Goal: Task Accomplishment & Management: Manage account settings

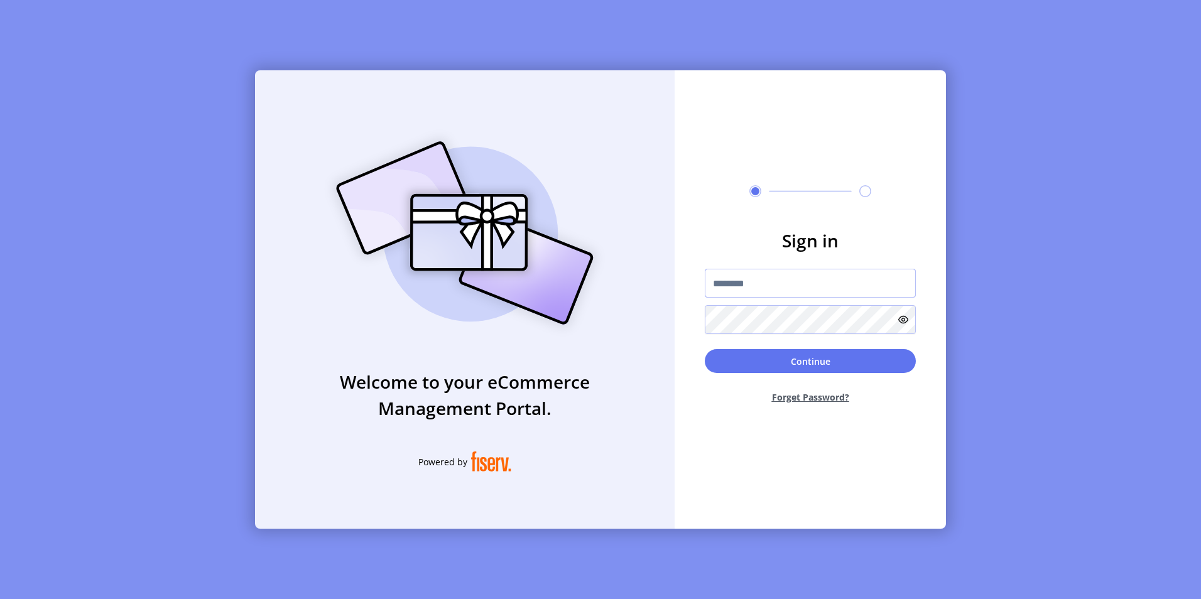
click at [774, 290] on input "text" at bounding box center [810, 283] width 211 height 29
type input "**********"
click at [705, 349] on button "Continue" at bounding box center [810, 361] width 211 height 24
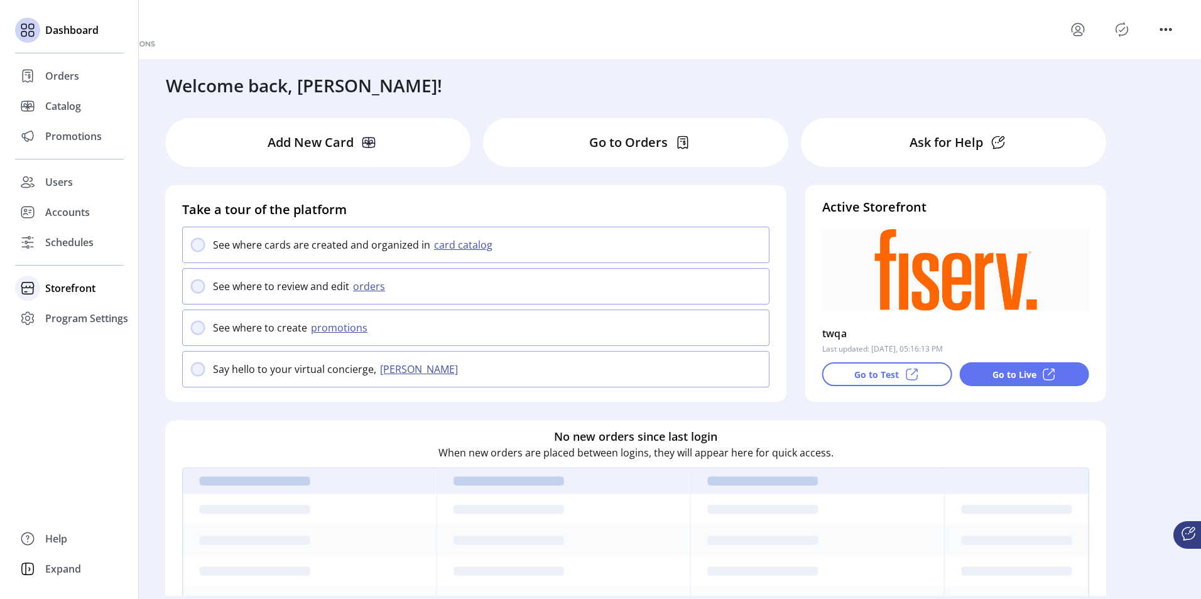
click at [76, 288] on span "Storefront" at bounding box center [70, 288] width 50 height 15
click at [68, 314] on span "Configuration" at bounding box center [78, 313] width 66 height 15
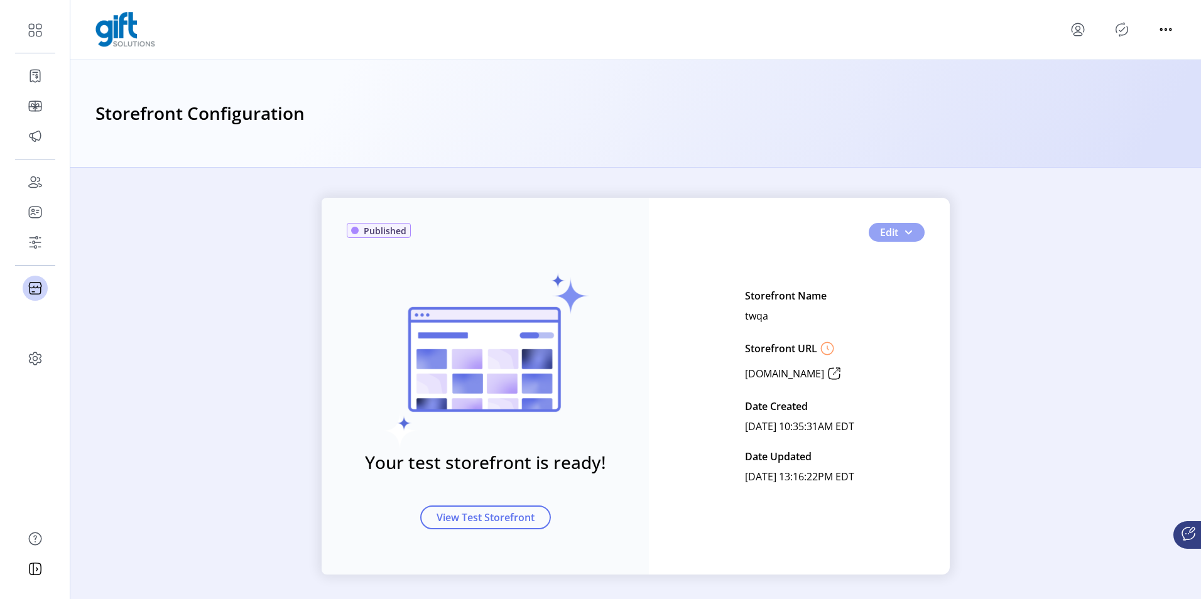
click at [907, 232] on span "button" at bounding box center [908, 232] width 10 height 10
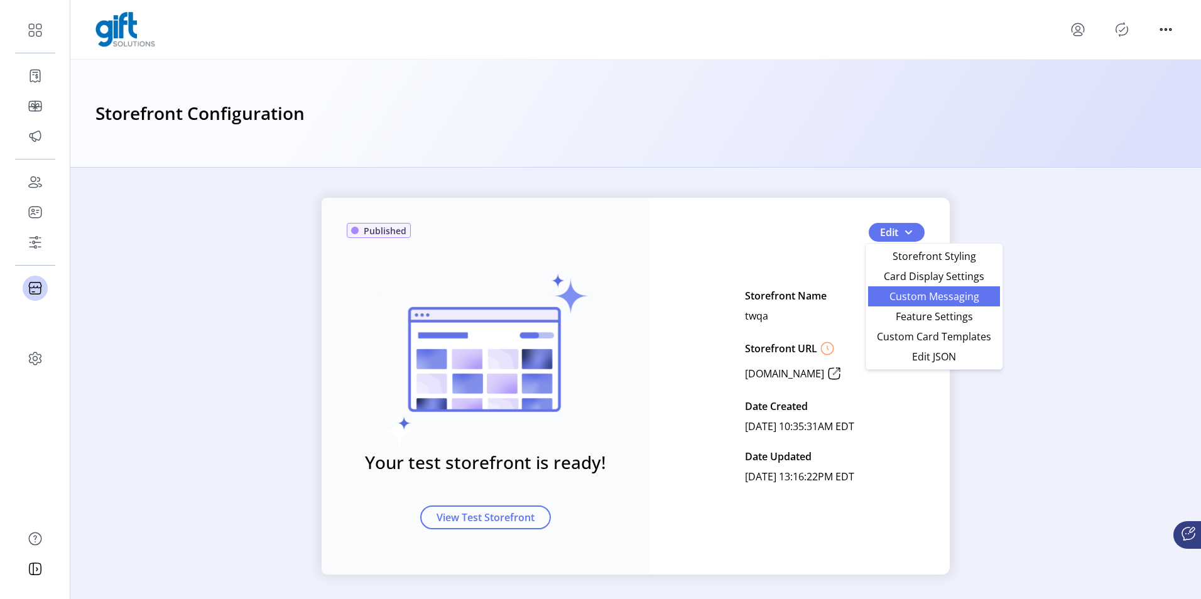
click at [903, 302] on span "Custom Messaging" at bounding box center [934, 297] width 117 height 10
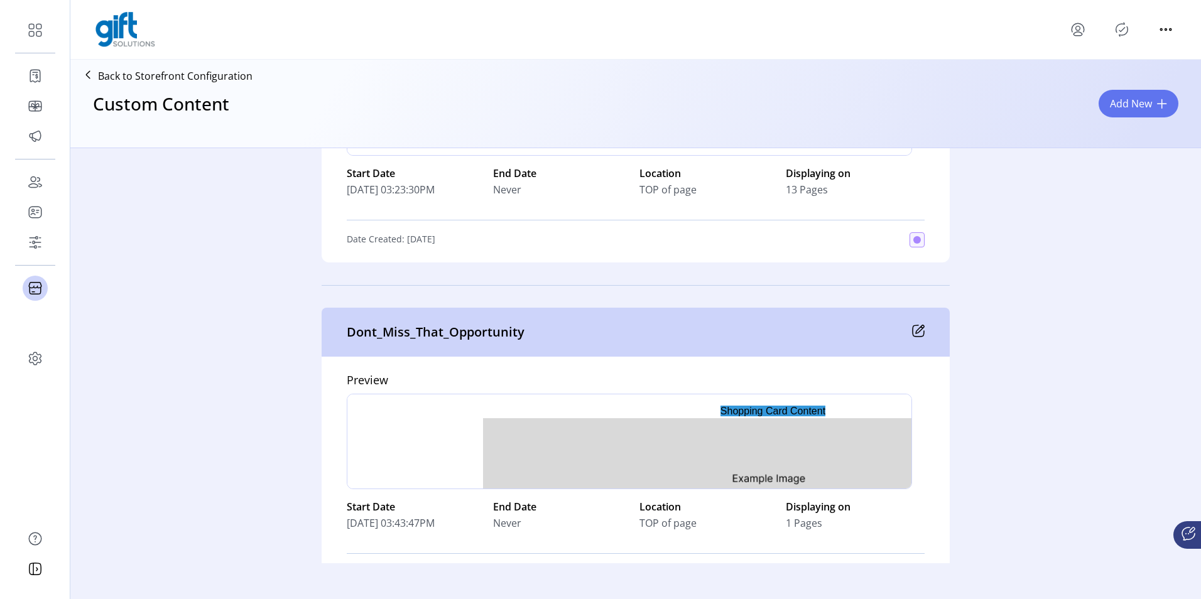
click at [913, 325] on icon at bounding box center [918, 330] width 11 height 11
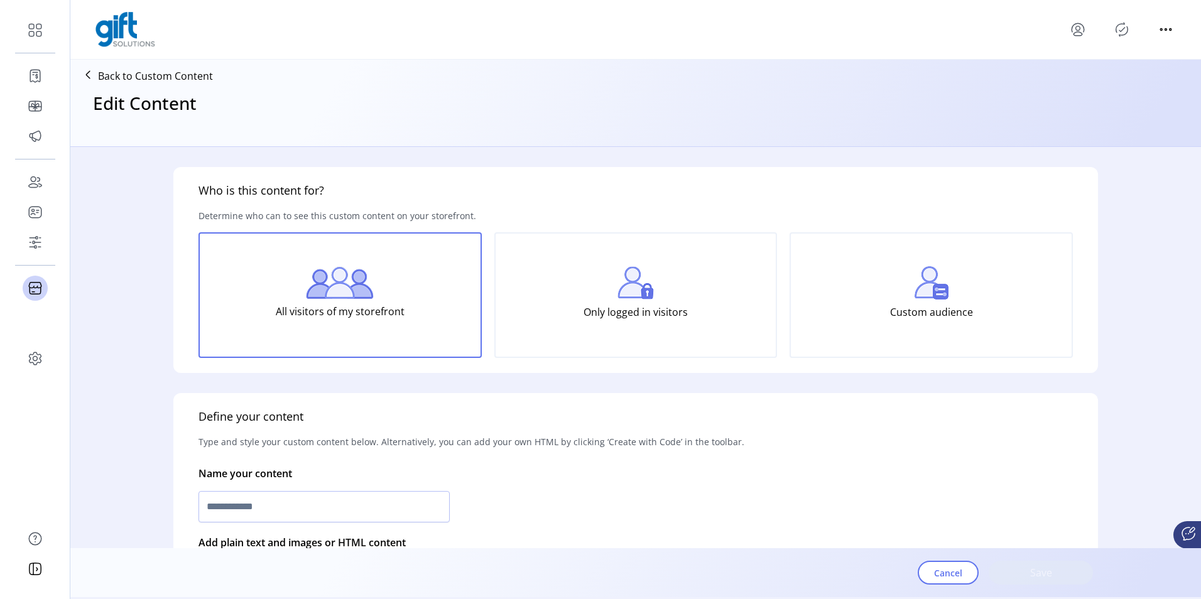
scroll to position [668, 0]
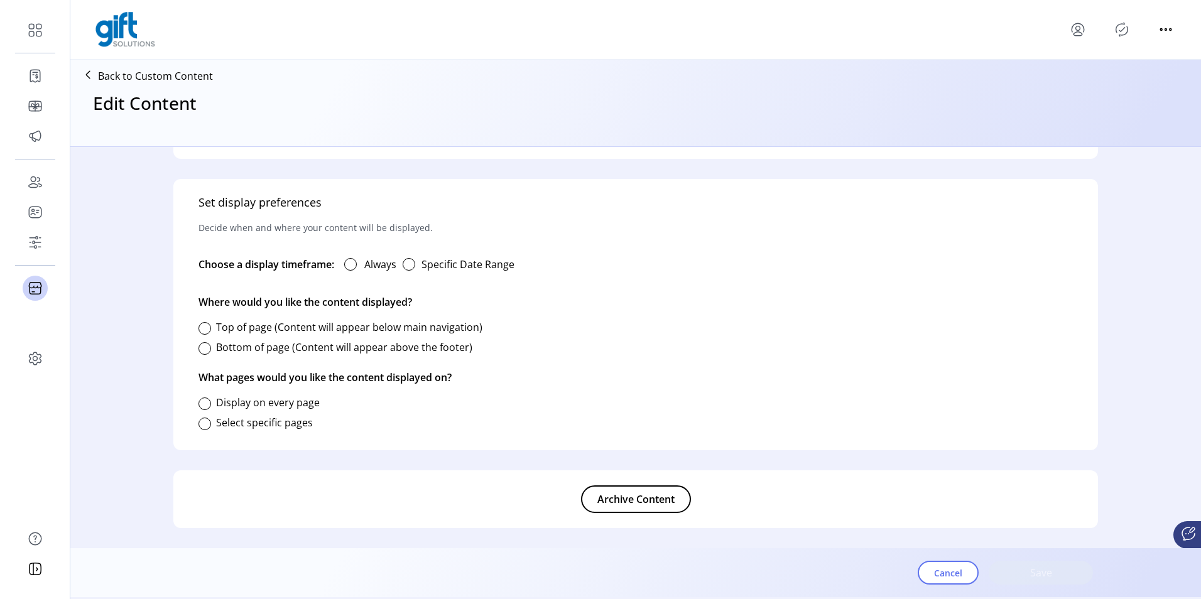
type input "**********"
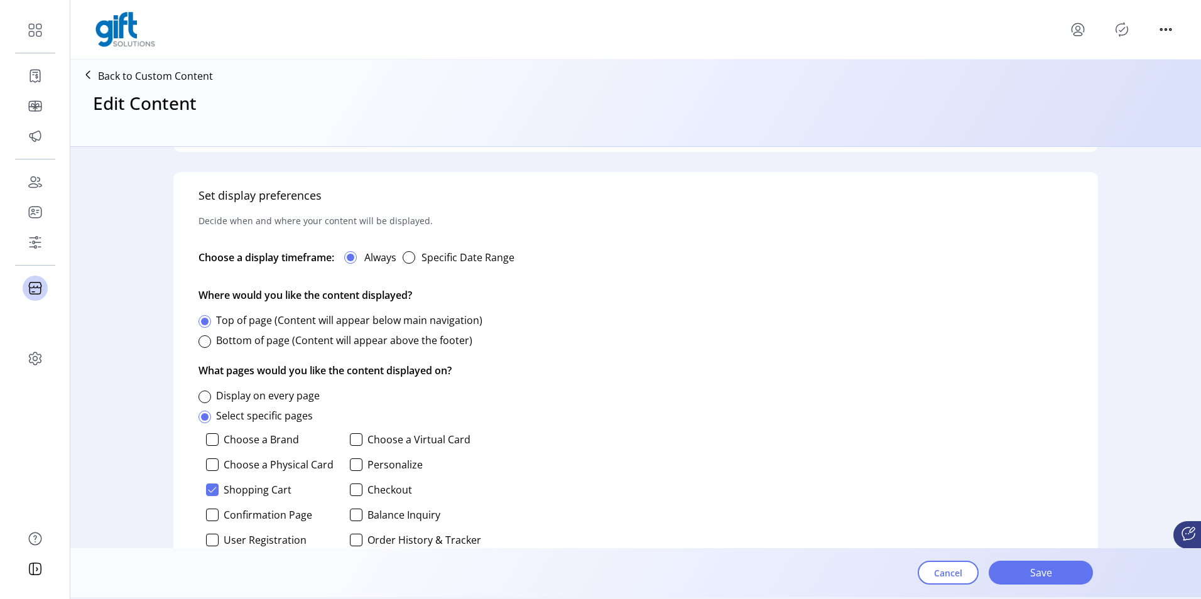
scroll to position [675, 0]
drag, startPoint x: 295, startPoint y: 492, endPoint x: 225, endPoint y: 494, distance: 70.4
click at [225, 494] on p-checkbox "Shopping Cart" at bounding box center [271, 489] width 131 height 13
copy label "Shopping Cart"
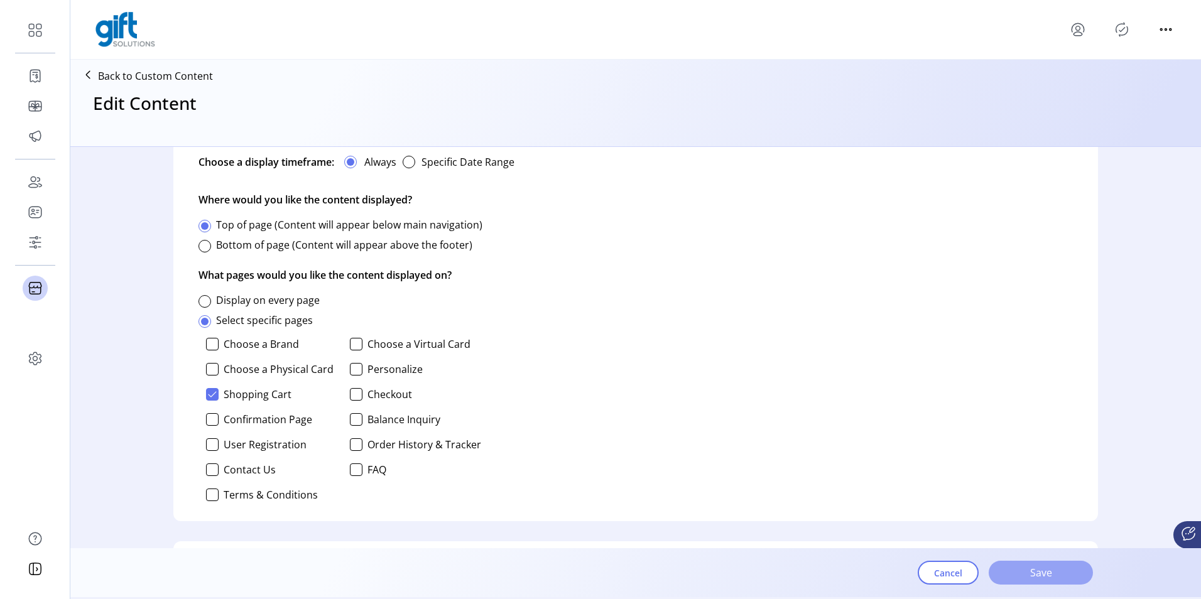
scroll to position [841, 0]
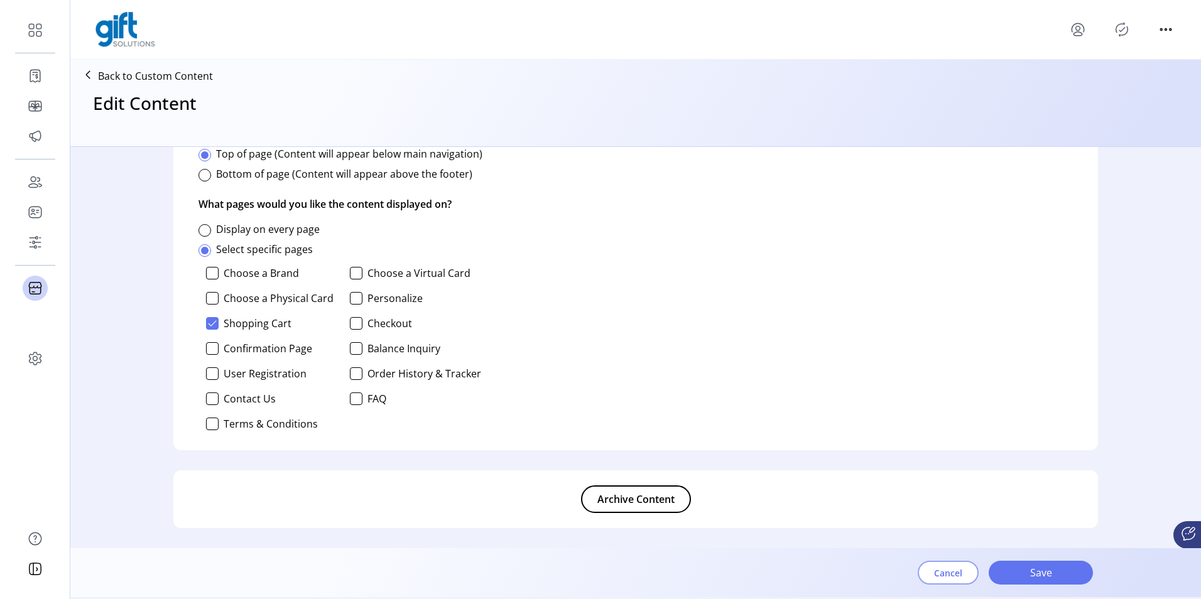
click at [943, 570] on span "Cancel" at bounding box center [948, 573] width 28 height 13
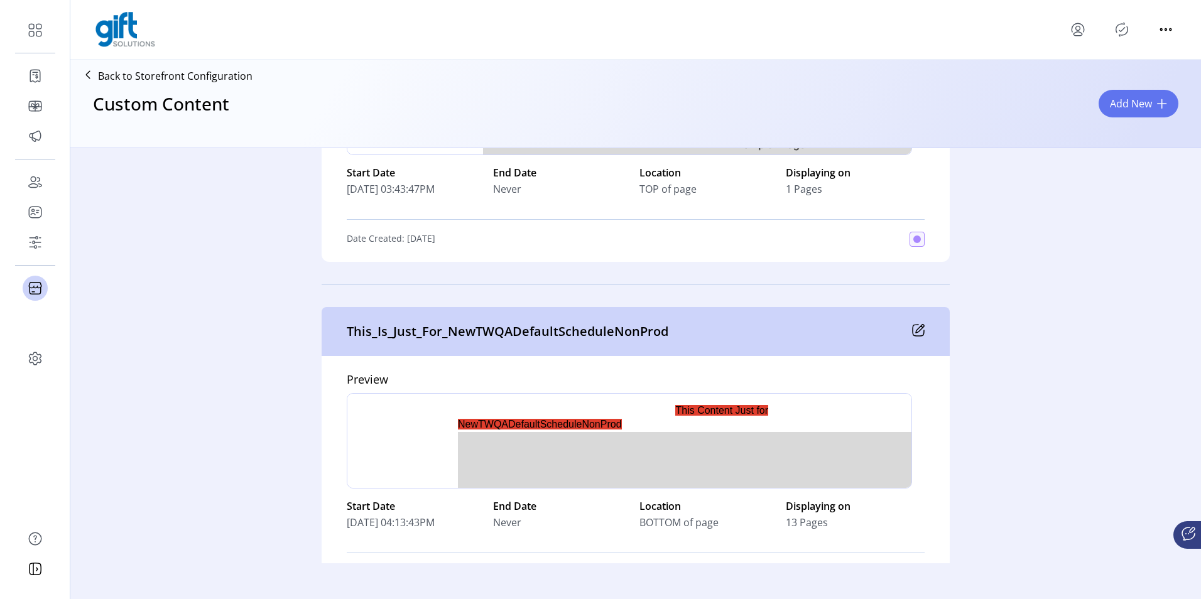
scroll to position [5295, 0]
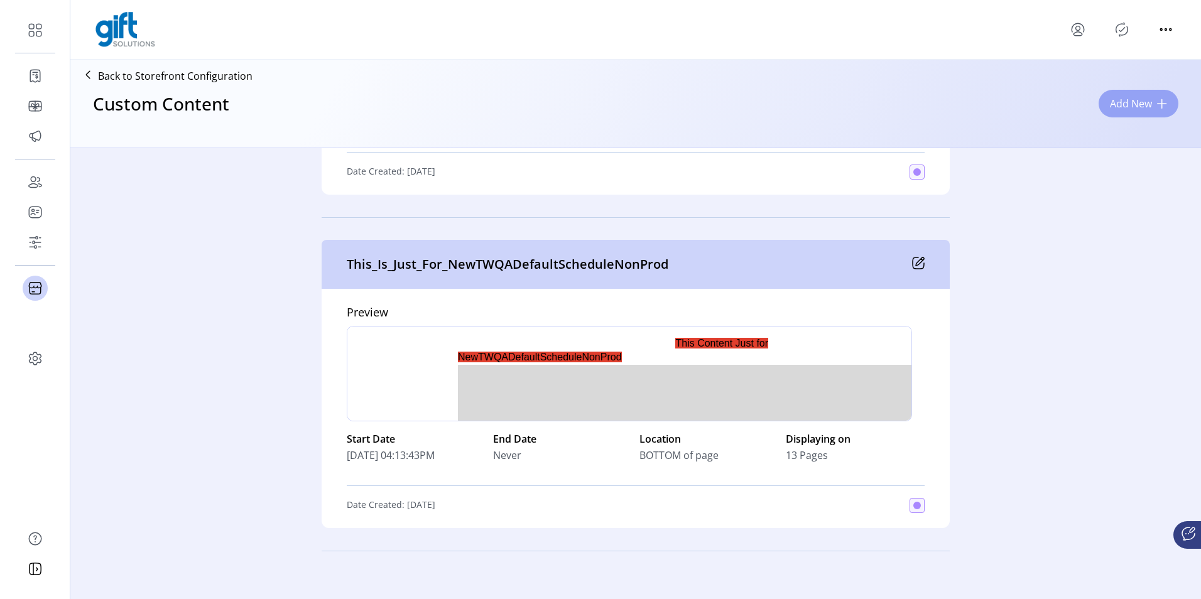
click at [1145, 99] on span "Add New" at bounding box center [1131, 103] width 42 height 15
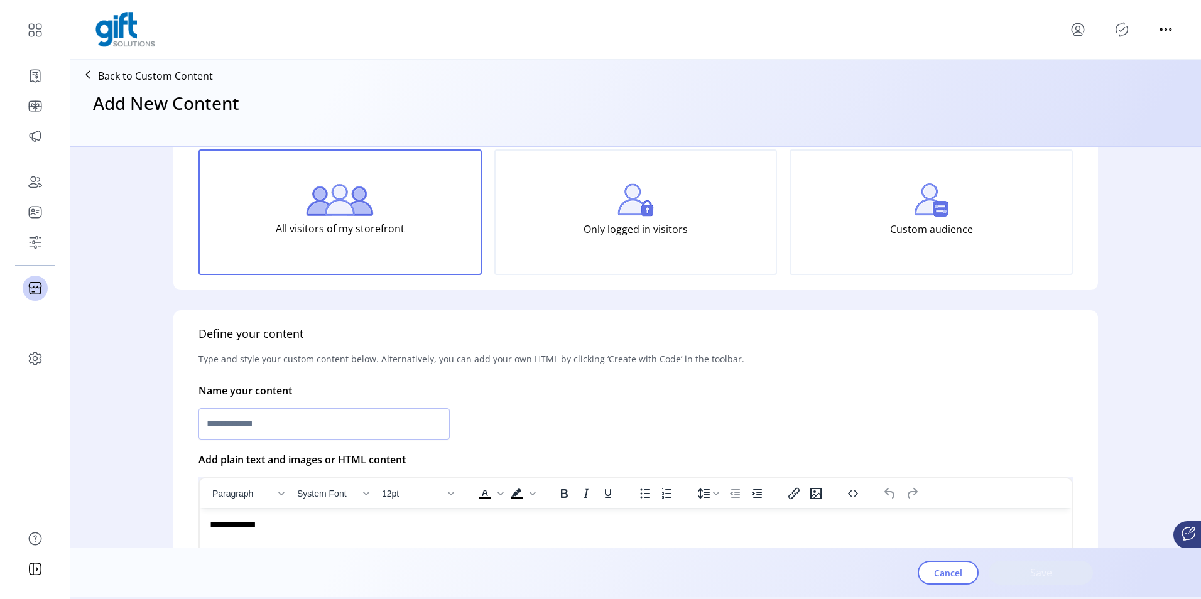
scroll to position [63, 0]
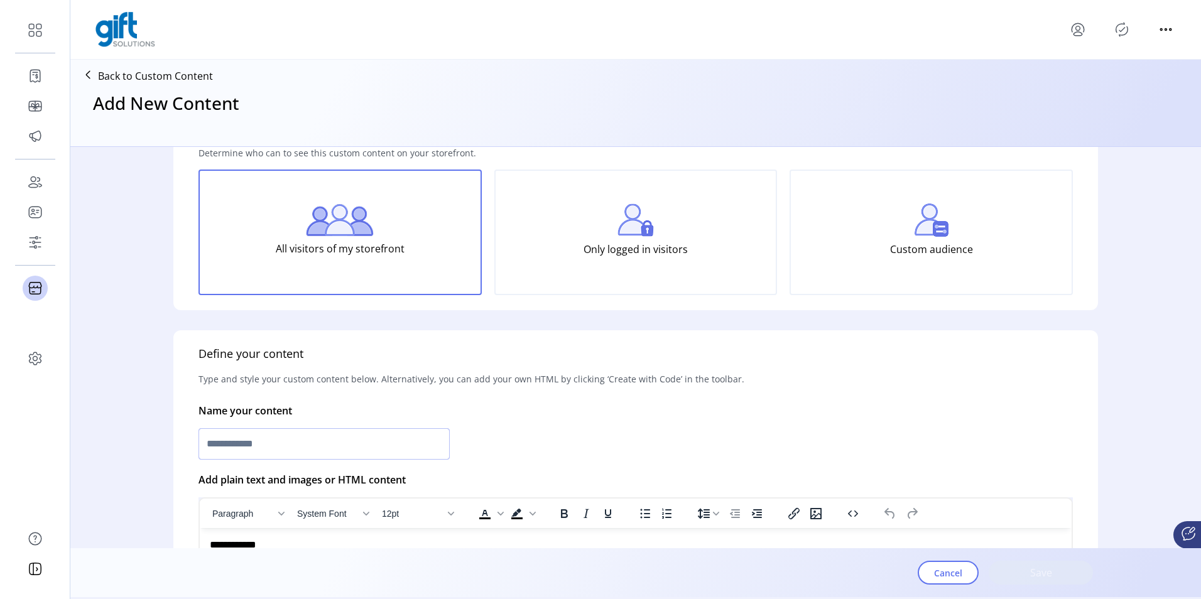
click at [334, 442] on input "text" at bounding box center [324, 443] width 251 height 31
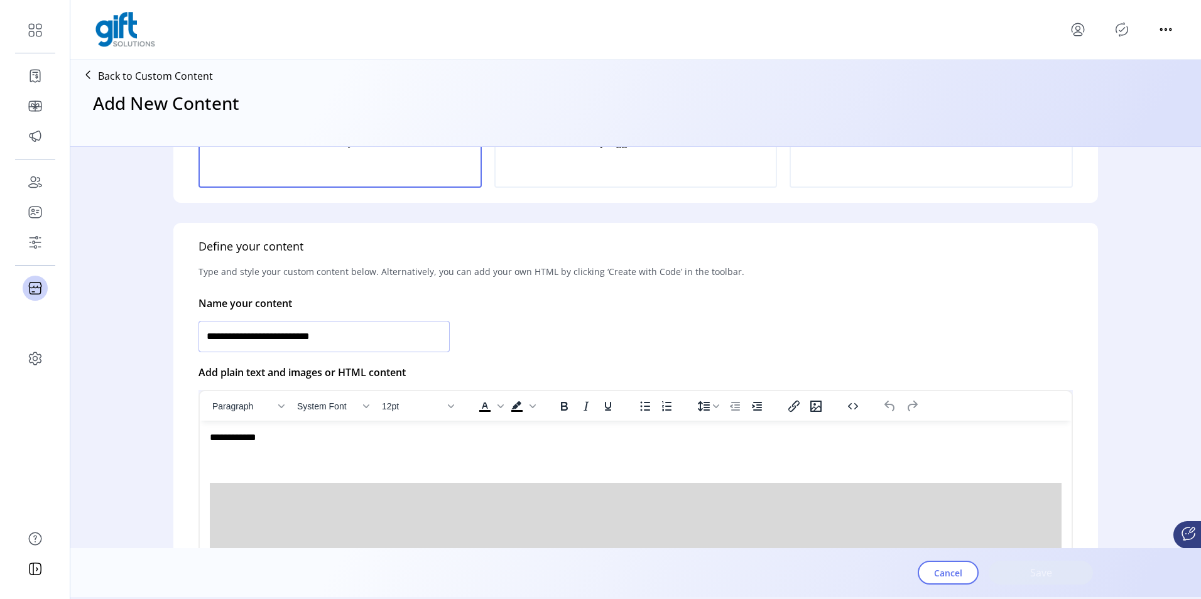
scroll to position [314, 0]
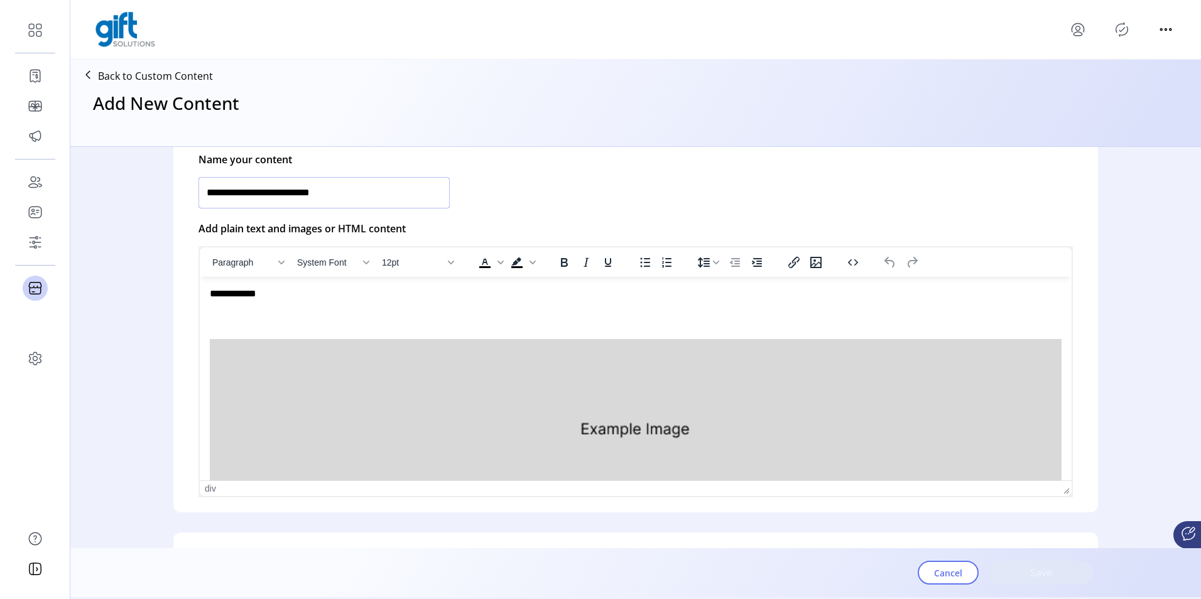
type input "**********"
drag, startPoint x: 281, startPoint y: 292, endPoint x: 212, endPoint y: 276, distance: 70.9
click at [212, 277] on html "**********" at bounding box center [636, 405] width 872 height 256
click at [331, 314] on p "Rich Text Area. Press ALT-0 for help." at bounding box center [636, 417] width 852 height 212
click at [527, 324] on p "Rich Text Area. Press ALT-0 for help." at bounding box center [636, 417] width 852 height 212
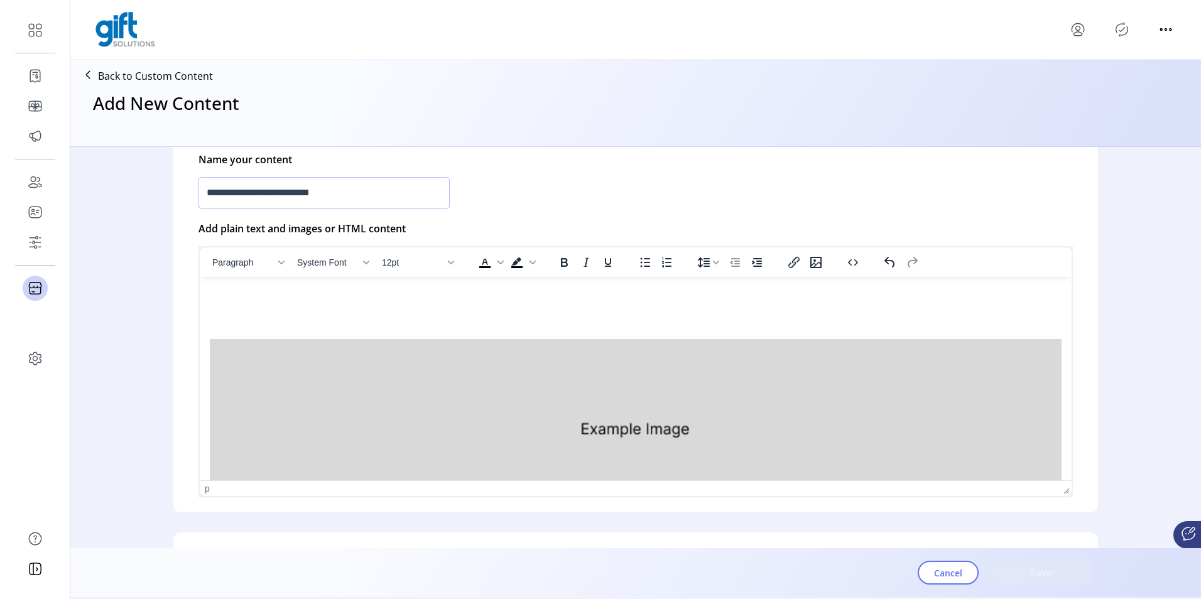
click at [771, 372] on img "Rich Text Area. Press ALT-0 for help." at bounding box center [636, 428] width 852 height 179
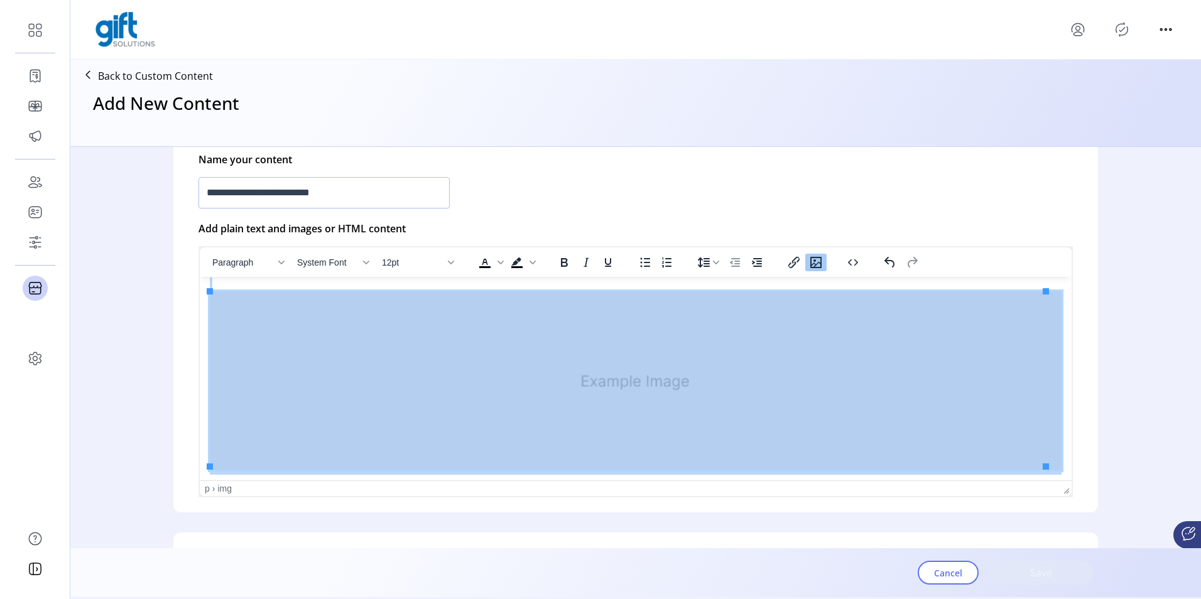
scroll to position [440, 0]
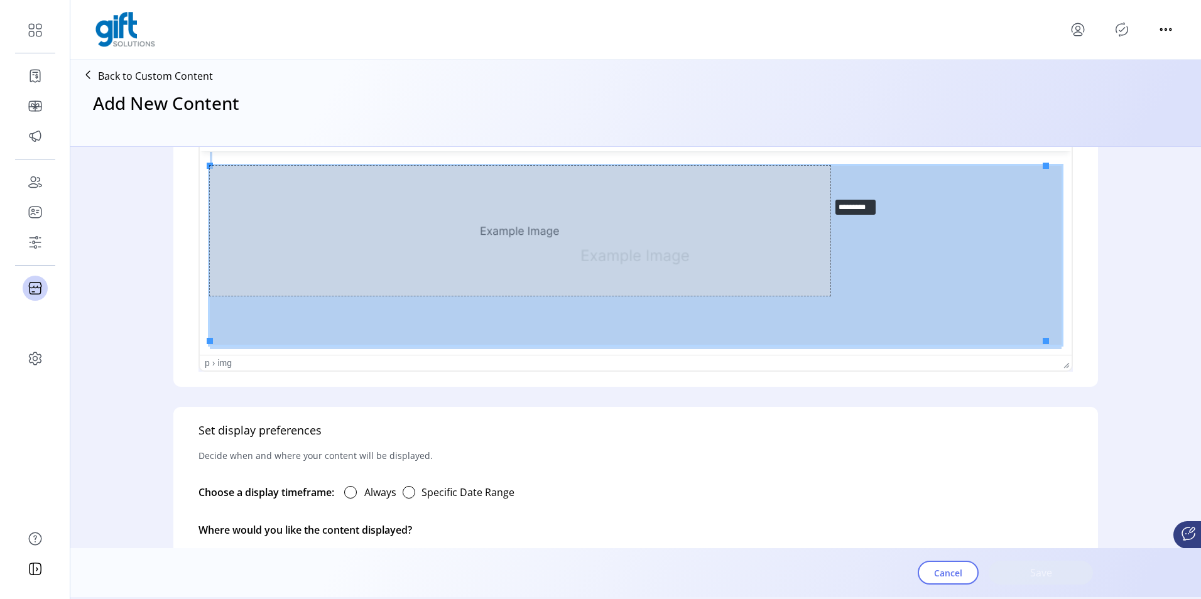
drag, startPoint x: 1045, startPoint y: 338, endPoint x: 829, endPoint y: 193, distance: 260.5
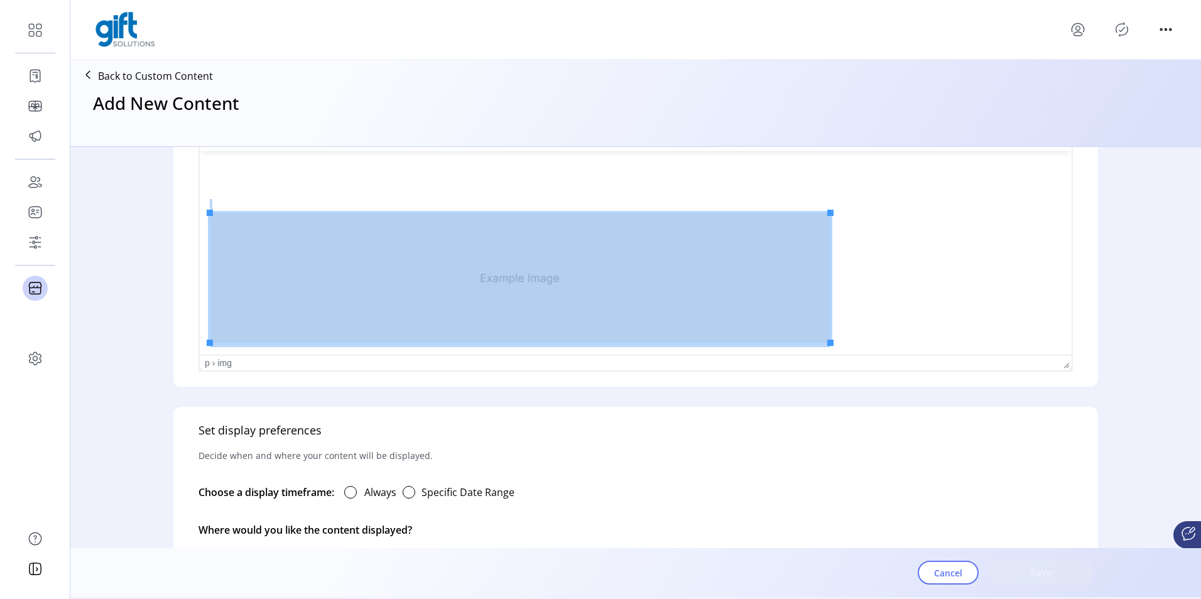
scroll to position [0, 0]
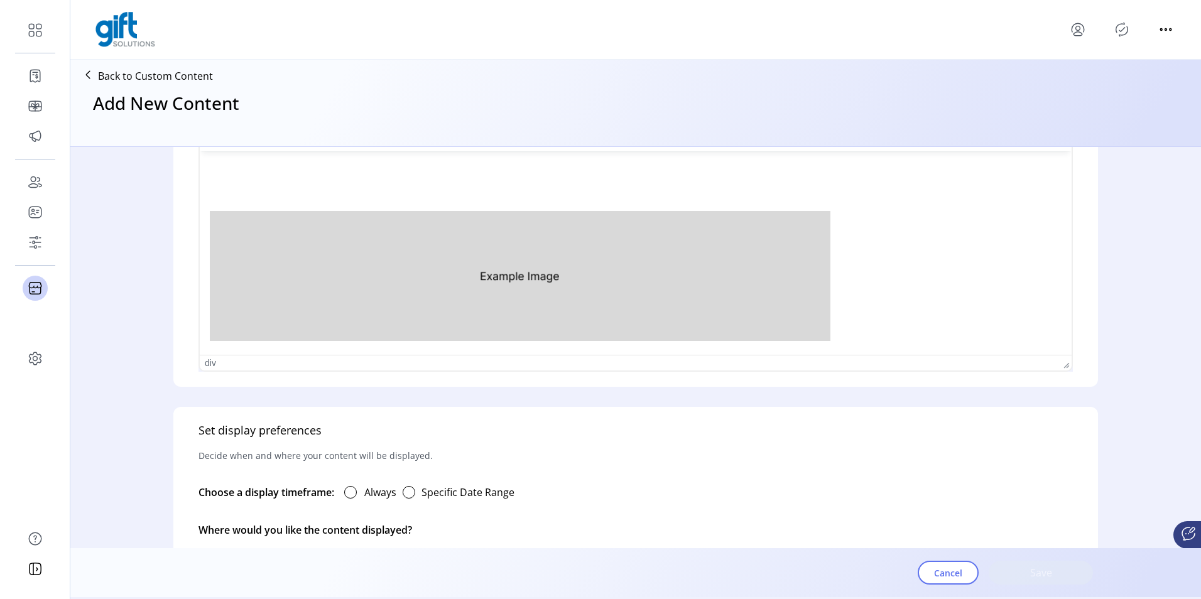
click at [337, 163] on div "Rich Text Area. Press ALT-0 for help." at bounding box center [628, 166] width 836 height 14
click at [254, 189] on p "Rich Text Area. Press ALT-0 for help." at bounding box center [636, 264] width 852 height 163
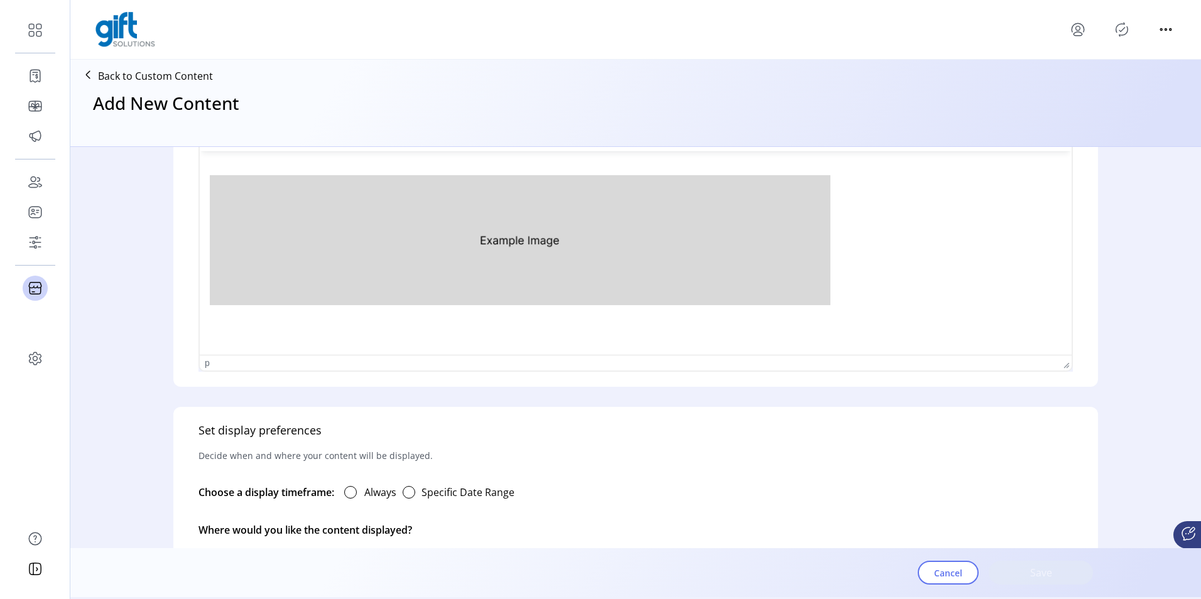
click at [207, 190] on html at bounding box center [636, 235] width 872 height 169
click at [361, 213] on img "Rich Text Area. Press ALT-0 for help." at bounding box center [520, 240] width 621 height 130
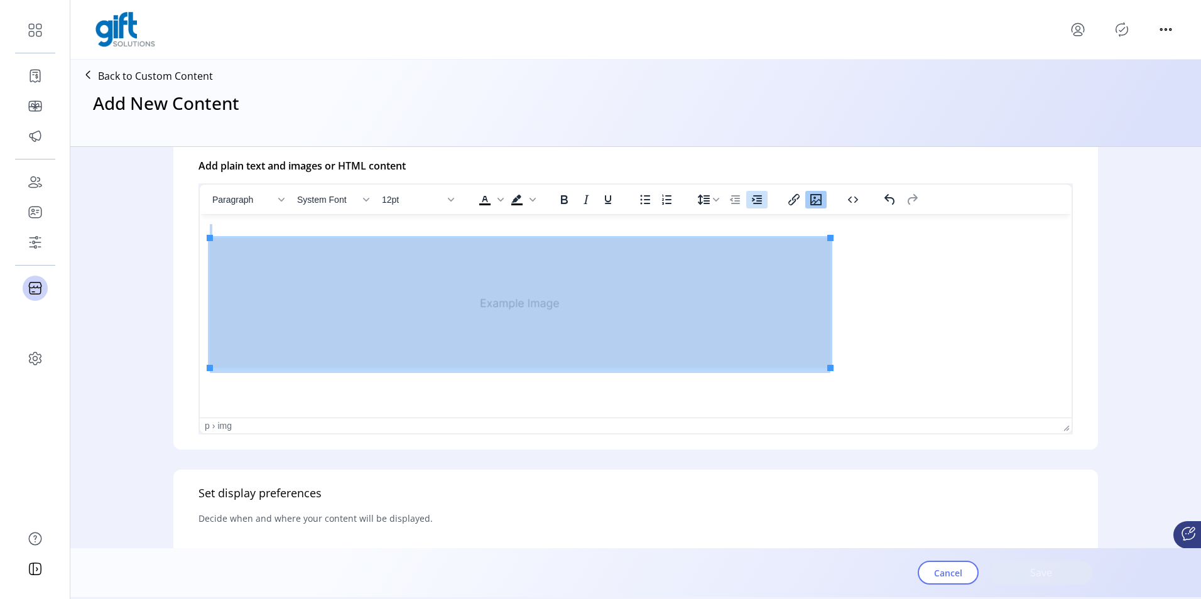
click at [754, 198] on icon "Increase indent" at bounding box center [756, 199] width 15 height 15
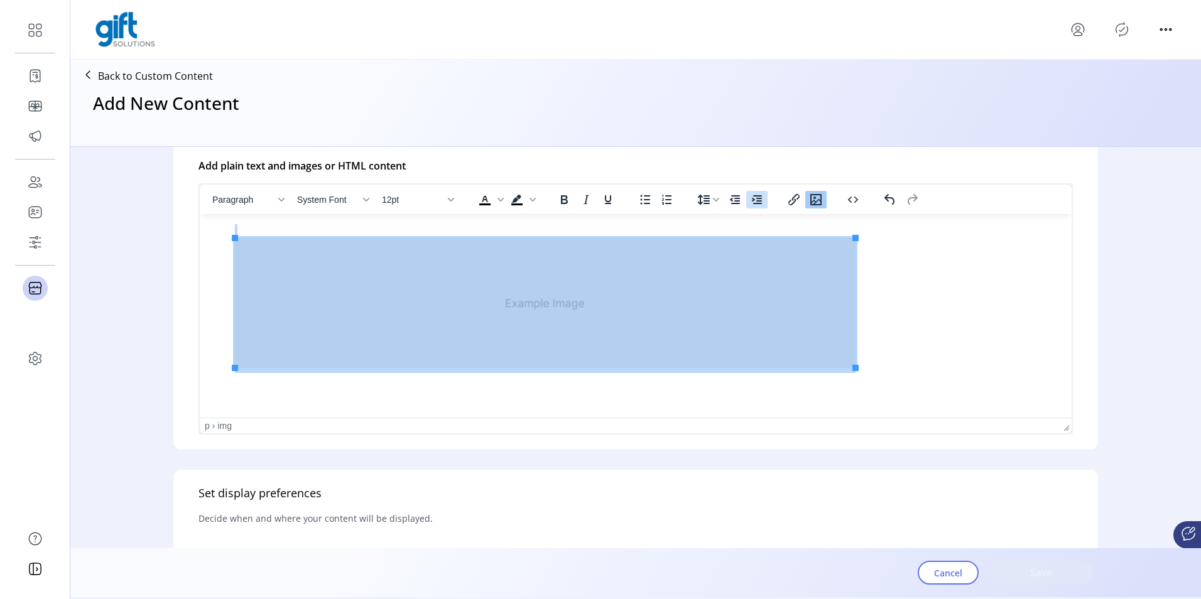
click at [754, 198] on icon "Increase indent" at bounding box center [756, 199] width 15 height 15
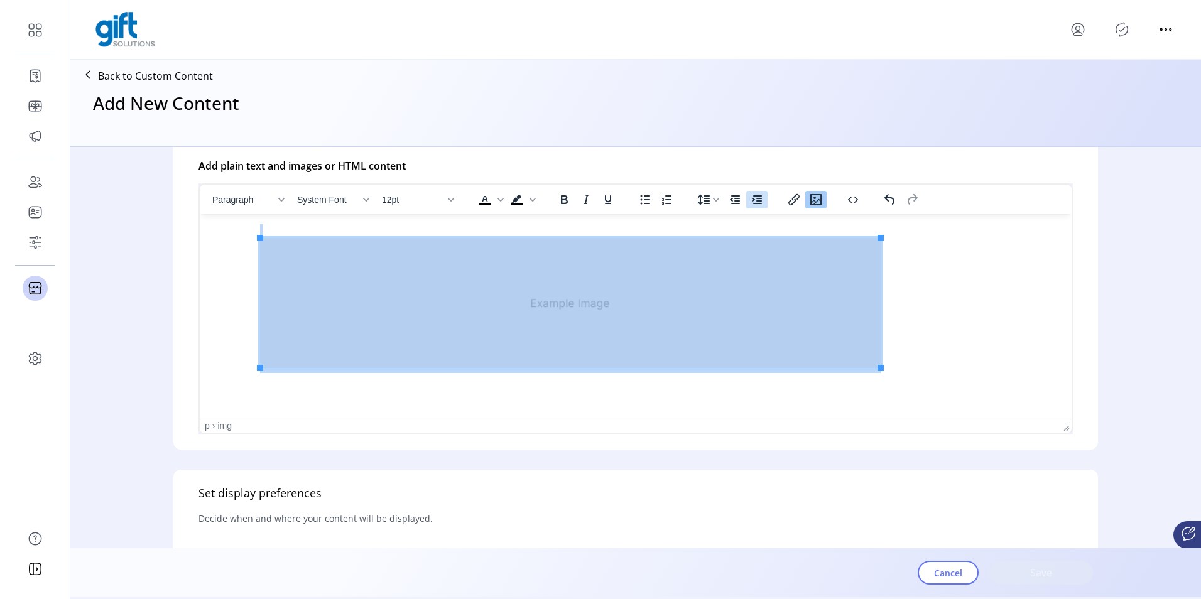
click at [754, 198] on icon "Increase indent" at bounding box center [756, 199] width 15 height 15
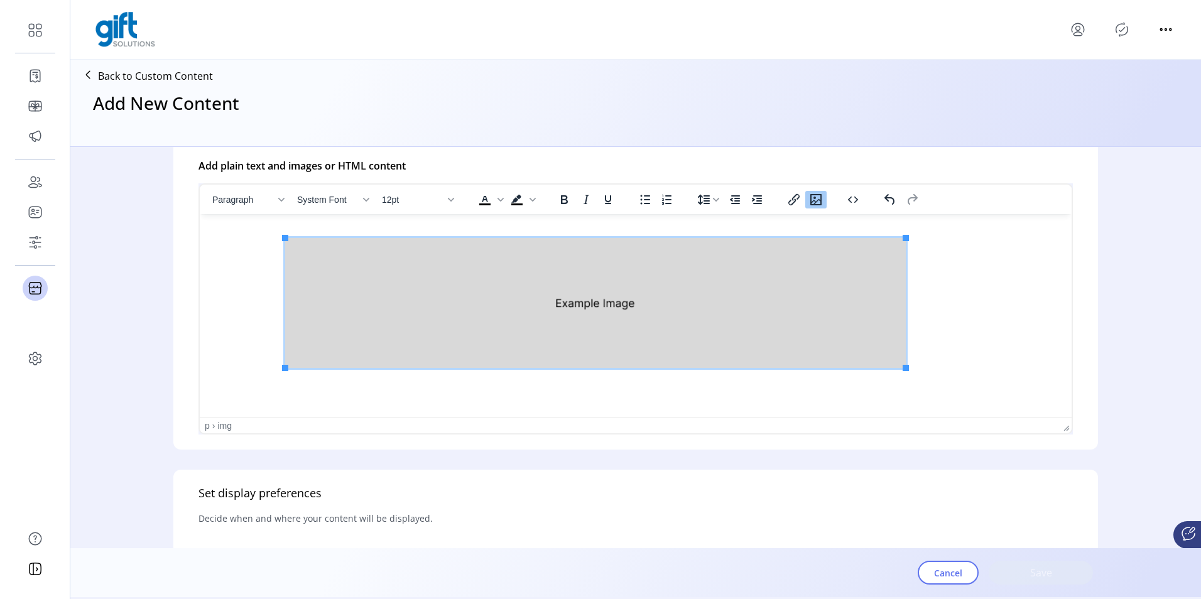
click at [592, 229] on p "Rich Text Area. Press ALT-0 for help." at bounding box center [636, 298] width 852 height 149
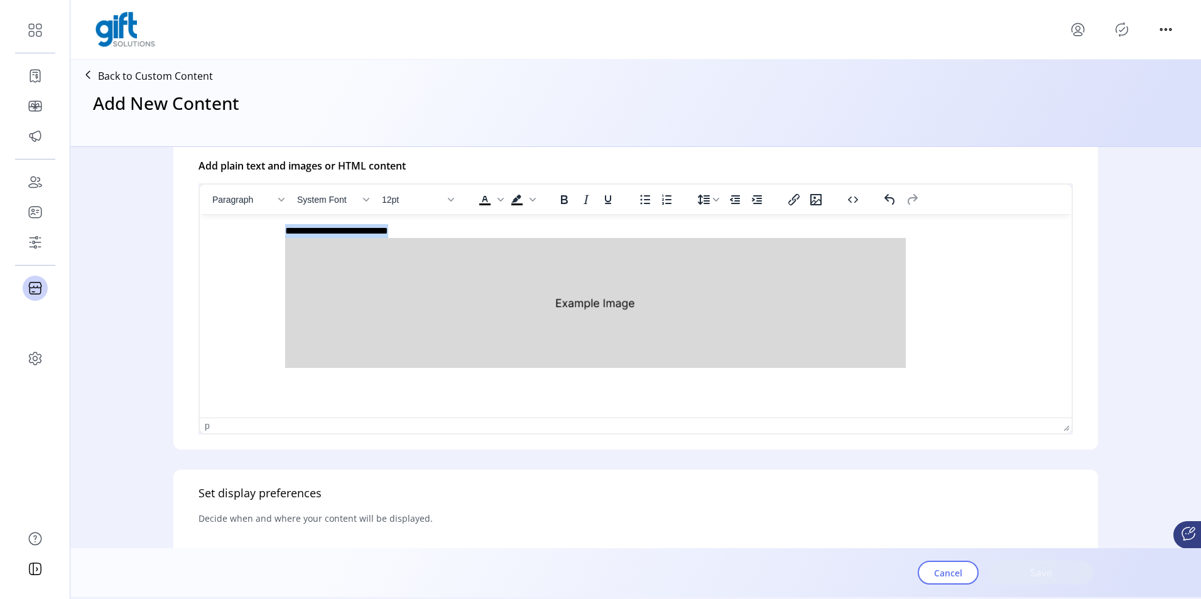
drag, startPoint x: 568, startPoint y: 228, endPoint x: 450, endPoint y: 228, distance: 117.5
click at [450, 228] on p "**********" at bounding box center [633, 298] width 846 height 148
click at [529, 197] on span "Background color Black" at bounding box center [533, 200] width 10 height 18
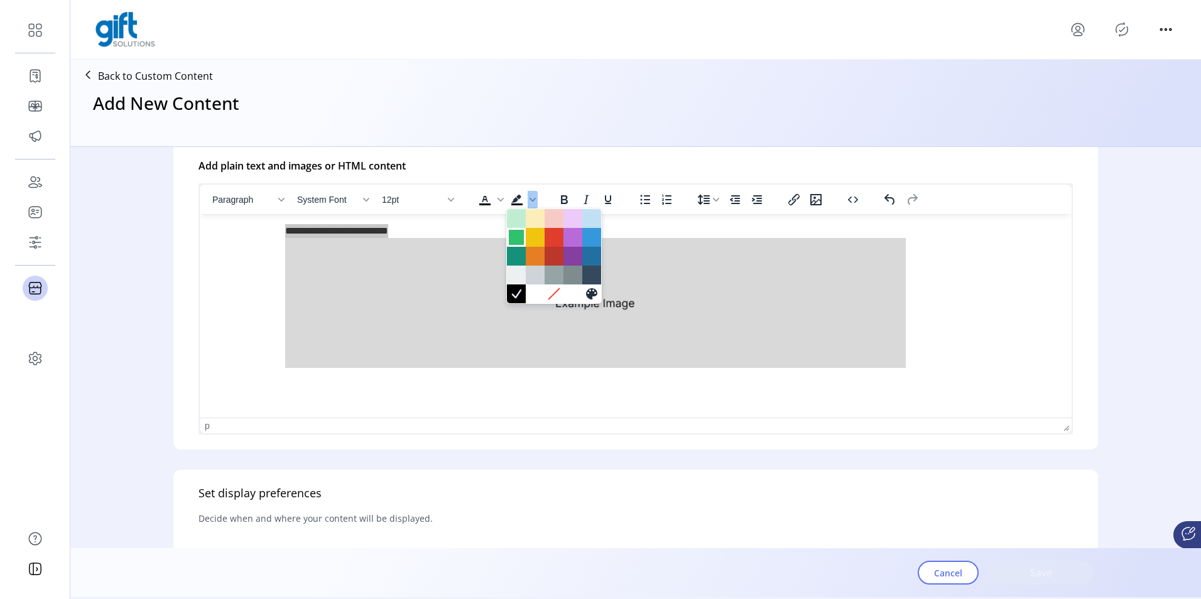
click at [513, 236] on div at bounding box center [516, 237] width 15 height 15
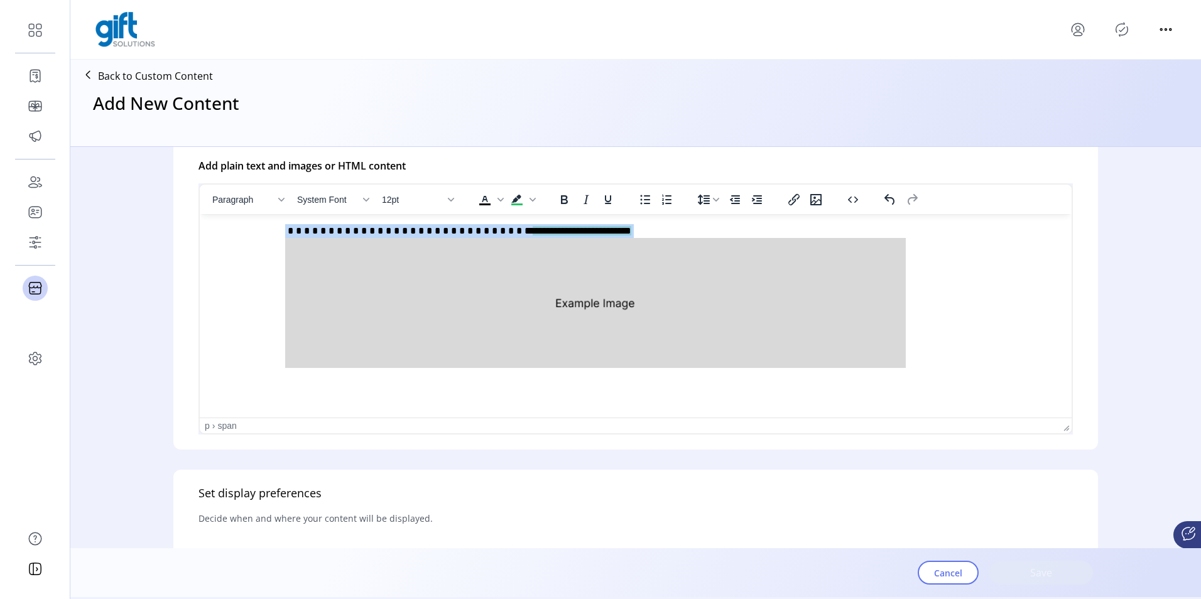
click at [402, 245] on img "Rich Text Area. Press ALT-0 for help." at bounding box center [595, 303] width 621 height 130
click at [410, 229] on p "**********" at bounding box center [633, 298] width 846 height 148
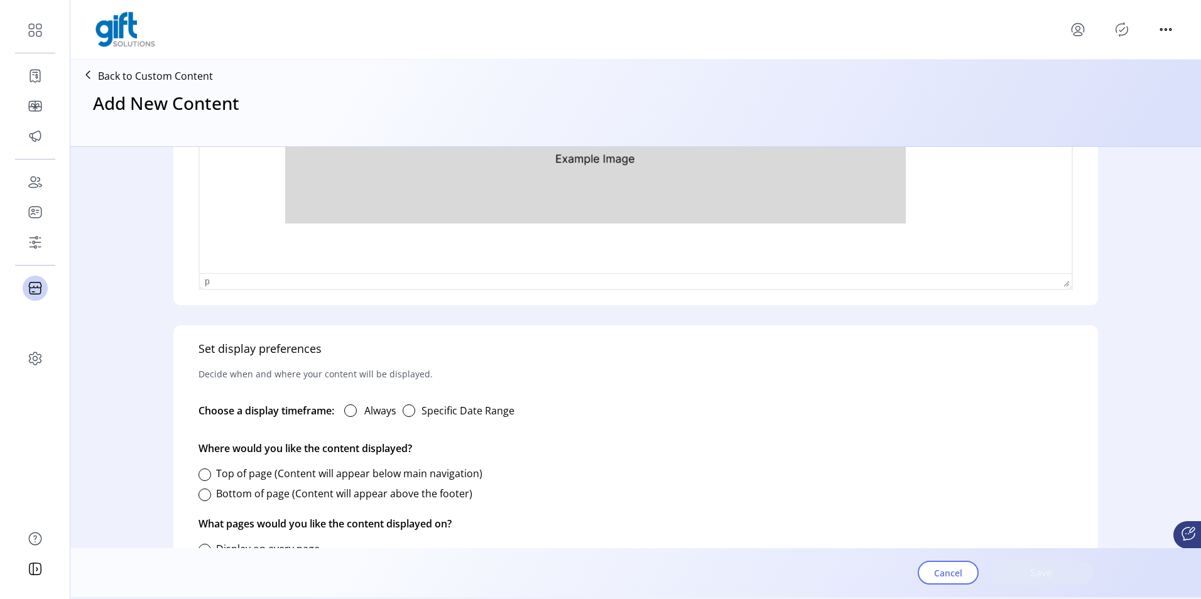
scroll to position [565, 0]
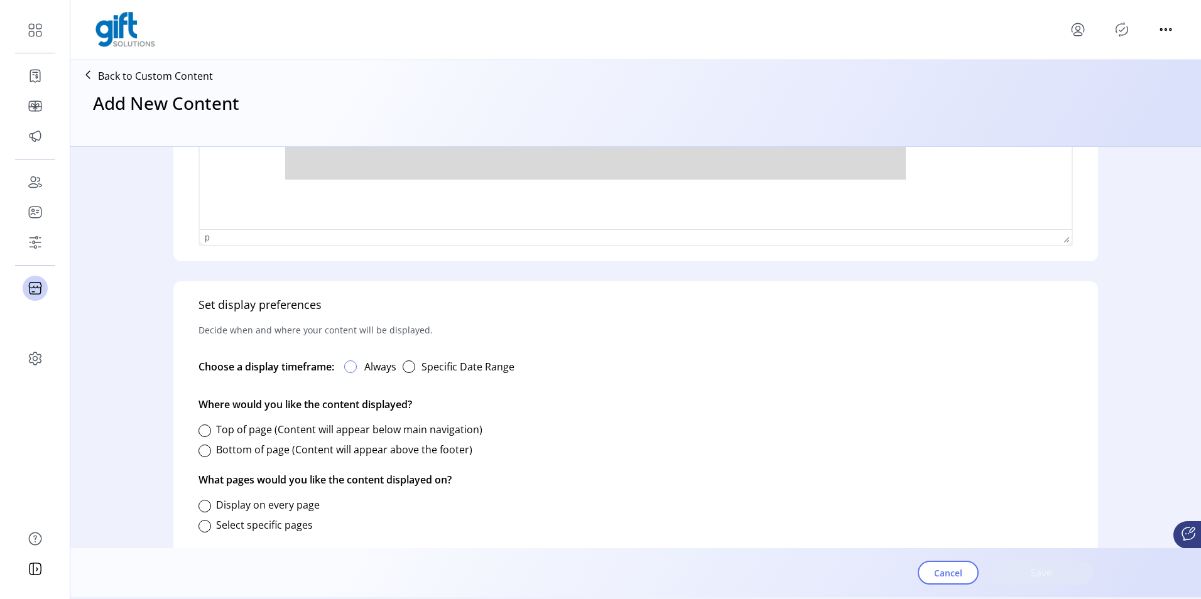
click at [356, 367] on div at bounding box center [350, 367] width 13 height 13
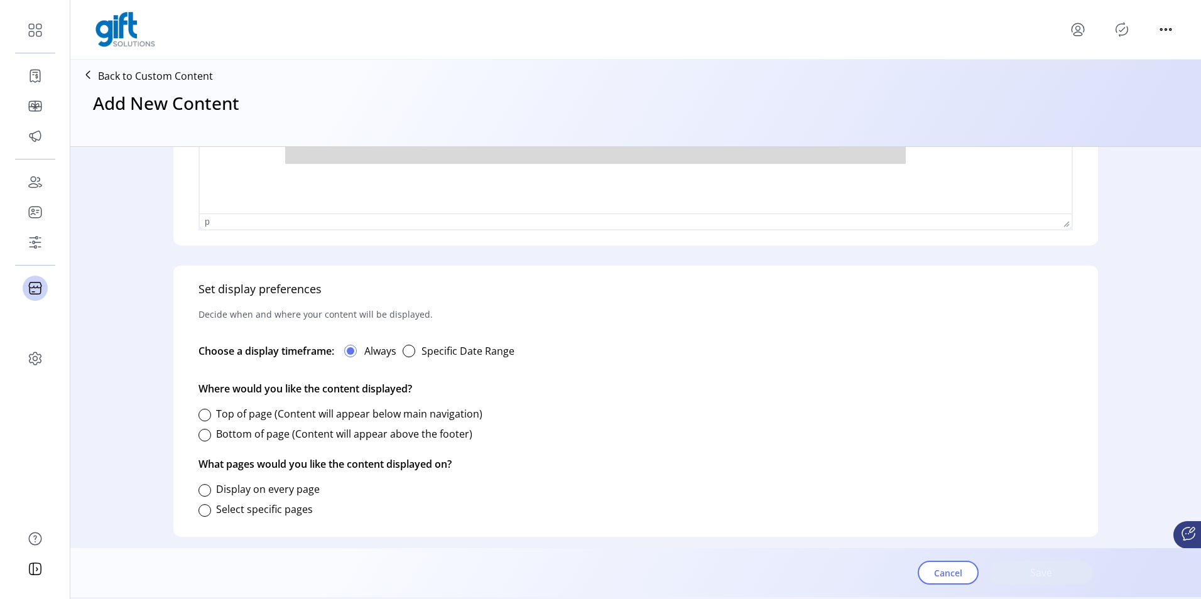
scroll to position [590, 0]
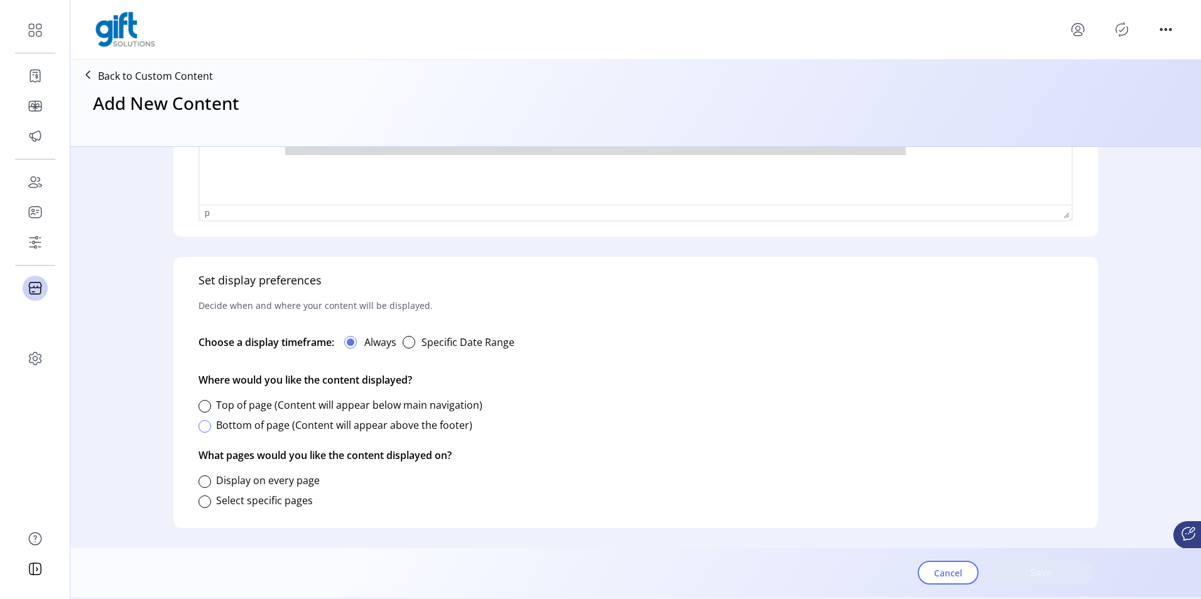
click at [207, 423] on div at bounding box center [205, 426] width 13 height 13
click at [210, 482] on div at bounding box center [205, 482] width 13 height 13
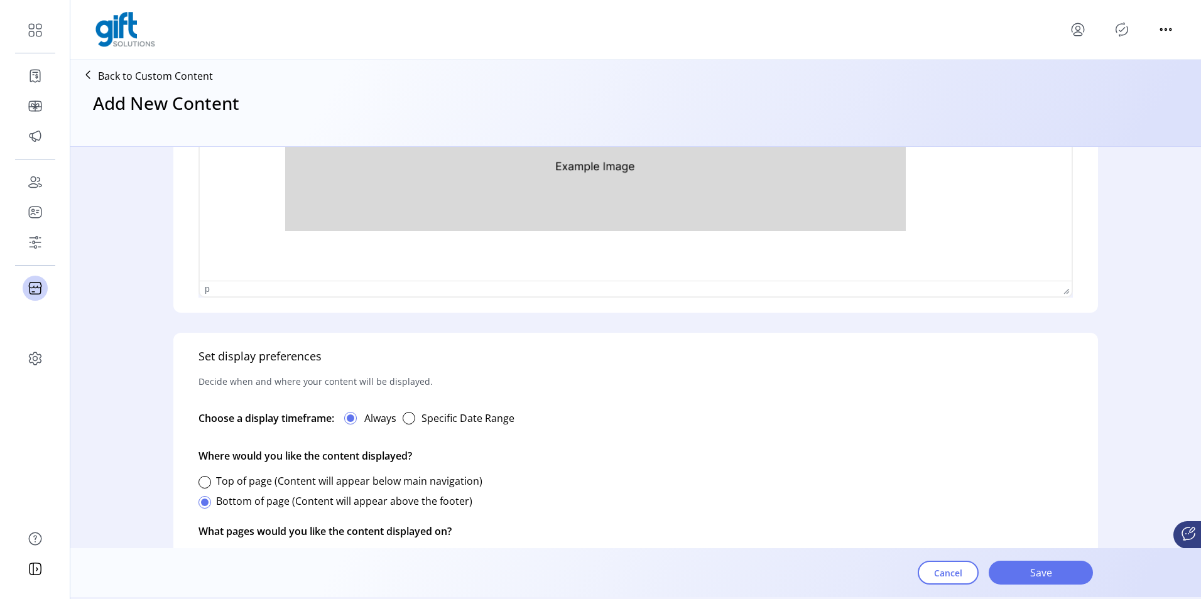
scroll to position [590, 0]
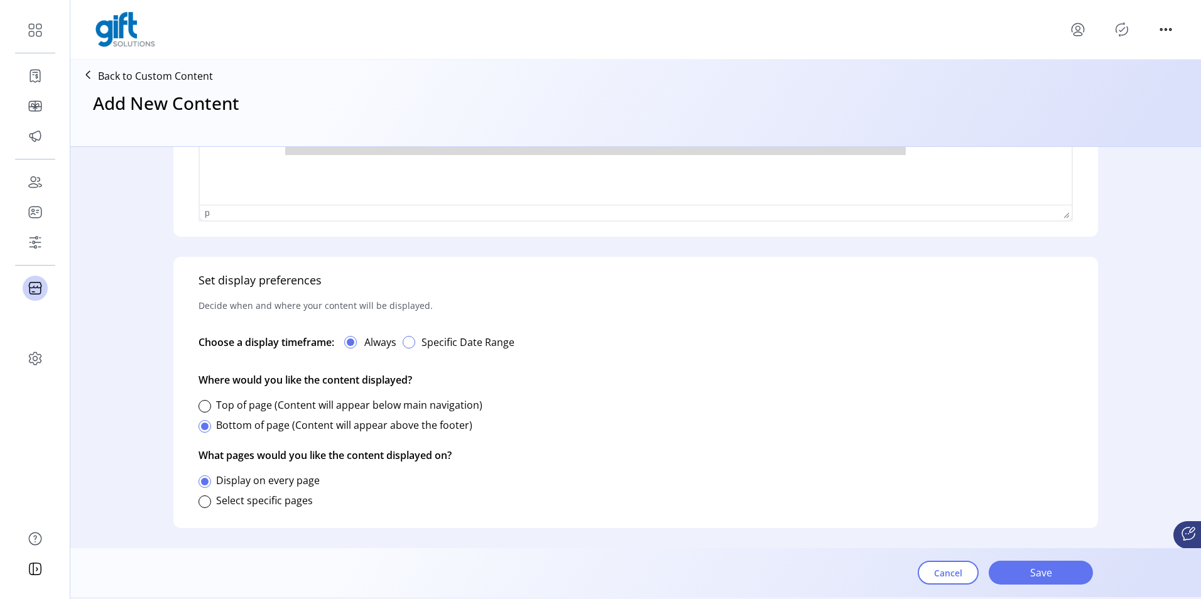
click at [407, 342] on div "button" at bounding box center [409, 342] width 13 height 13
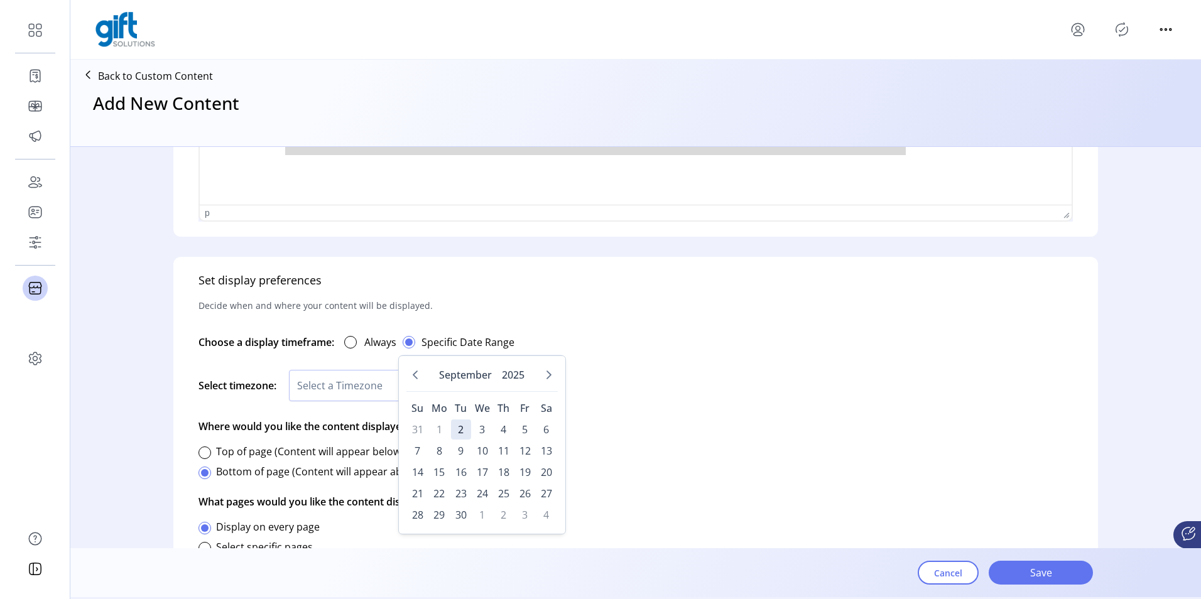
scroll to position [8, 4]
click at [455, 427] on span "2" at bounding box center [461, 430] width 20 height 20
click at [653, 362] on div "Choose a display timeframe: Always Specific Date Range - [DATE] - N/A" at bounding box center [636, 343] width 875 height 43
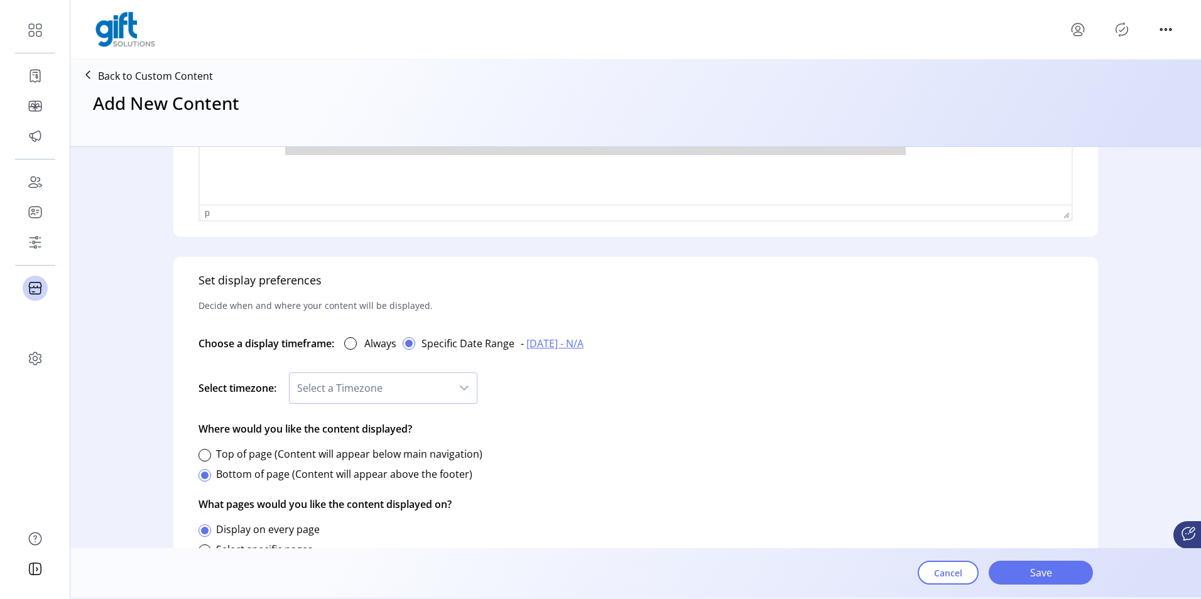
click at [471, 383] on div "dropdown trigger" at bounding box center [464, 388] width 25 height 30
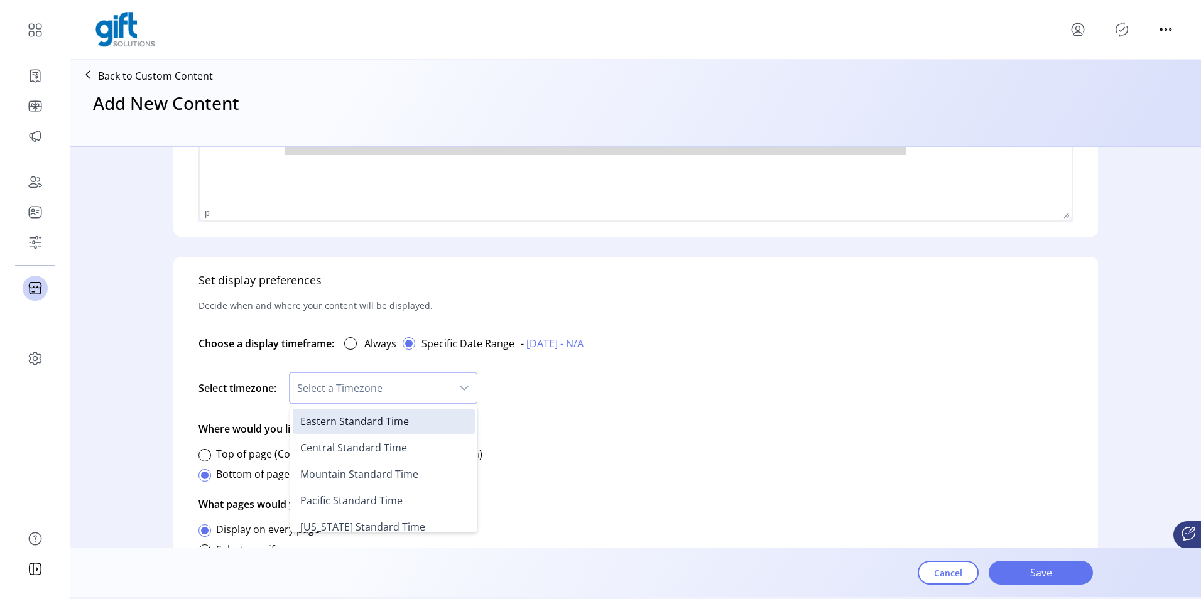
click at [584, 343] on span "[DATE] - N/A" at bounding box center [554, 343] width 57 height 15
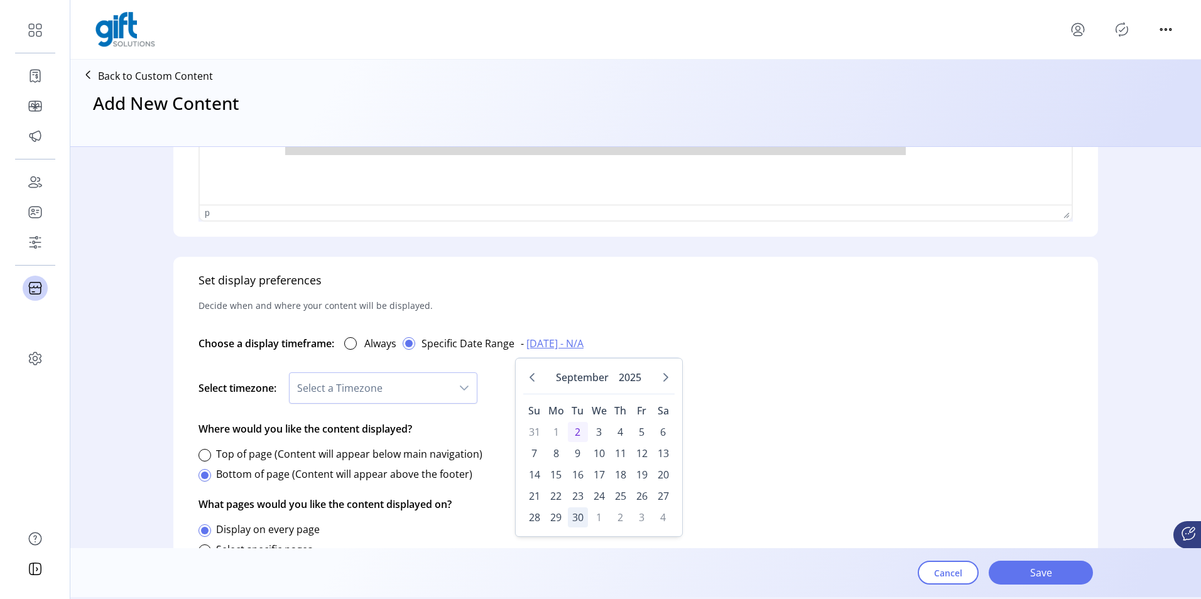
click at [577, 521] on span "30" at bounding box center [578, 518] width 20 height 20
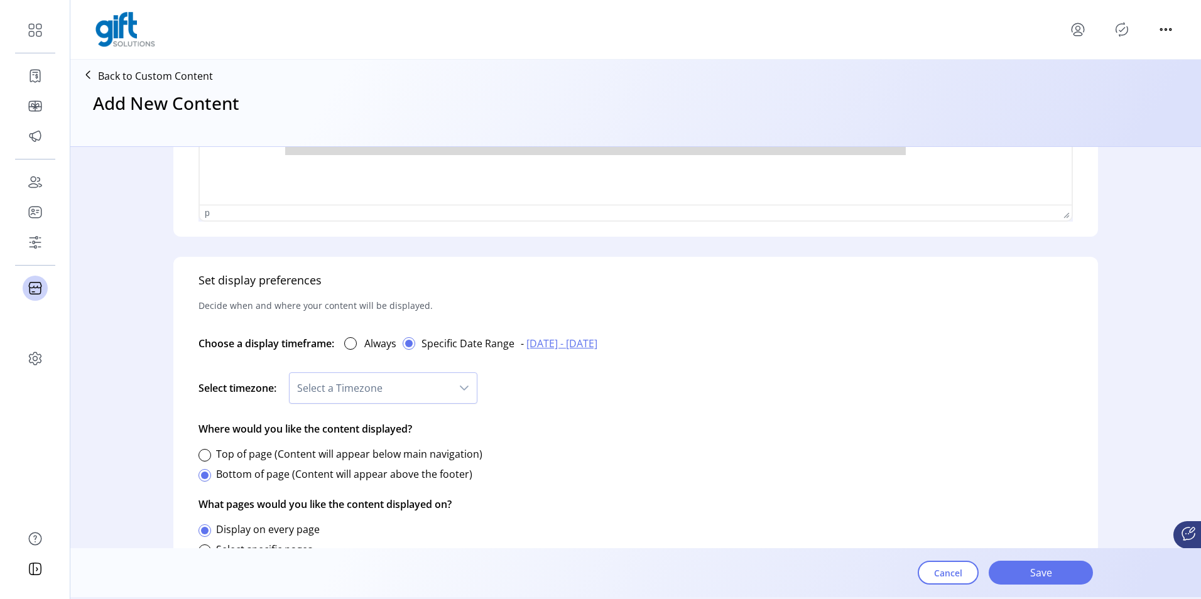
click at [697, 460] on div "Set display preferences Decide when and where your content will be displayed. C…" at bounding box center [635, 417] width 925 height 320
click at [448, 388] on span "Select a Timezone" at bounding box center [371, 388] width 162 height 30
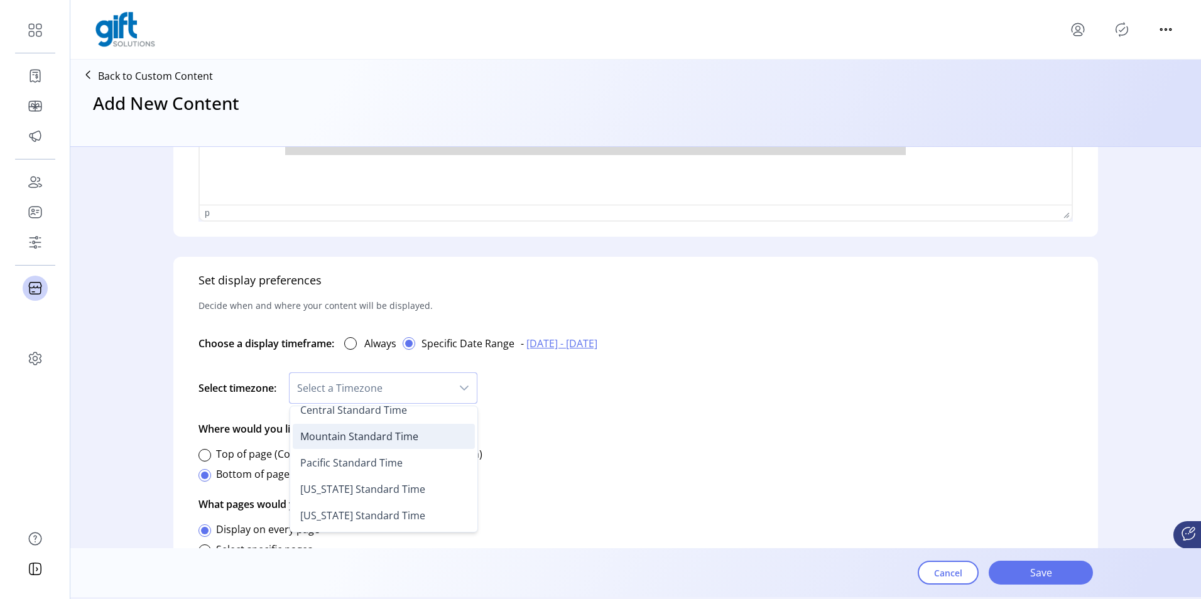
scroll to position [0, 0]
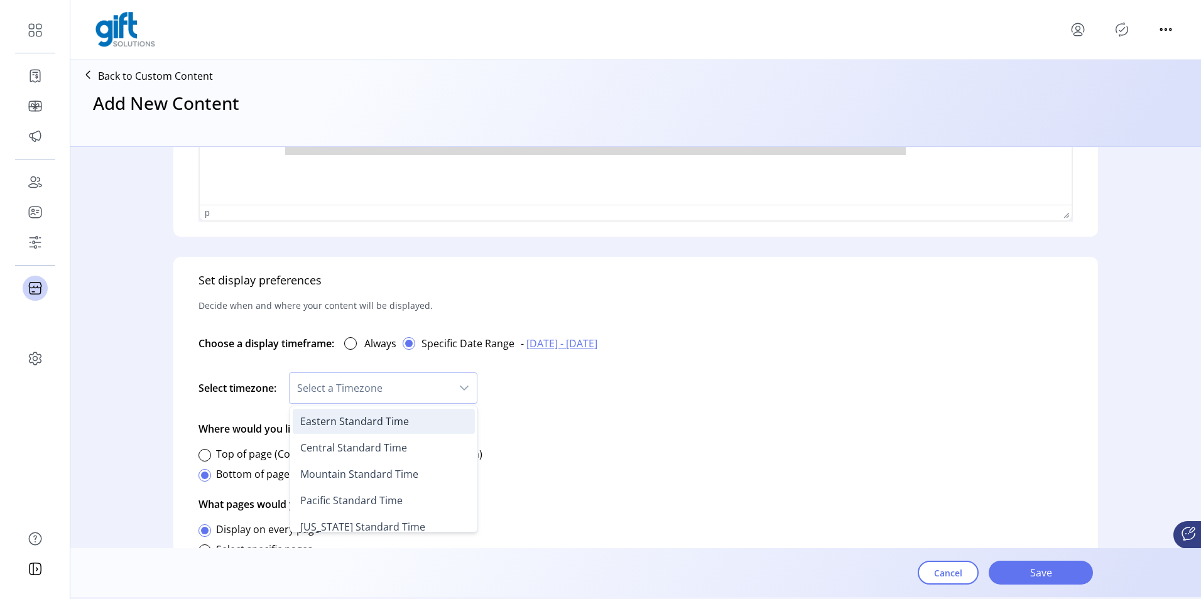
click at [345, 415] on span "Eastern Standard Time" at bounding box center [354, 422] width 109 height 14
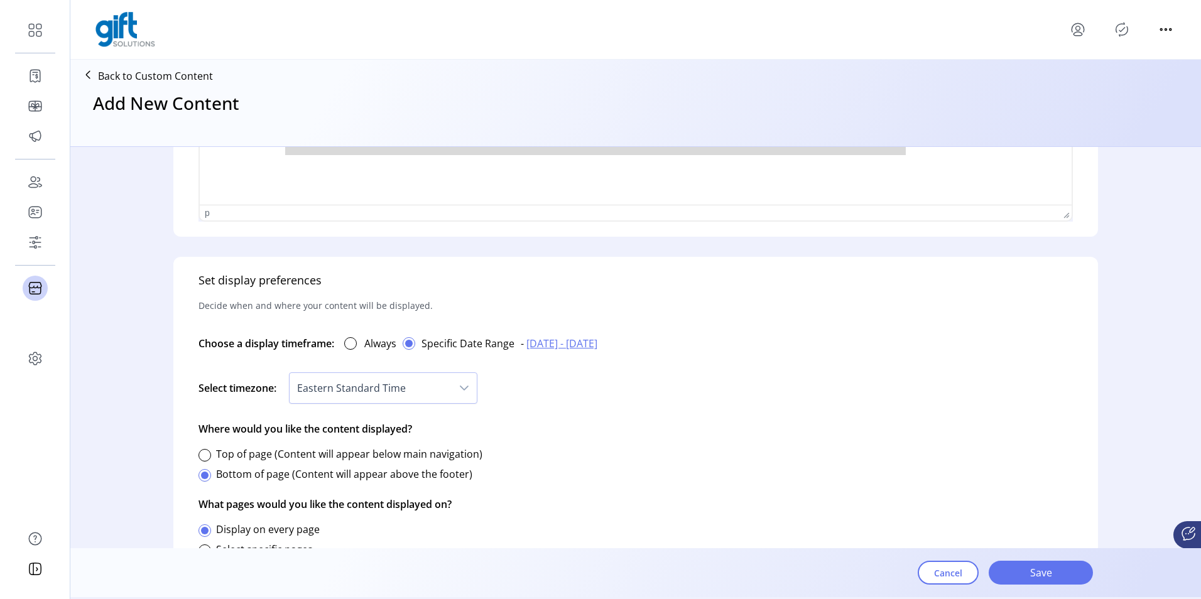
click at [535, 423] on div "Set display preferences Decide when and where your content will be displayed. C…" at bounding box center [635, 417] width 925 height 320
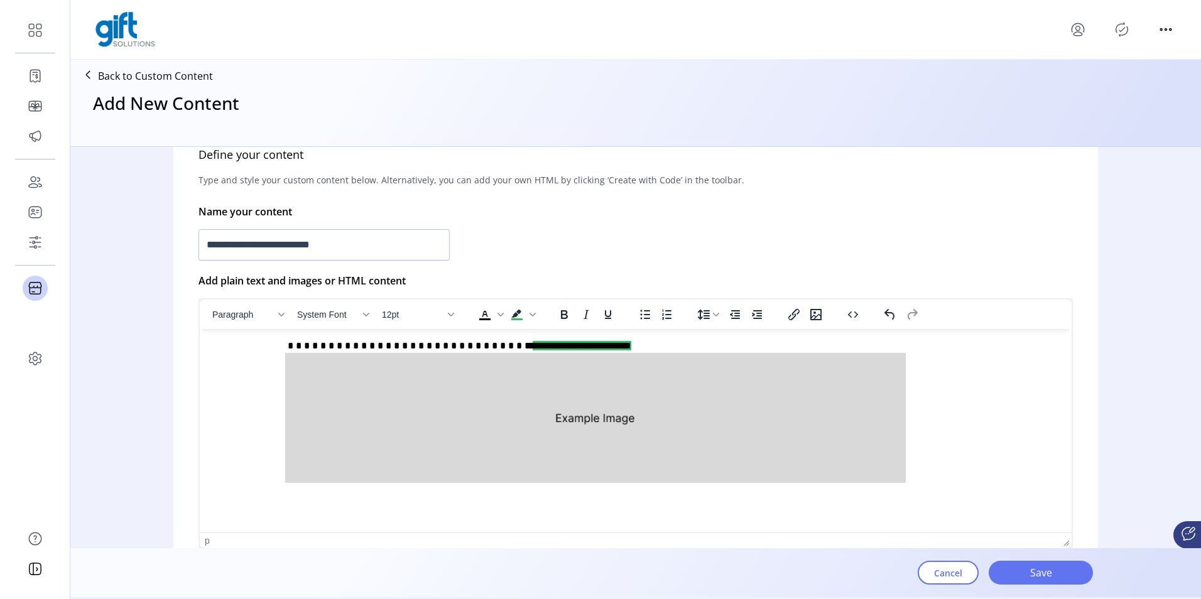
scroll to position [325, 0]
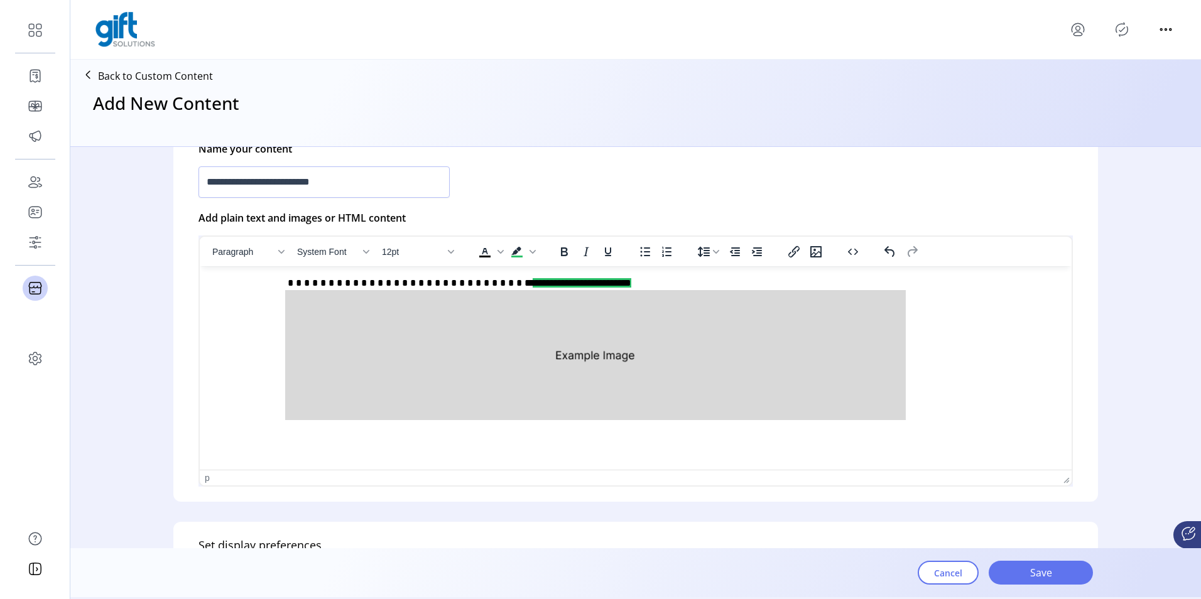
click at [436, 276] on p "**********" at bounding box center [633, 350] width 846 height 148
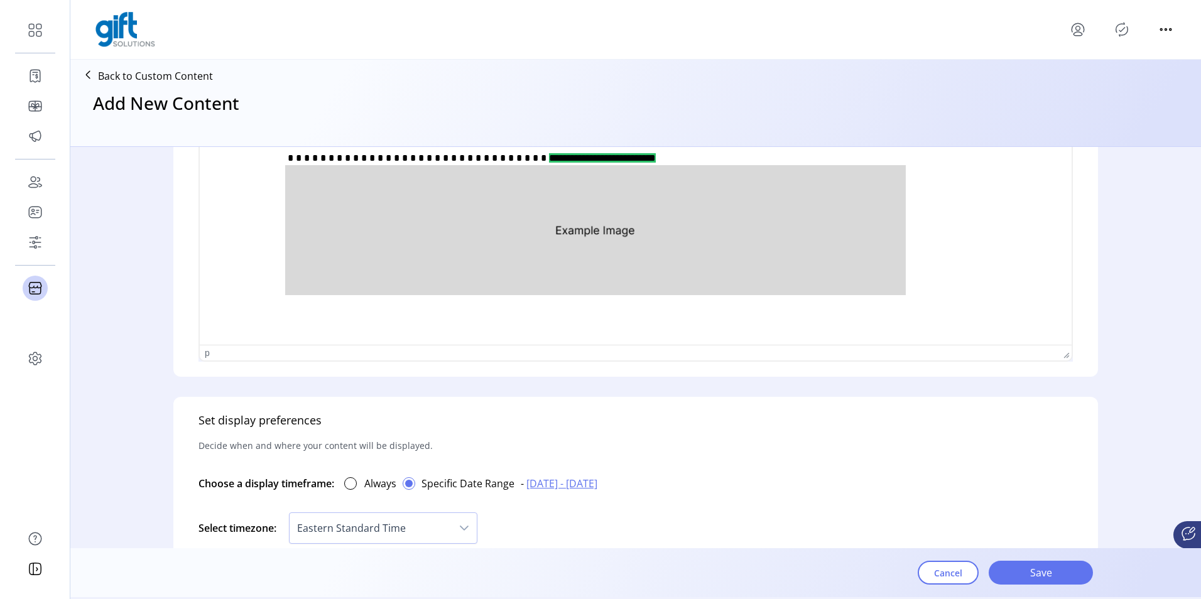
scroll to position [450, 0]
click at [1013, 575] on span "Save" at bounding box center [1041, 572] width 72 height 15
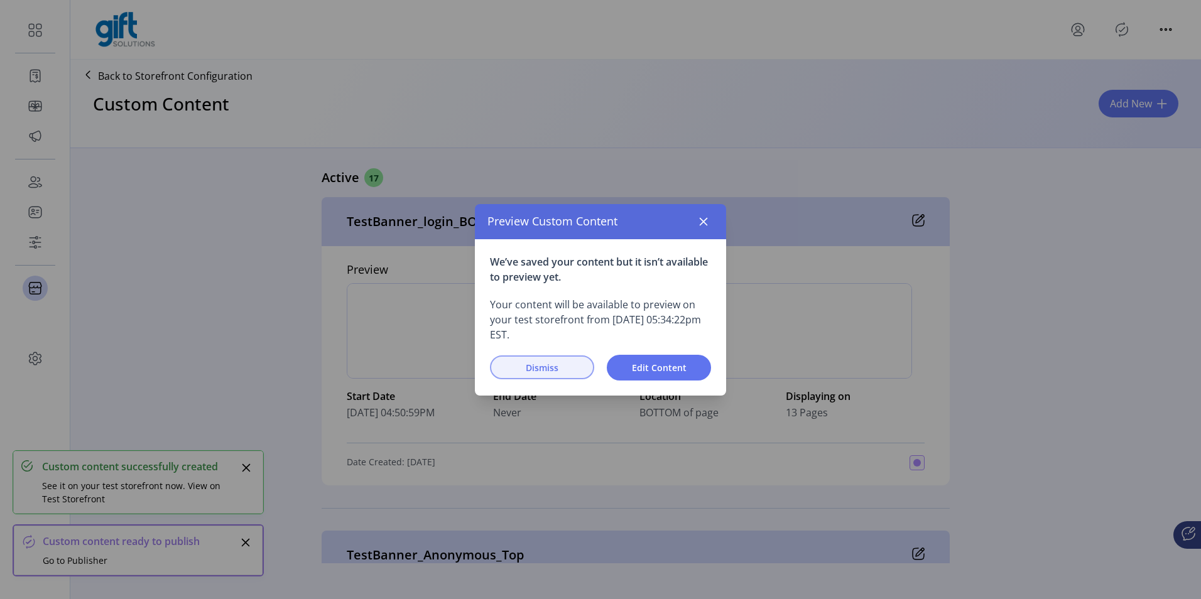
click at [549, 366] on span "Dismiss" at bounding box center [542, 367] width 72 height 13
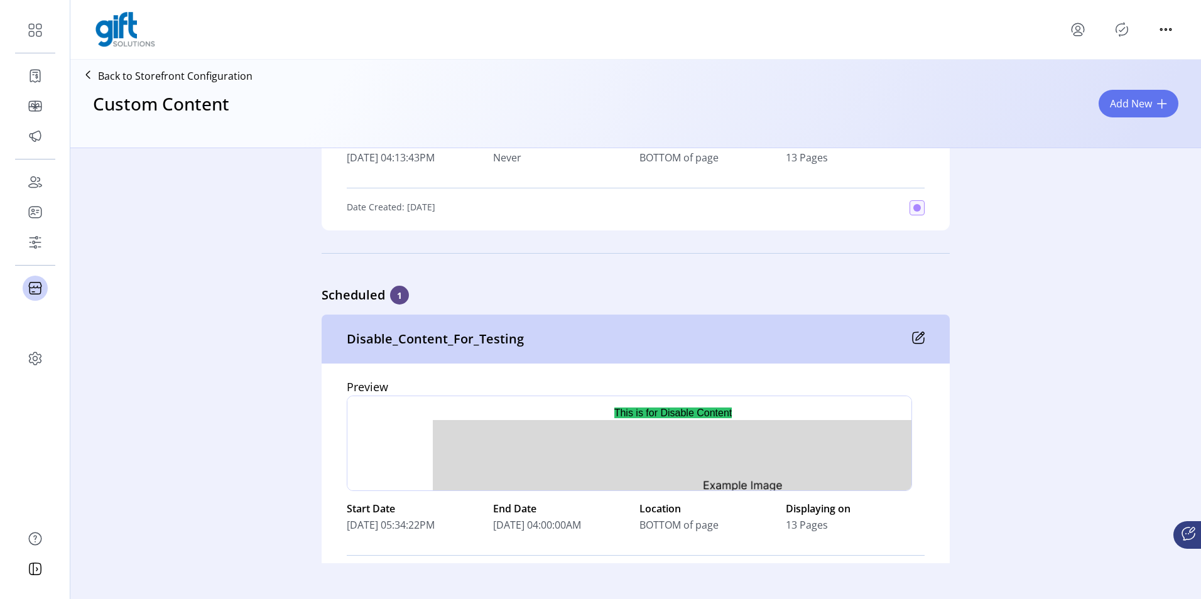
scroll to position [5660, 0]
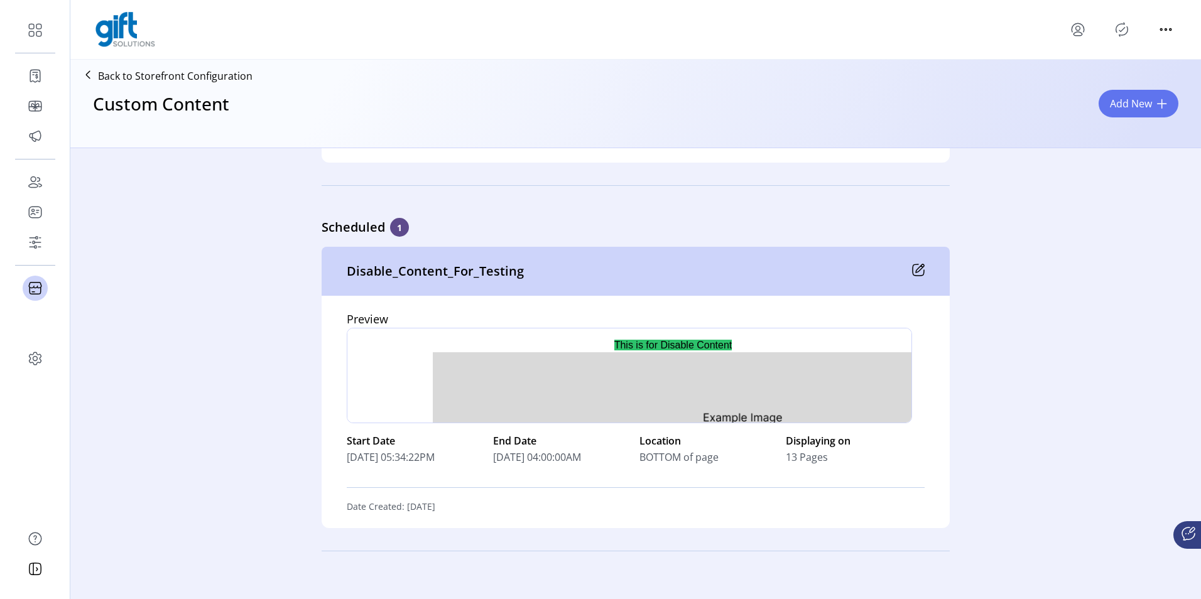
click at [918, 273] on icon at bounding box center [918, 270] width 13 height 13
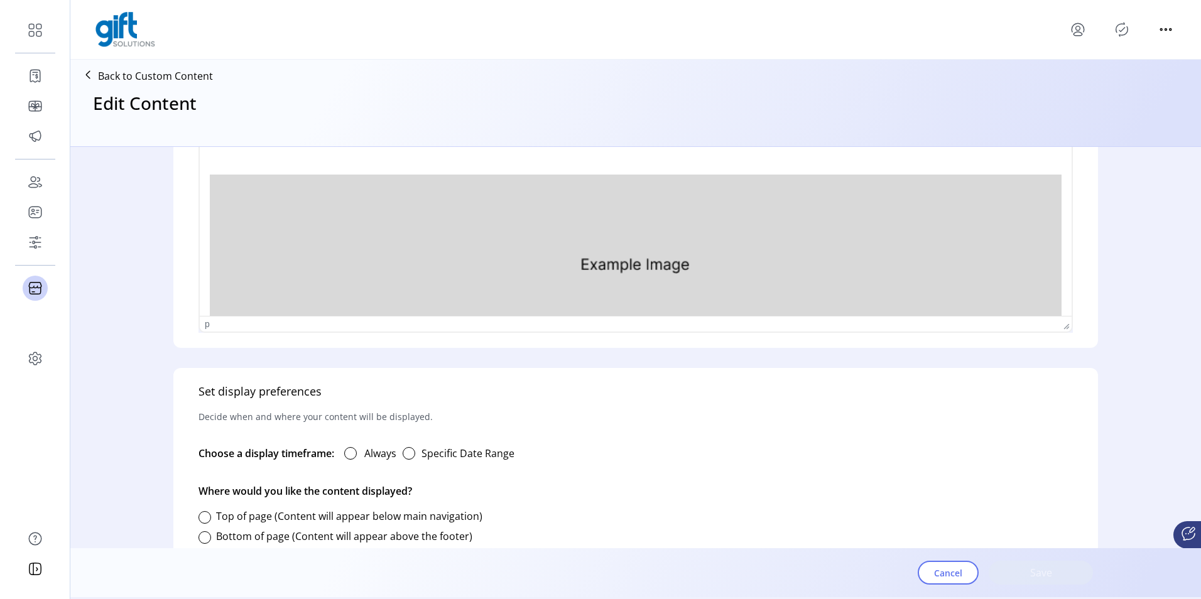
type input "**********"
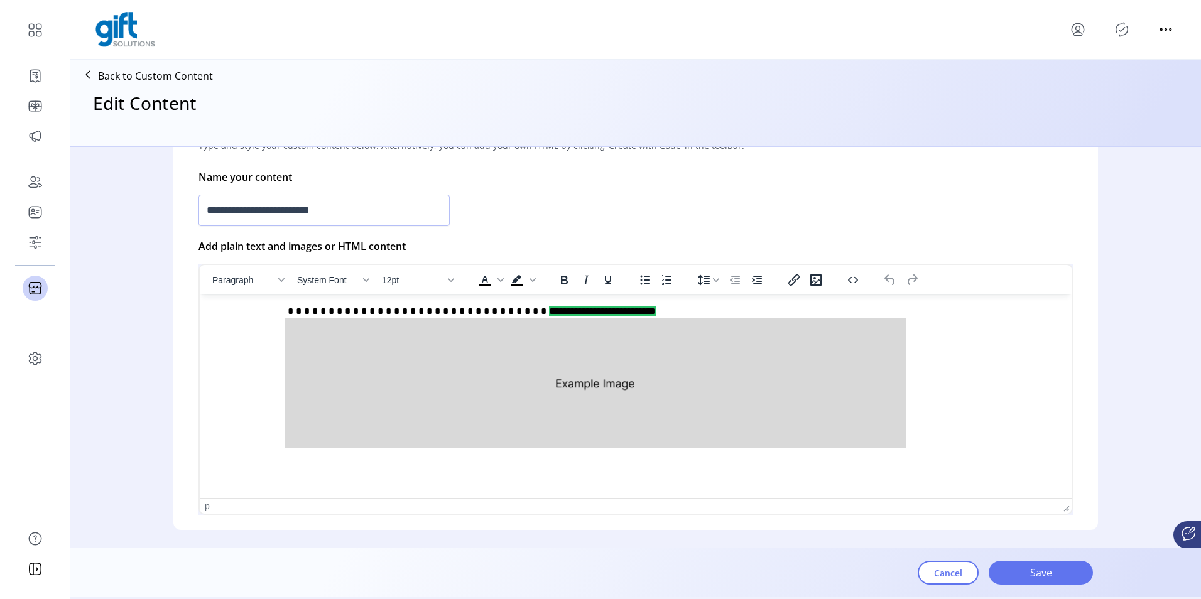
scroll to position [297, 0]
click at [276, 280] on div "Block Paragraph" at bounding box center [281, 279] width 10 height 6
click at [148, 258] on div "**********" at bounding box center [635, 372] width 1131 height 450
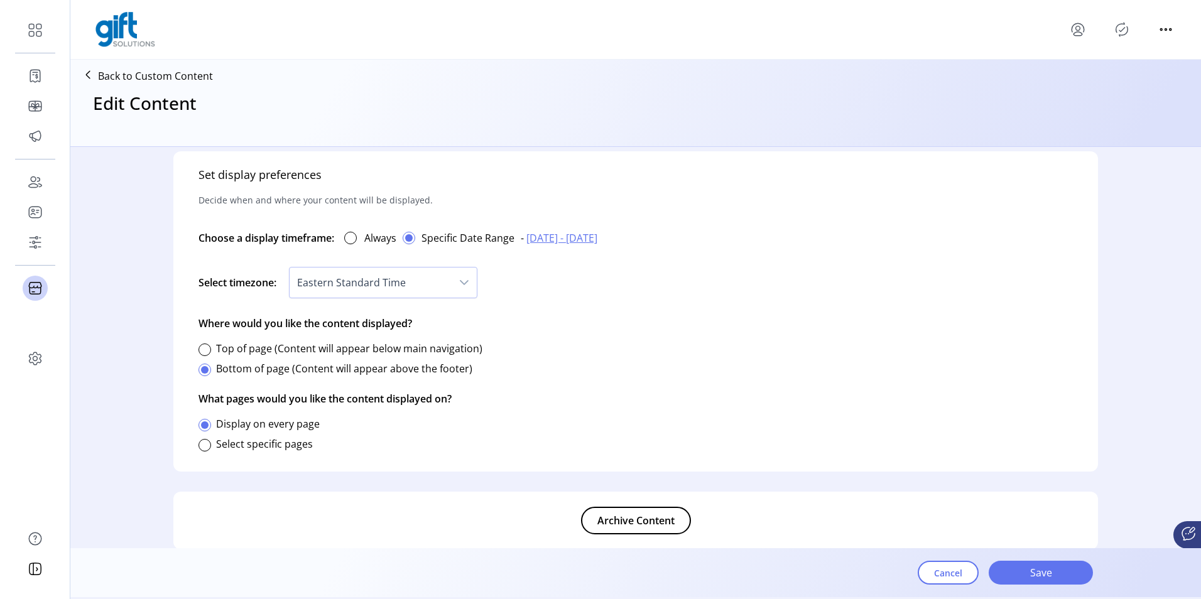
scroll to position [717, 0]
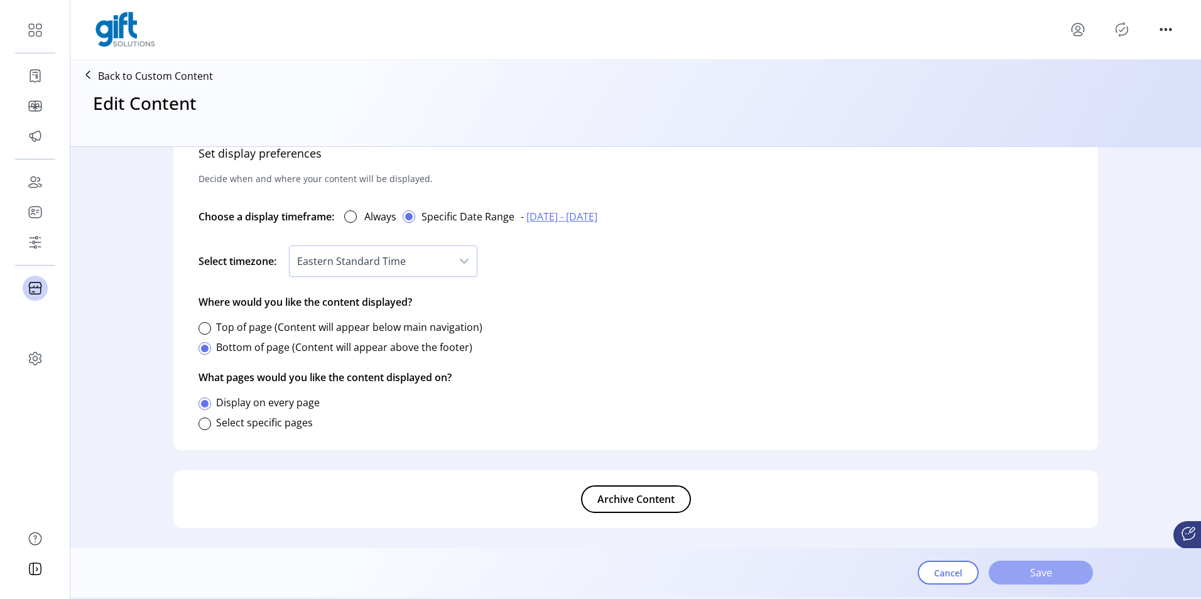
click at [1060, 564] on button "Save" at bounding box center [1041, 573] width 104 height 24
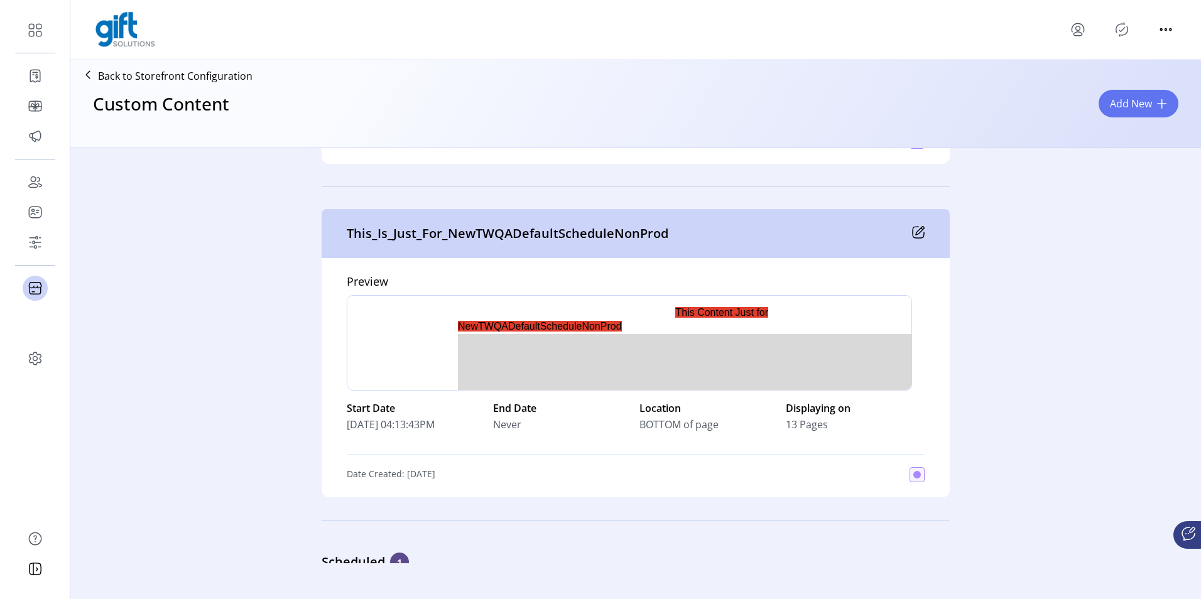
scroll to position [5660, 0]
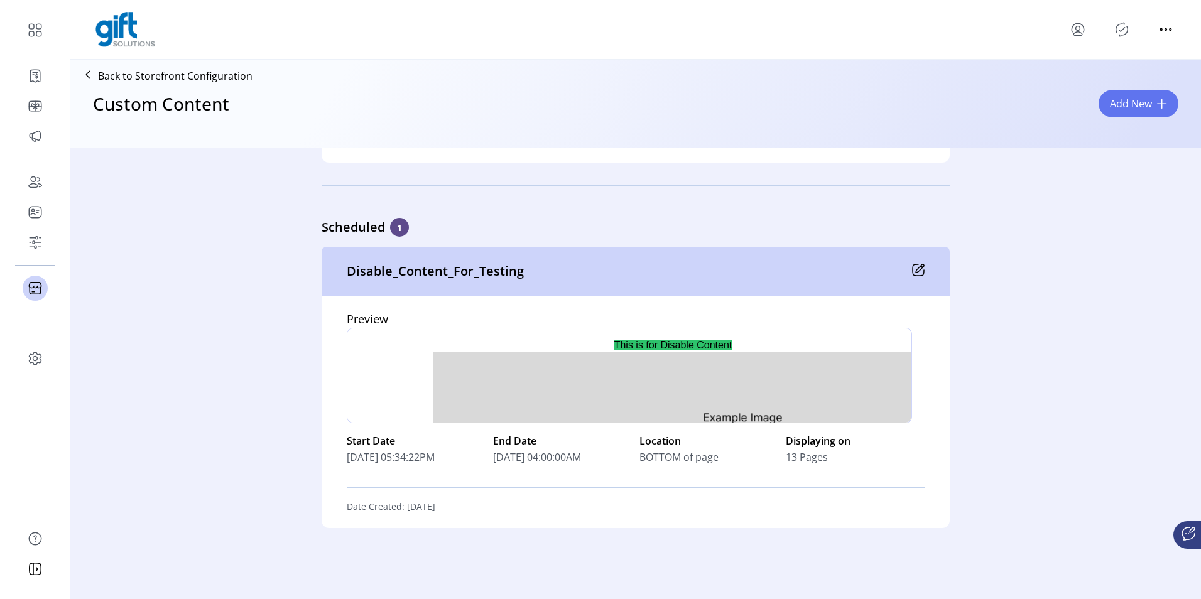
click at [913, 264] on icon at bounding box center [918, 269] width 11 height 11
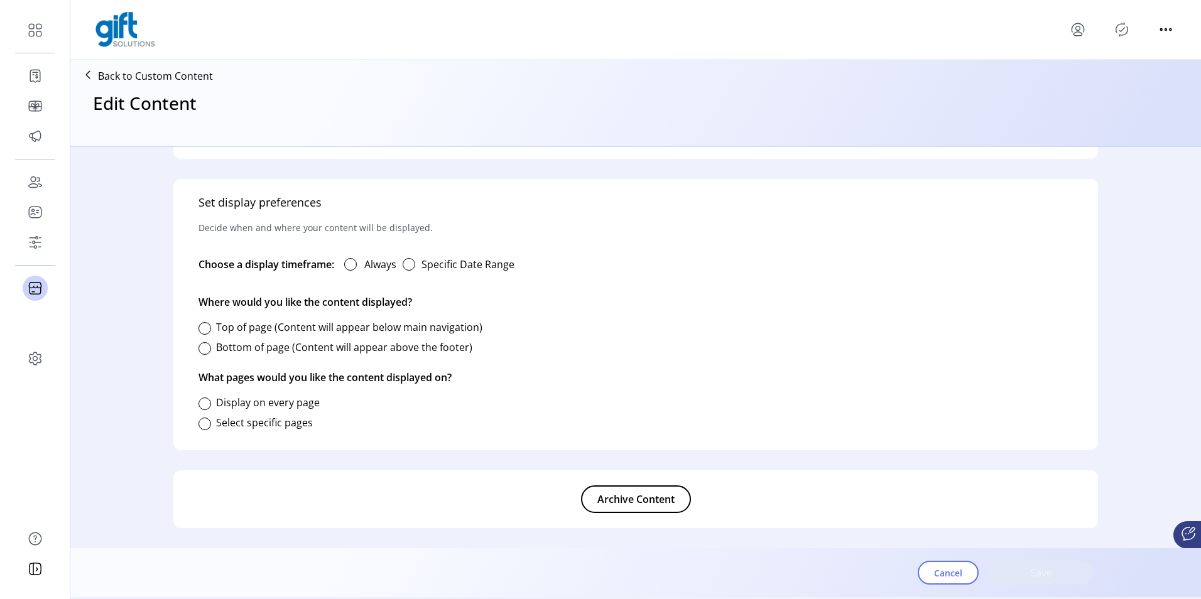
type input "**********"
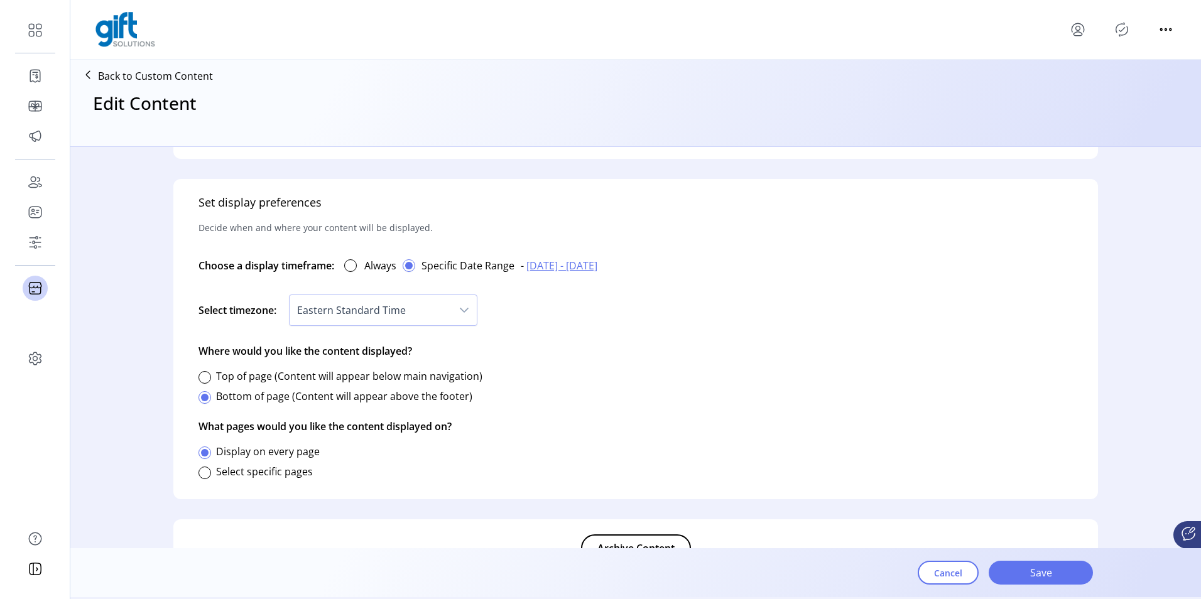
scroll to position [717, 0]
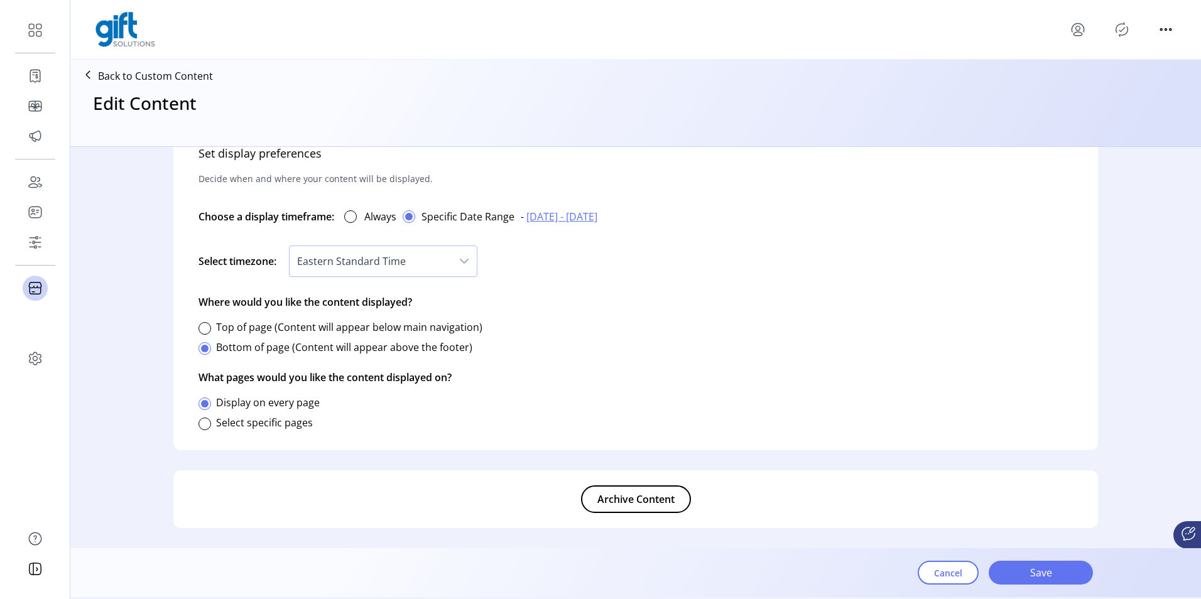
click at [279, 425] on label "Select specific pages" at bounding box center [264, 423] width 97 height 14
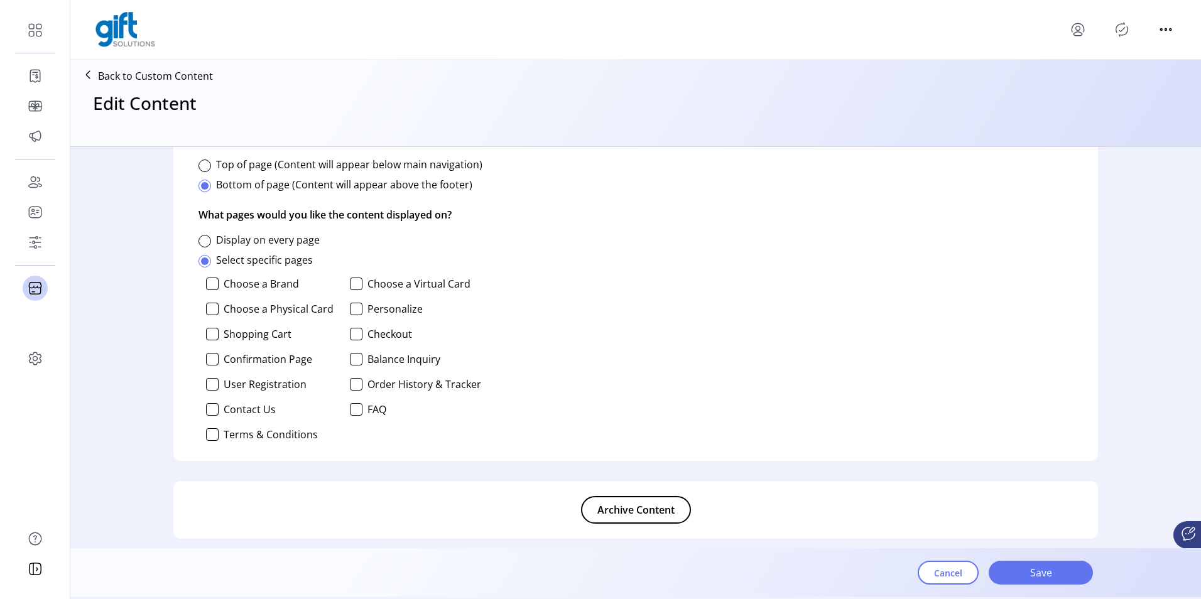
scroll to position [880, 0]
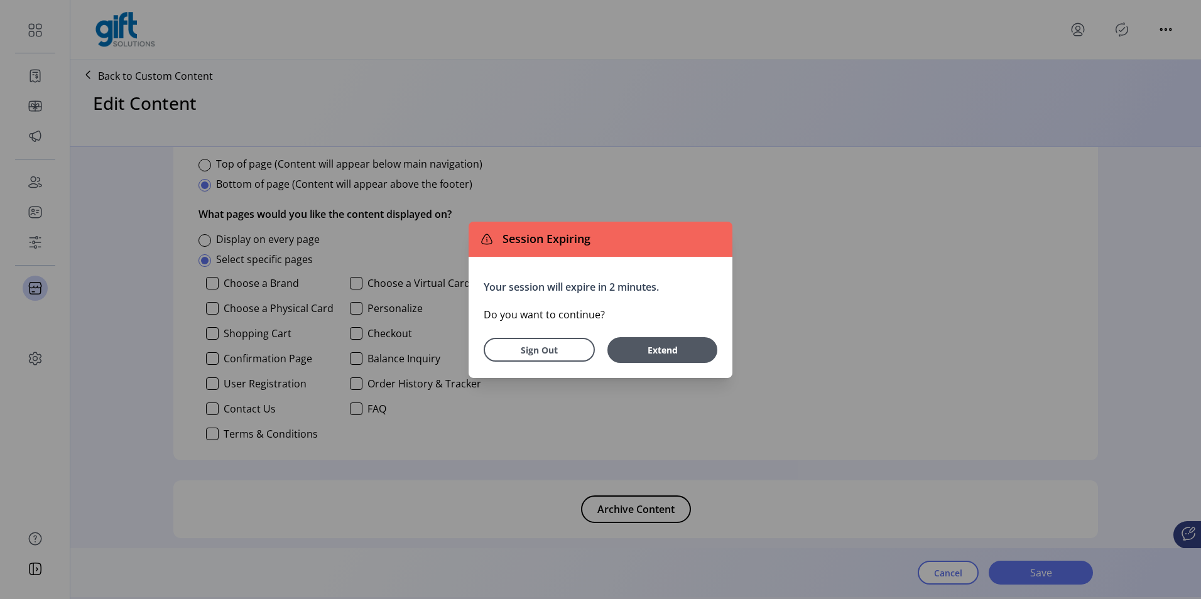
click at [658, 336] on div "Sign Out Extend" at bounding box center [601, 346] width 234 height 33
click at [658, 345] on span "Extend" at bounding box center [662, 350] width 97 height 13
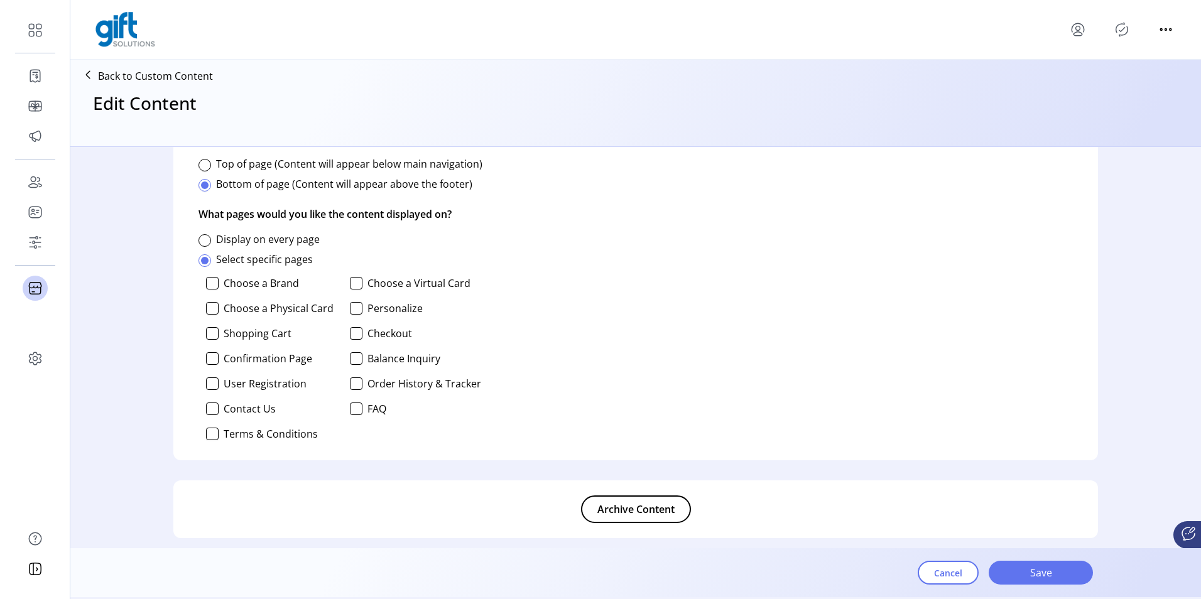
drag, startPoint x: 353, startPoint y: 277, endPoint x: 331, endPoint y: 278, distance: 22.0
click at [353, 277] on div at bounding box center [356, 283] width 13 height 13
click at [212, 310] on div at bounding box center [212, 308] width 13 height 13
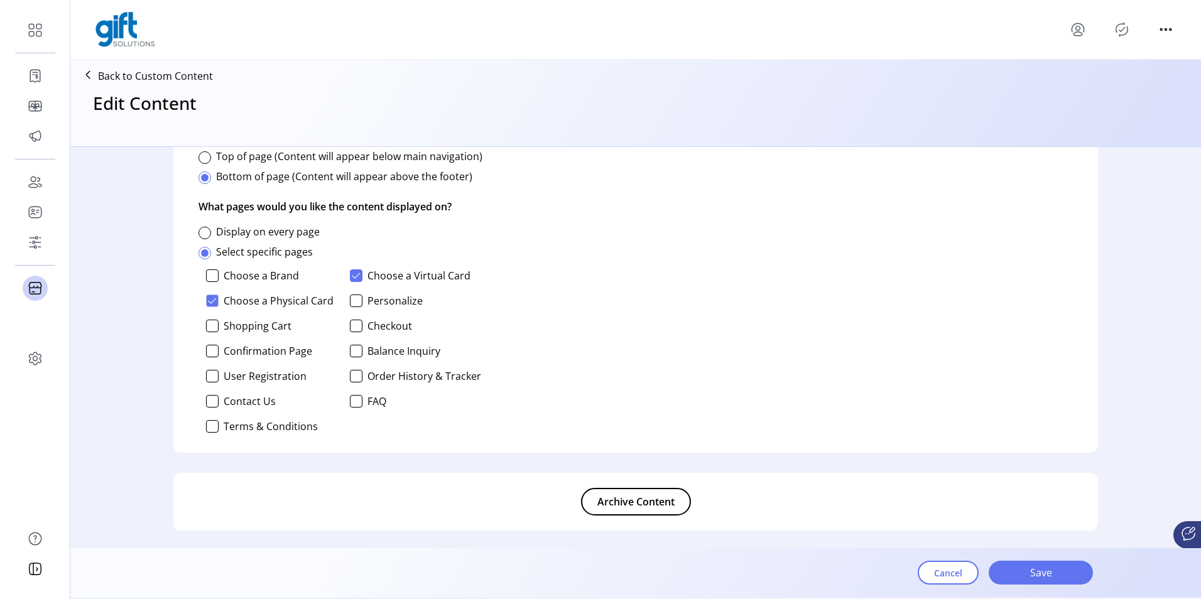
scroll to position [890, 0]
click at [1017, 571] on span "Save" at bounding box center [1041, 572] width 72 height 15
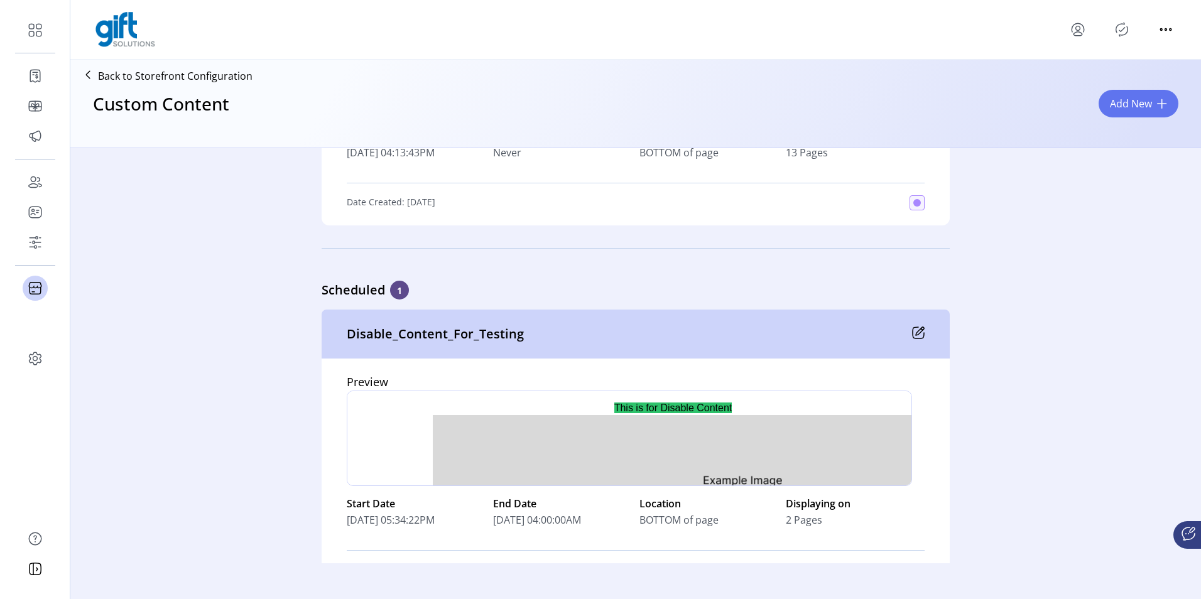
scroll to position [5660, 0]
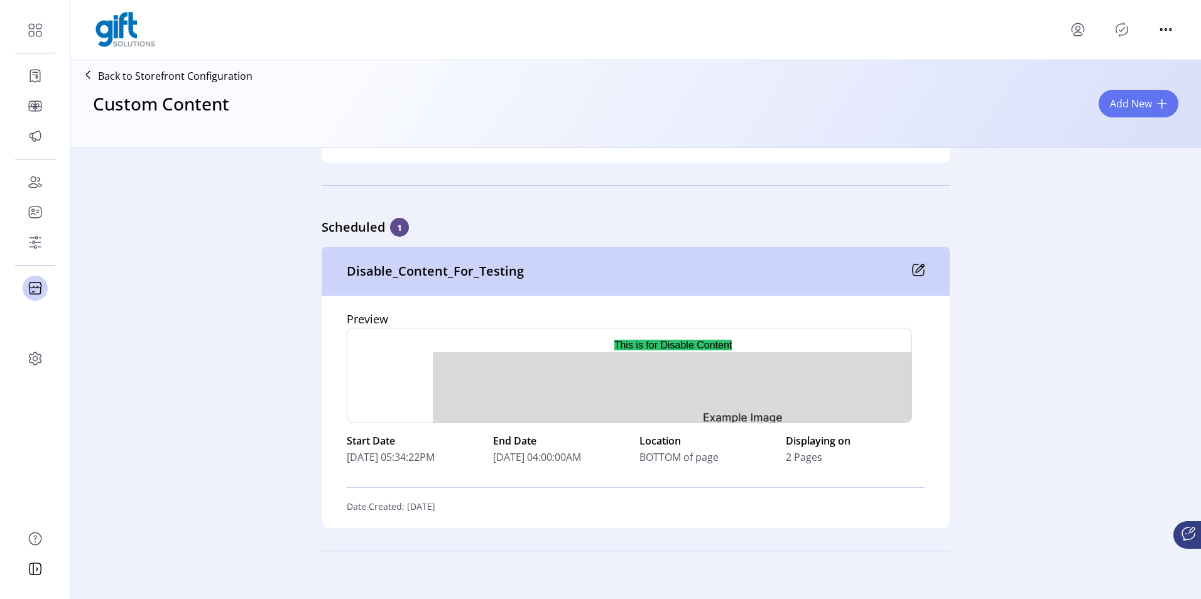
click at [917, 271] on icon at bounding box center [918, 270] width 13 height 13
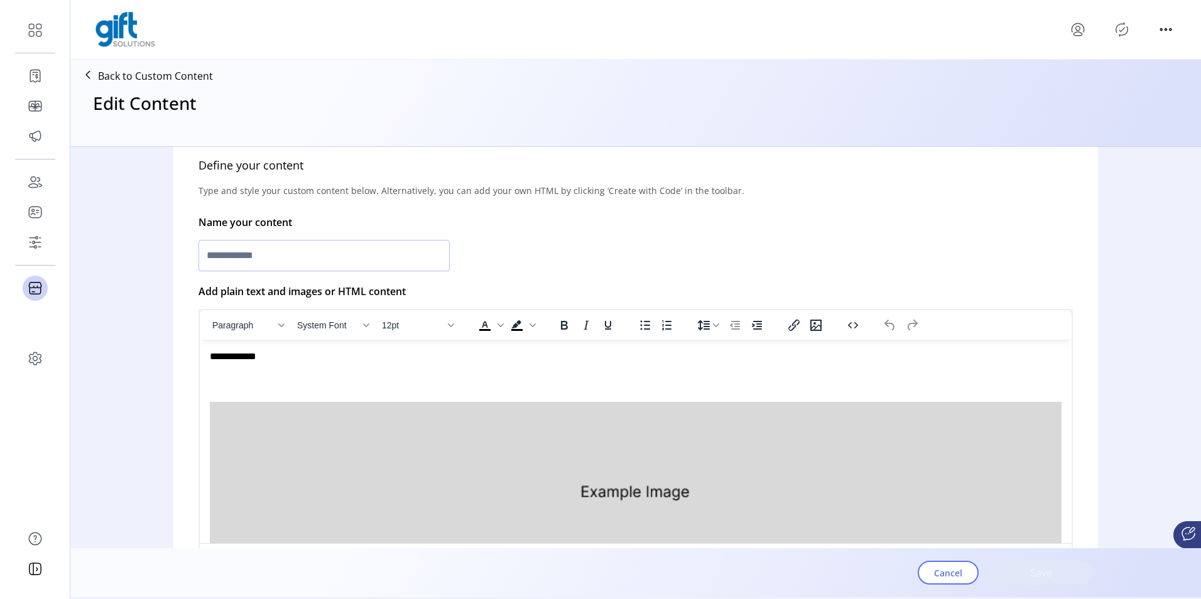
scroll to position [31, 0]
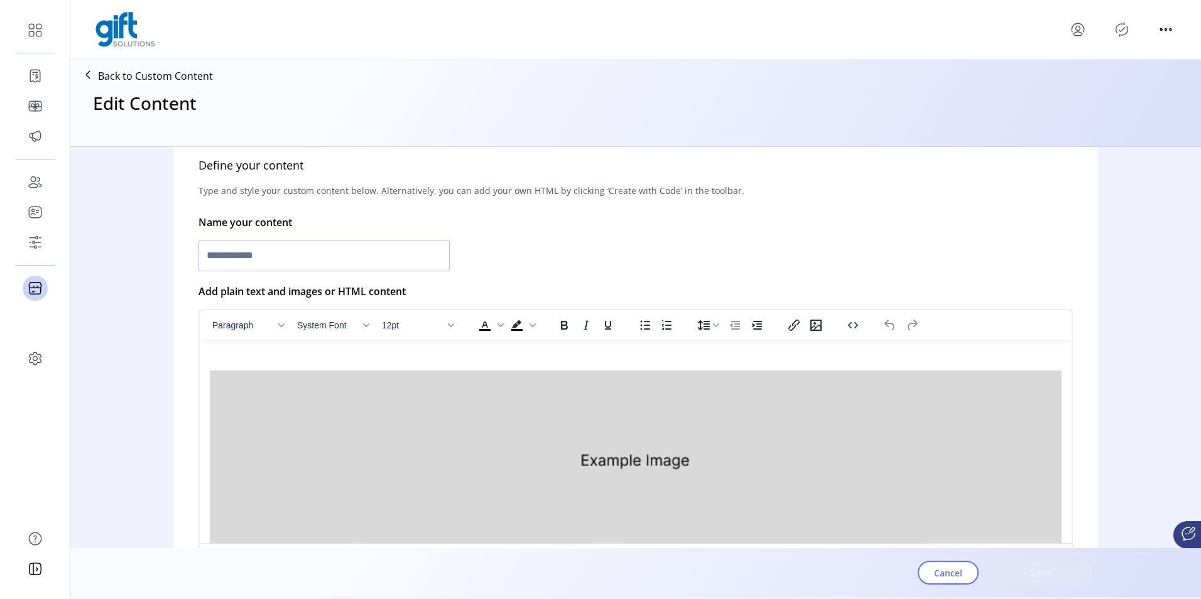
type input "**********"
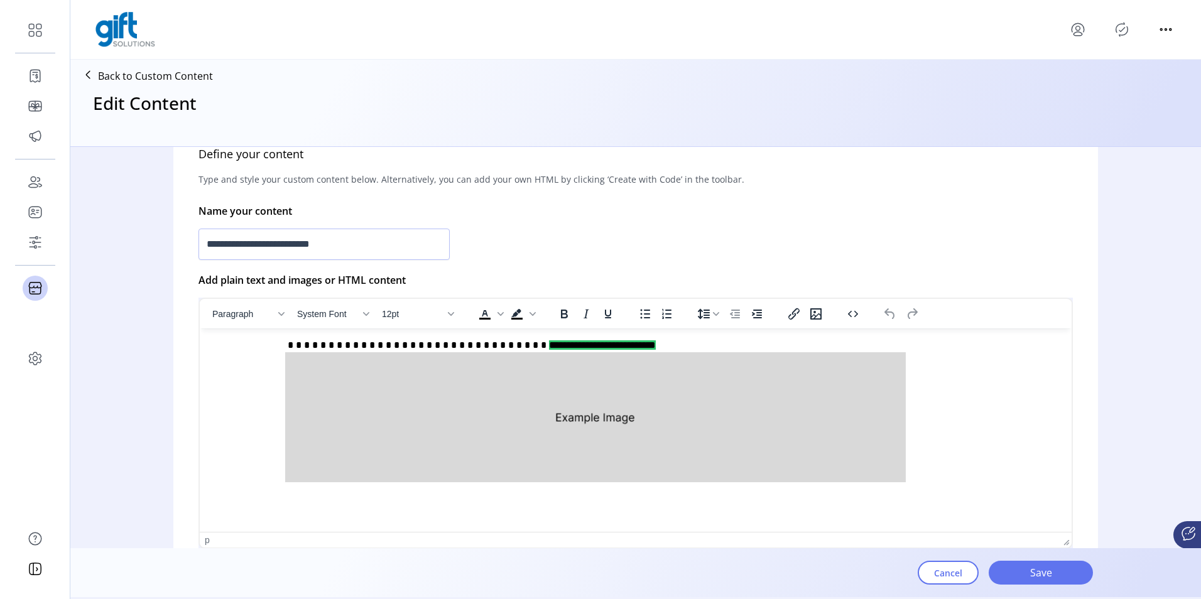
scroll to position [262, 0]
drag, startPoint x: 582, startPoint y: 345, endPoint x: 487, endPoint y: 352, distance: 95.1
click at [549, 351] on span "**********" at bounding box center [602, 345] width 107 height 9
drag, startPoint x: 512, startPoint y: 346, endPoint x: 583, endPoint y: 352, distance: 71.3
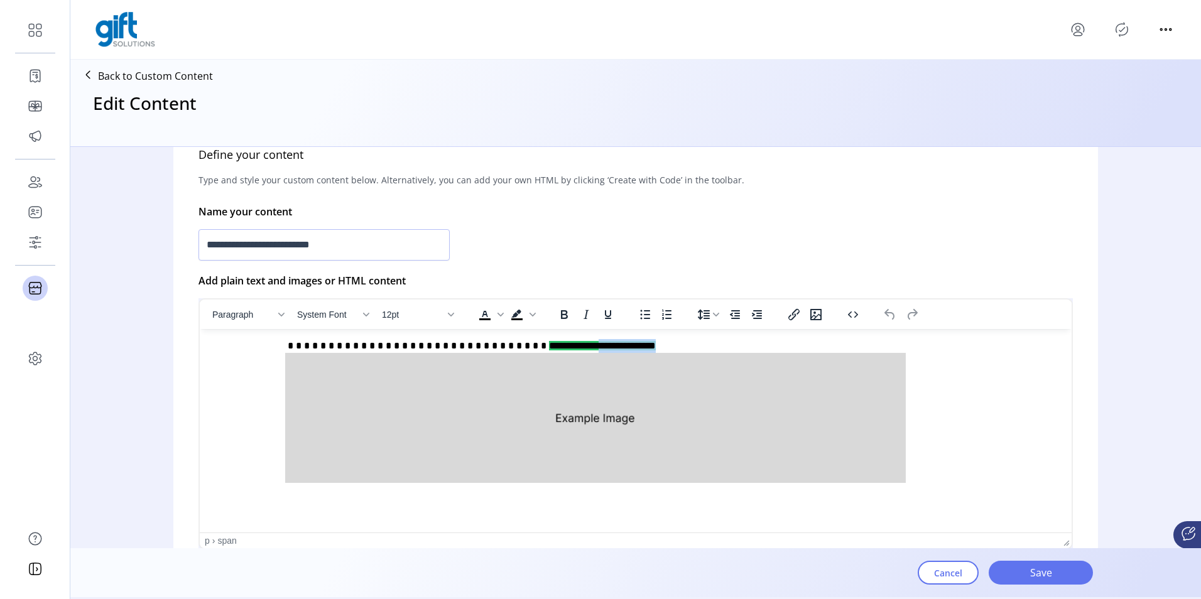
click at [583, 352] on p "**********" at bounding box center [633, 413] width 846 height 148
click at [1015, 572] on span "Save" at bounding box center [1041, 572] width 72 height 15
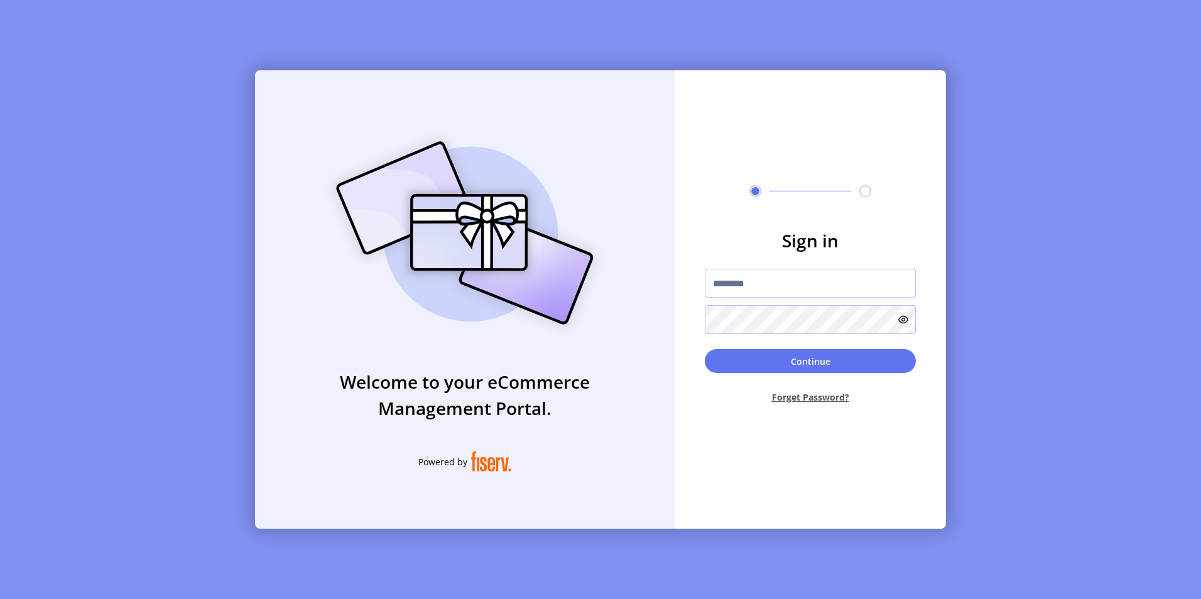
click at [729, 285] on input "text" at bounding box center [810, 283] width 211 height 29
type input "**********"
click at [705, 349] on button "Continue" at bounding box center [810, 361] width 211 height 24
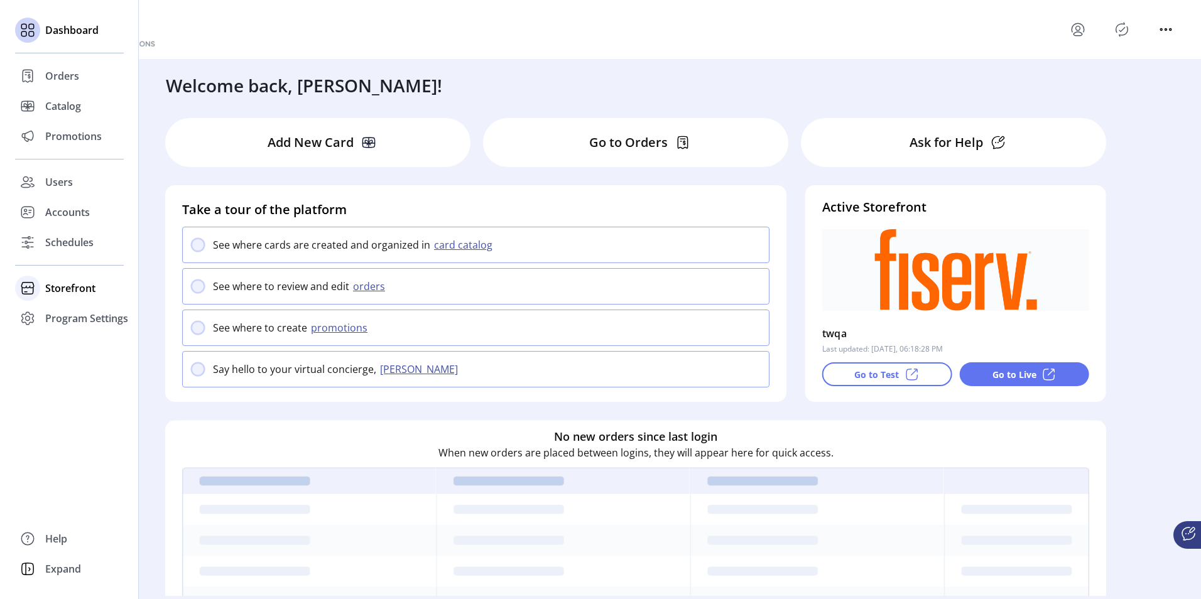
click at [66, 293] on span "Storefront" at bounding box center [70, 288] width 50 height 15
click at [75, 316] on span "Configuration" at bounding box center [78, 313] width 66 height 15
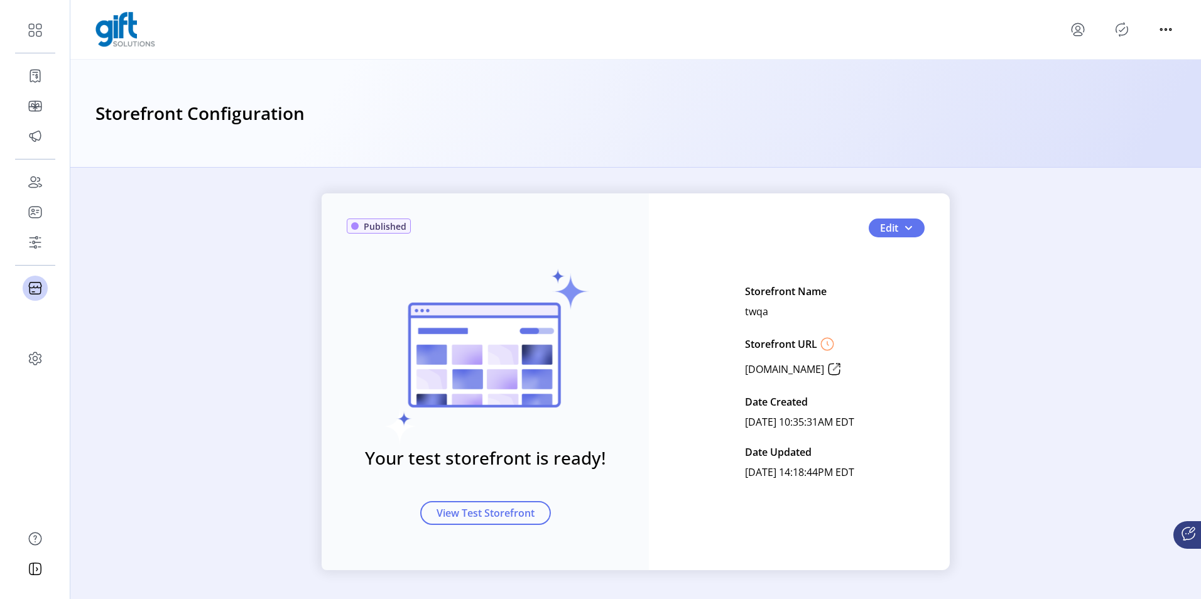
scroll to position [6, 0]
click at [915, 224] on button "Edit" at bounding box center [897, 226] width 56 height 19
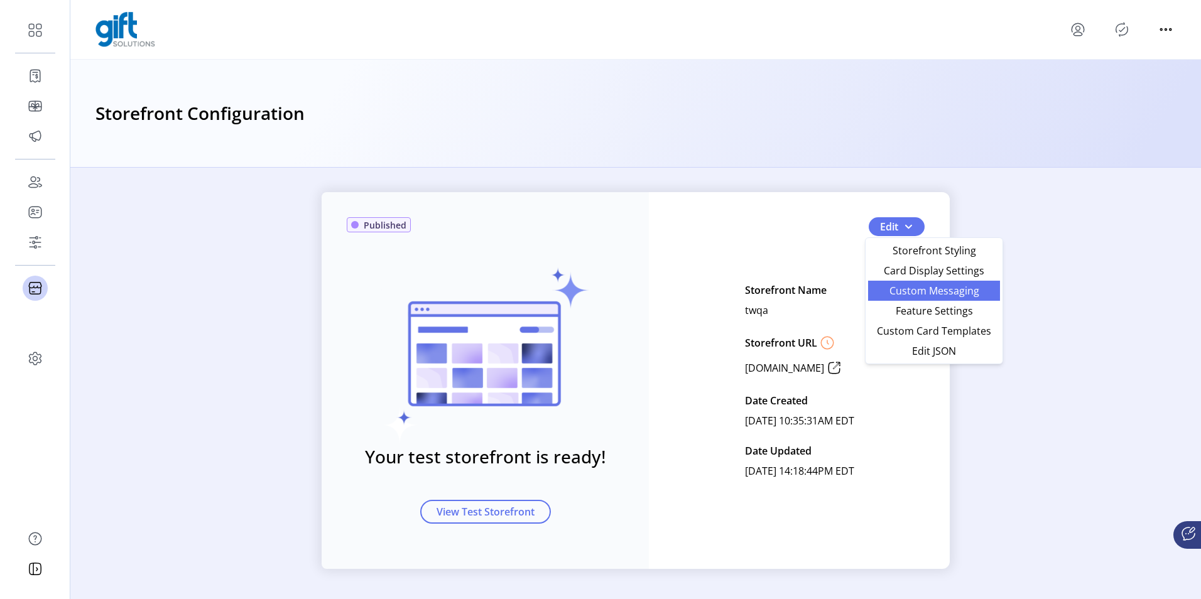
click at [891, 298] on link "Custom Messaging" at bounding box center [934, 291] width 132 height 20
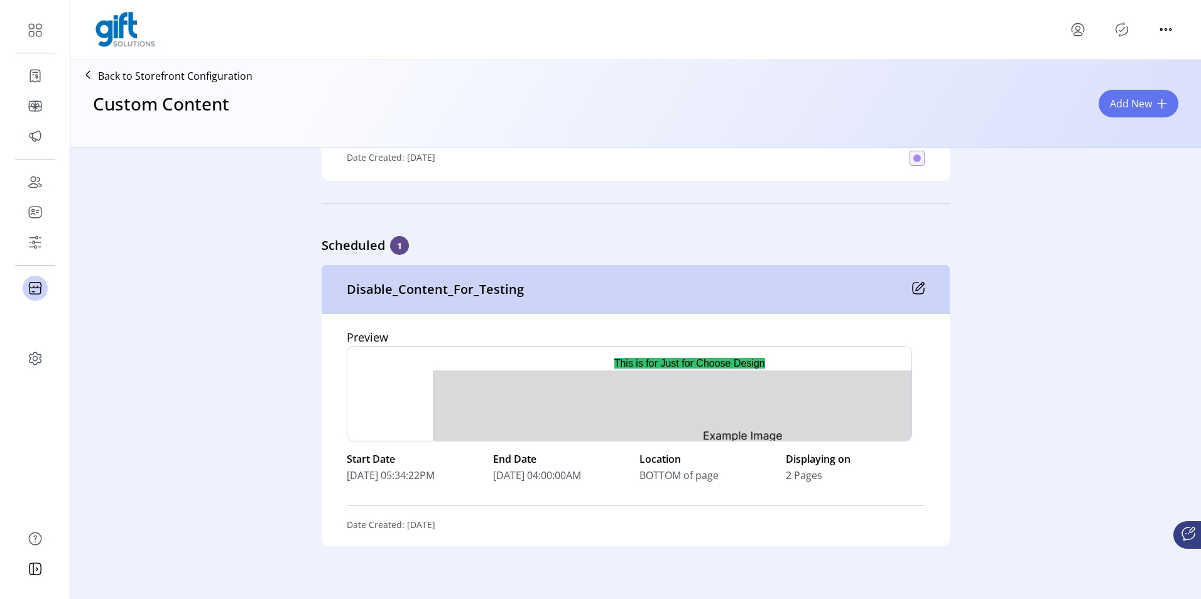
scroll to position [5660, 0]
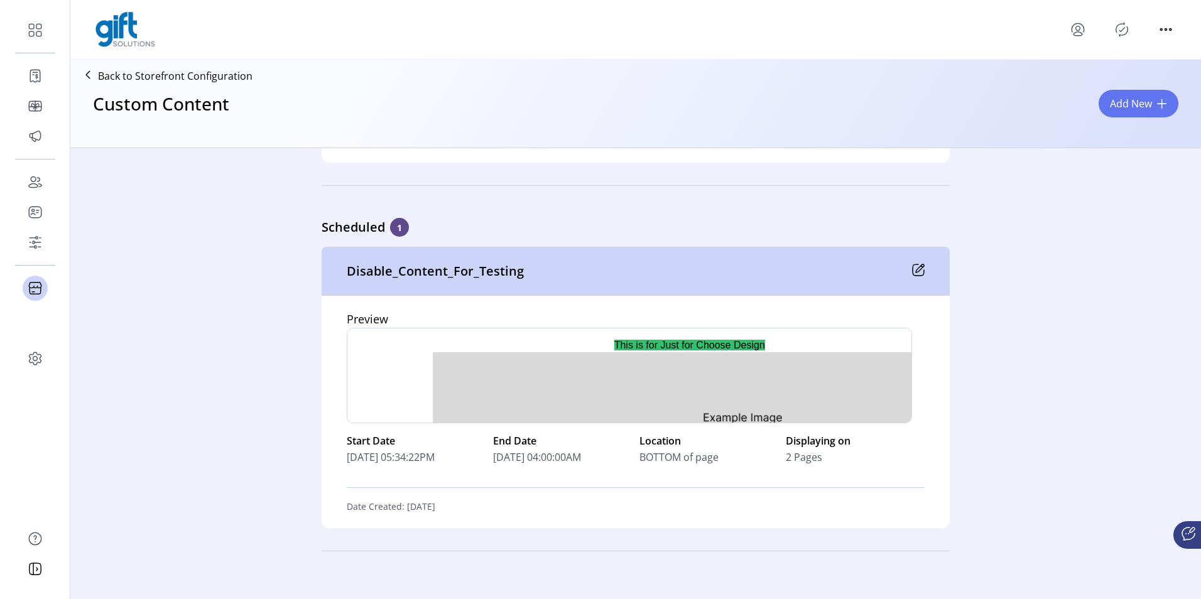
click at [915, 274] on icon at bounding box center [918, 270] width 13 height 13
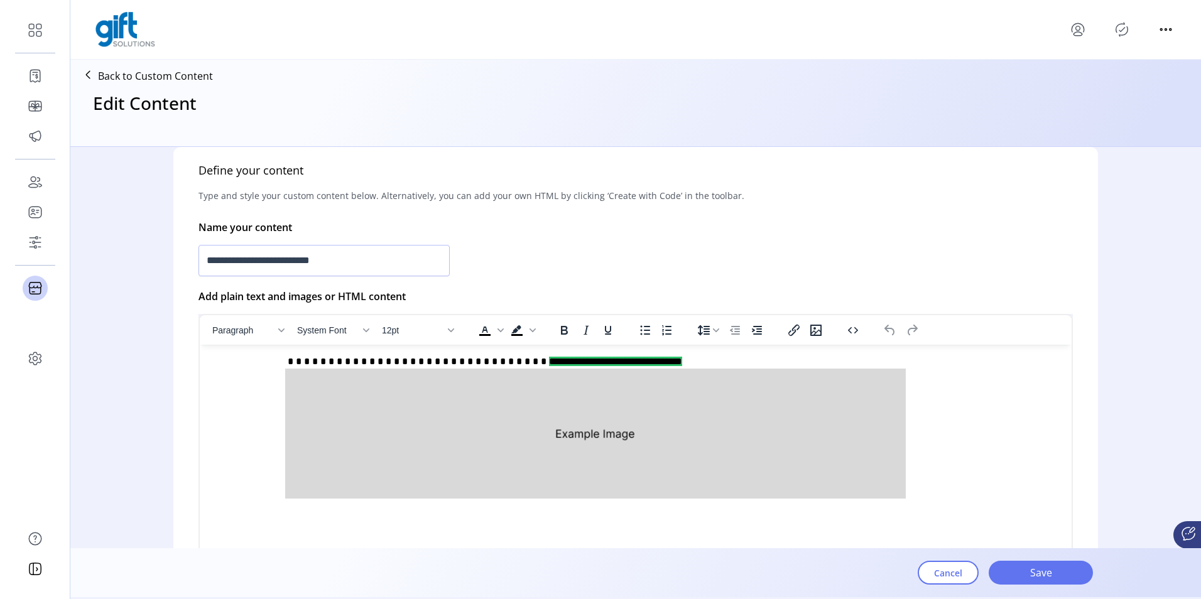
scroll to position [251, 0]
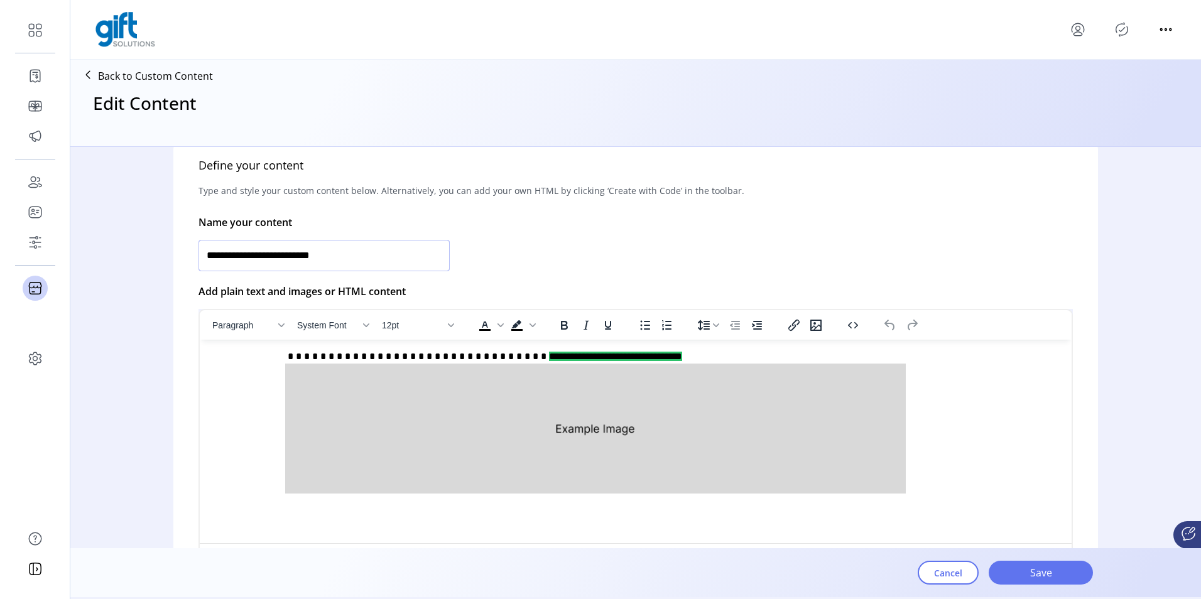
drag, startPoint x: 240, startPoint y: 256, endPoint x: 204, endPoint y: 249, distance: 36.6
click at [204, 249] on input "**********" at bounding box center [324, 255] width 251 height 31
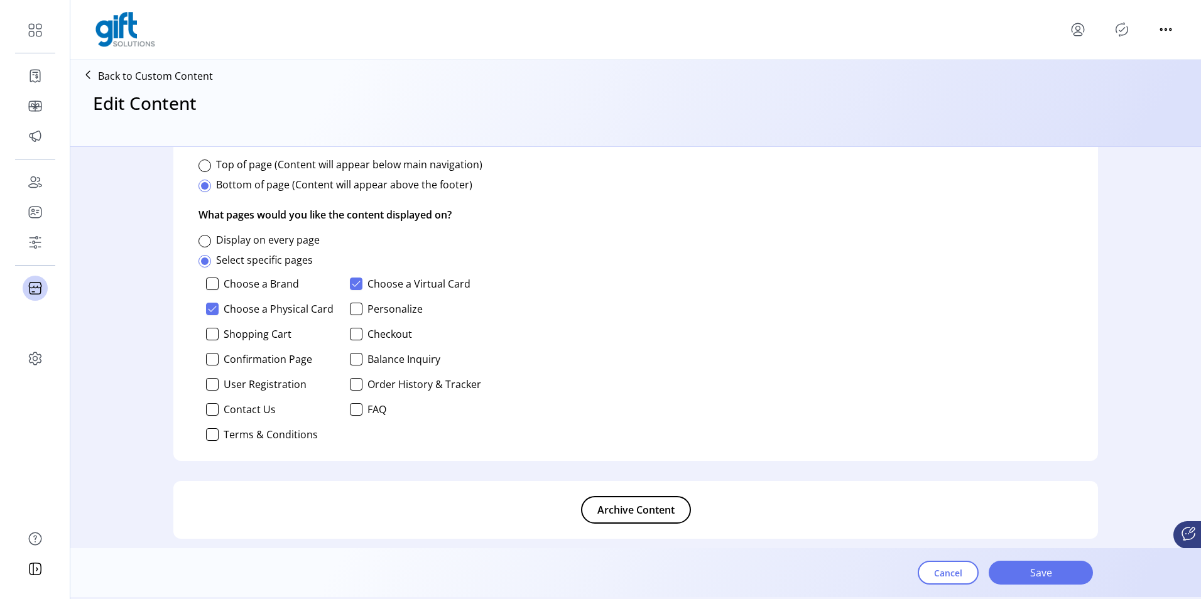
scroll to position [890, 0]
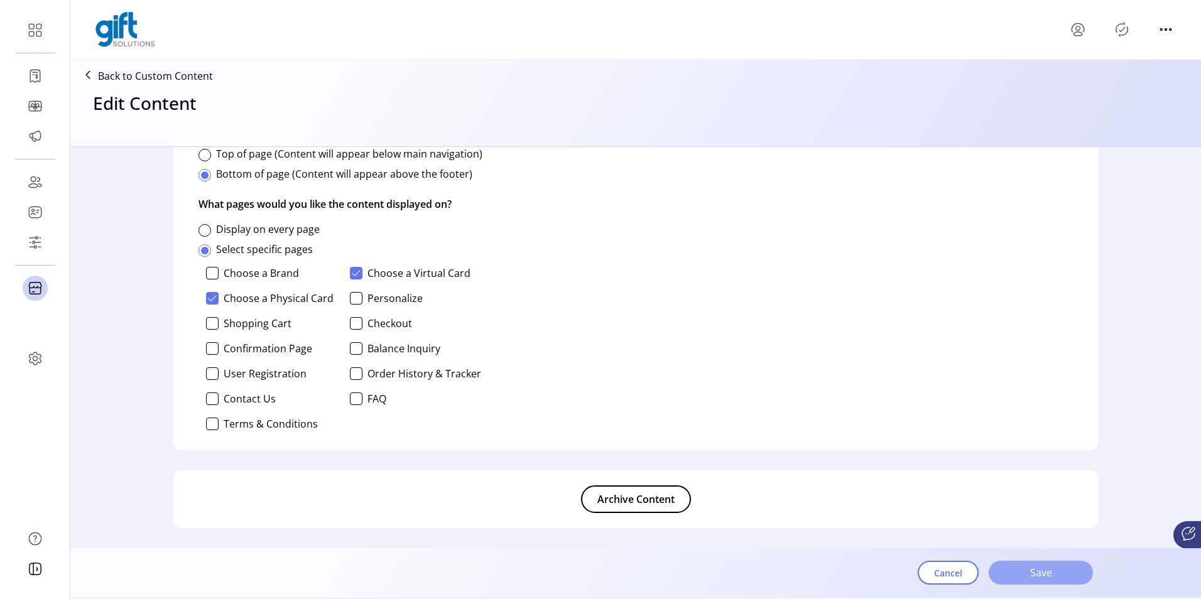
type input "**********"
click at [1042, 581] on button "Save" at bounding box center [1041, 573] width 104 height 24
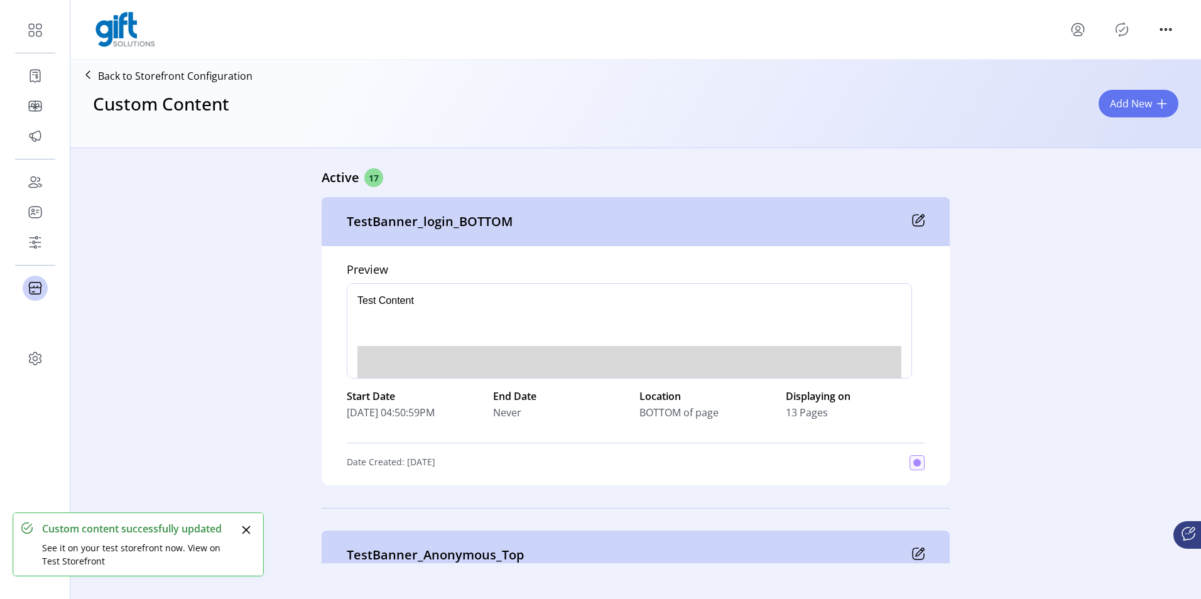
click at [1124, 26] on icon "Publisher Panel" at bounding box center [1122, 29] width 20 height 20
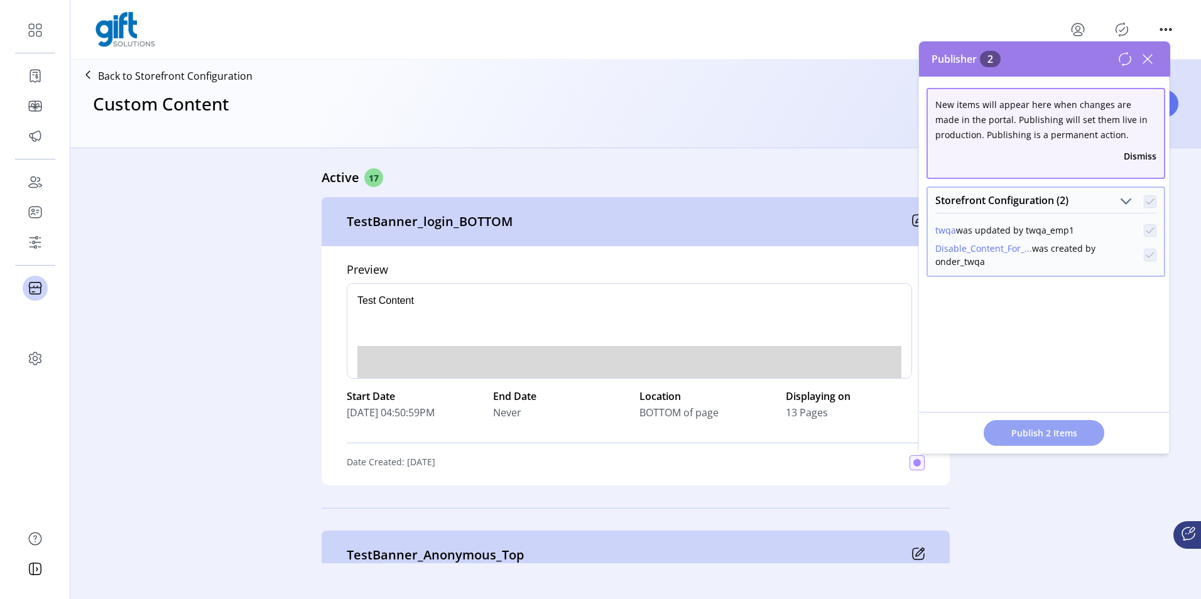
click at [1038, 431] on span "Publish 2 Items" at bounding box center [1044, 433] width 88 height 13
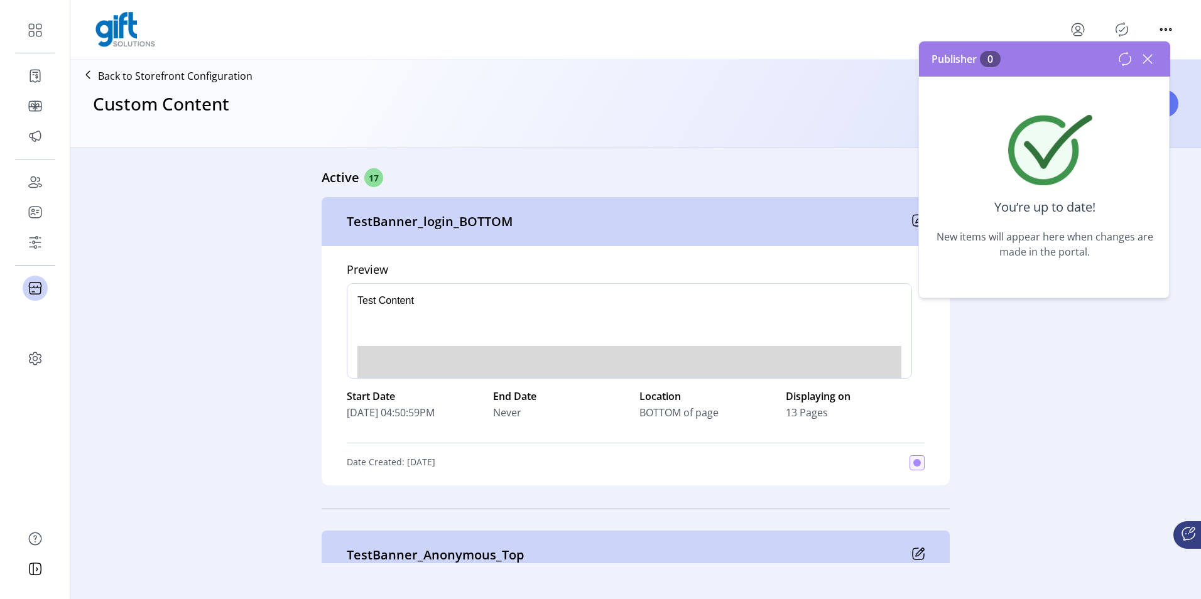
drag, startPoint x: 1144, startPoint y: 62, endPoint x: 1196, endPoint y: 55, distance: 52.5
click at [1144, 62] on icon at bounding box center [1148, 59] width 20 height 20
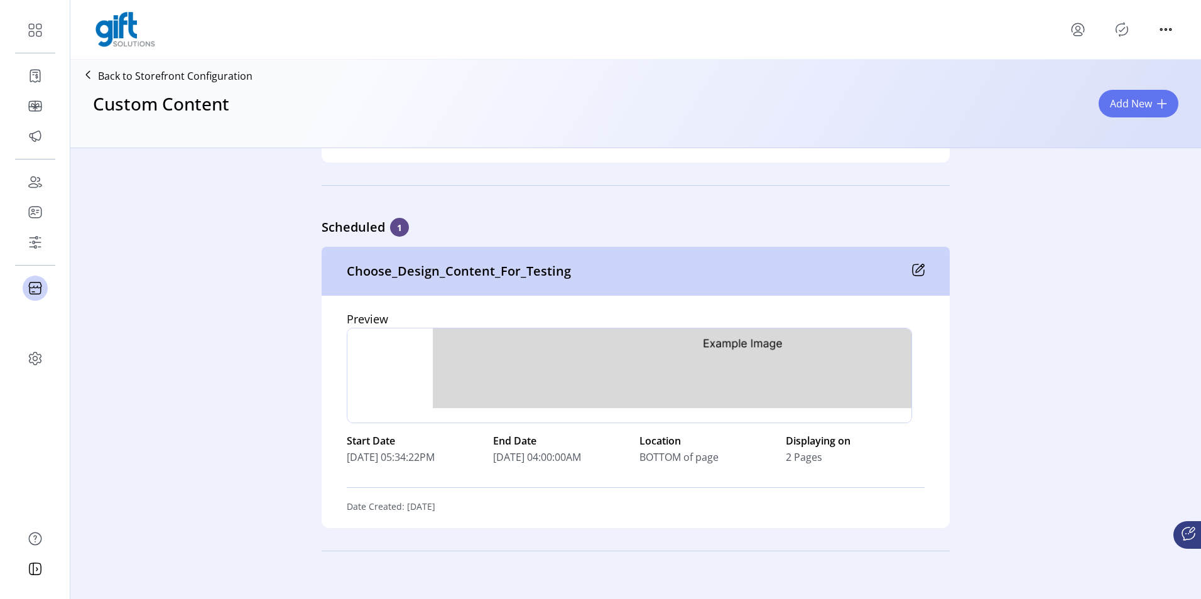
scroll to position [83, 0]
click at [1117, 30] on icon "Publisher Panel" at bounding box center [1122, 29] width 20 height 20
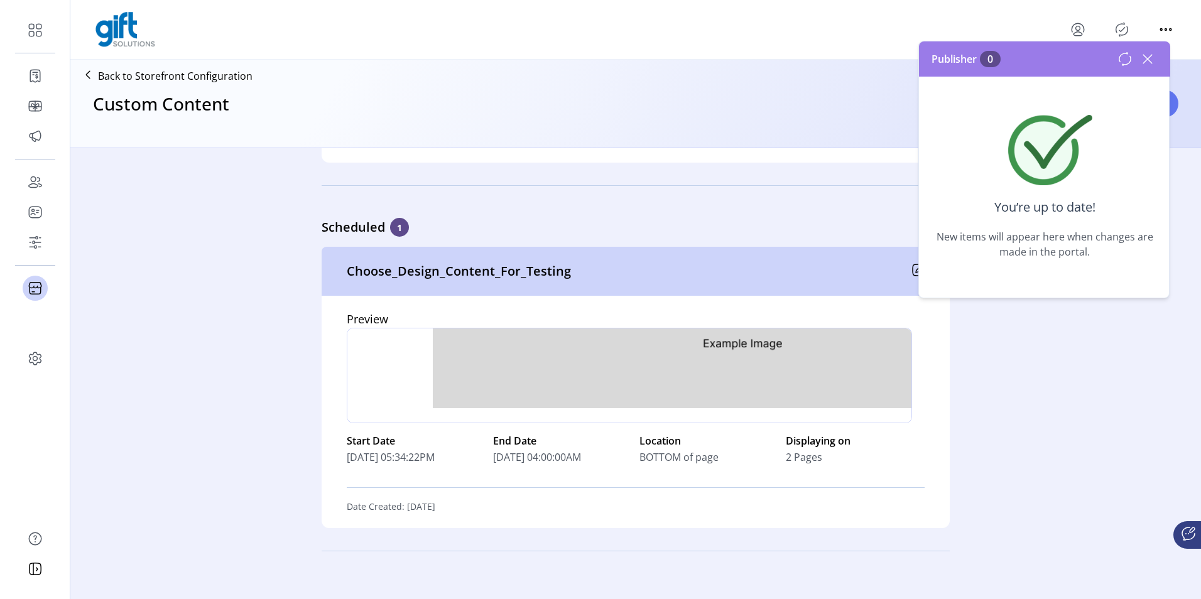
click at [1150, 54] on icon at bounding box center [1148, 59] width 20 height 20
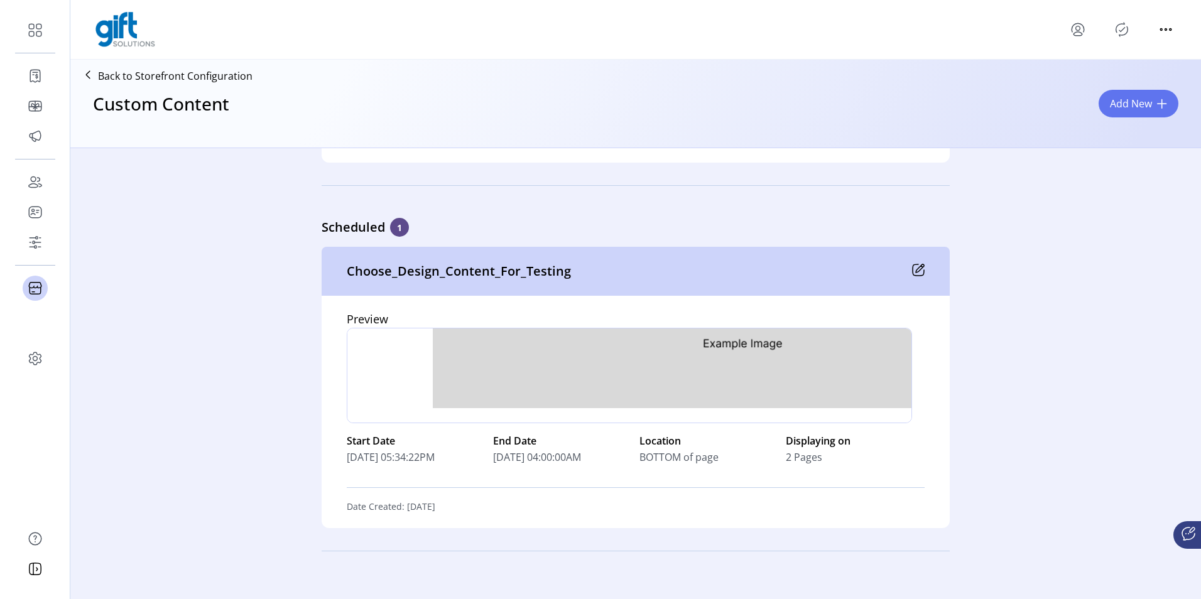
click at [919, 265] on icon at bounding box center [920, 268] width 8 height 8
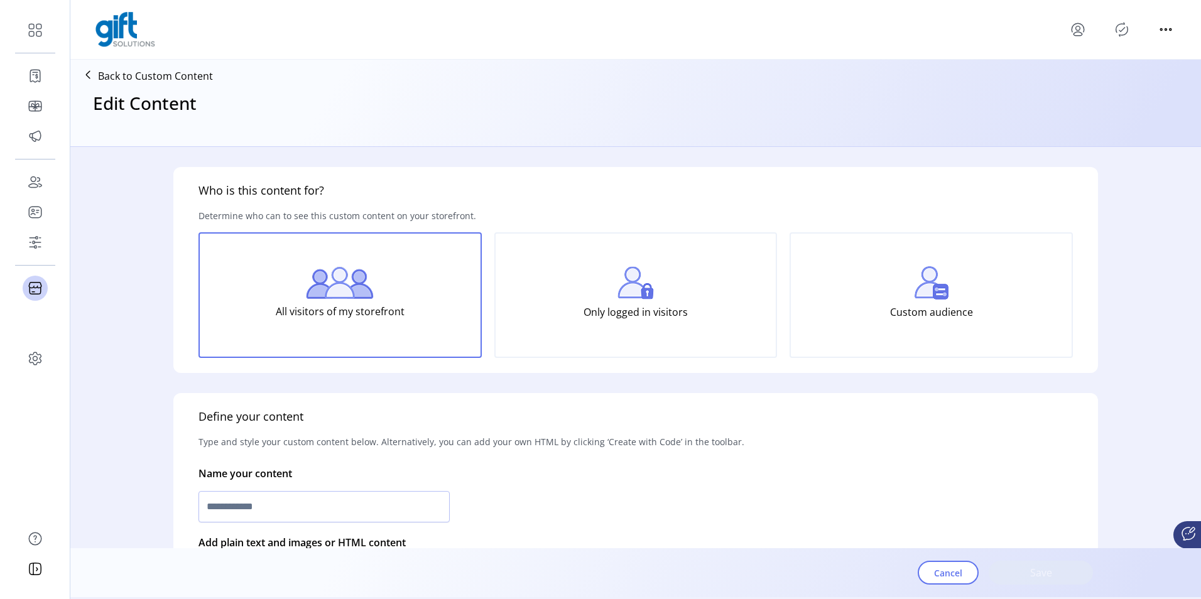
type input "**********"
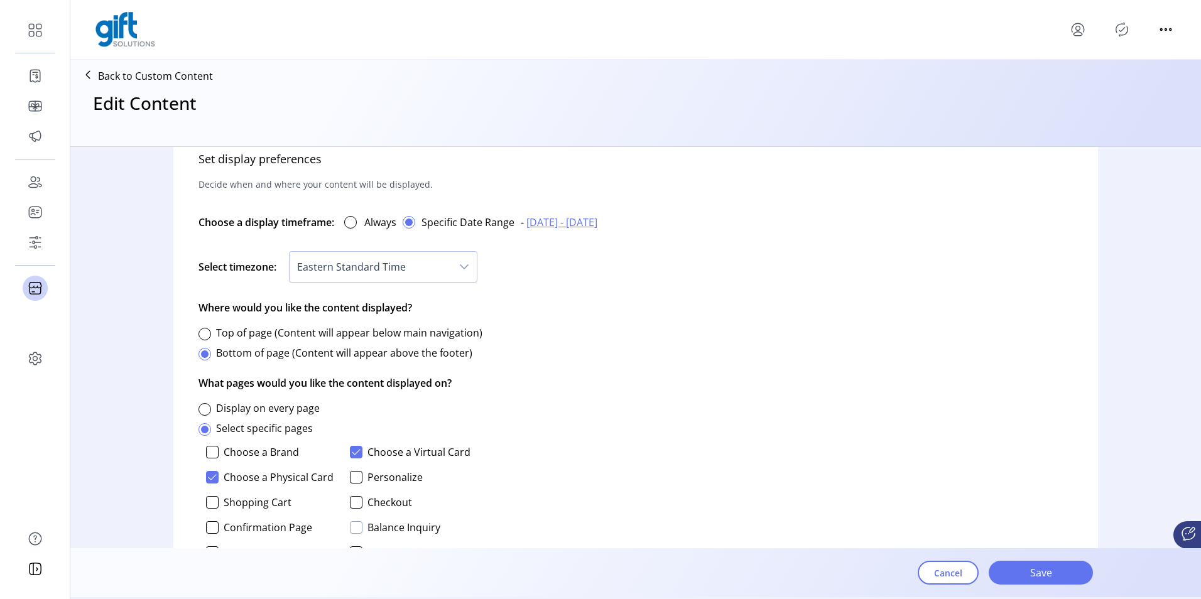
scroll to position [702, 0]
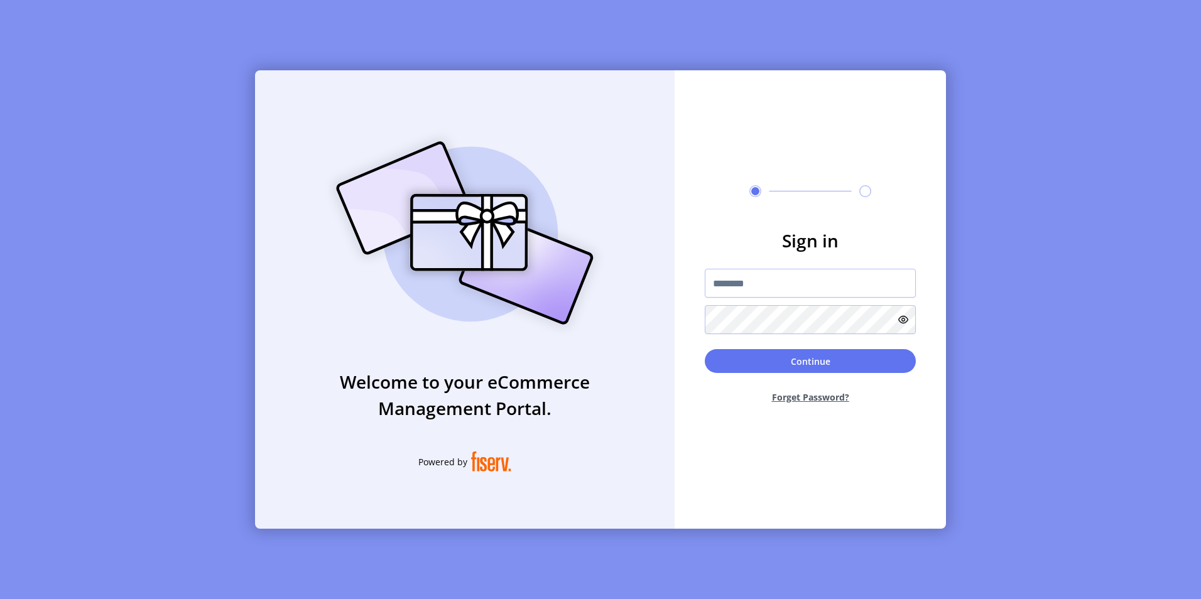
click at [834, 299] on div at bounding box center [810, 301] width 211 height 65
click at [832, 301] on div at bounding box center [810, 301] width 211 height 65
type input "*"
type input "**********"
click at [705, 349] on button "Continue" at bounding box center [810, 361] width 211 height 24
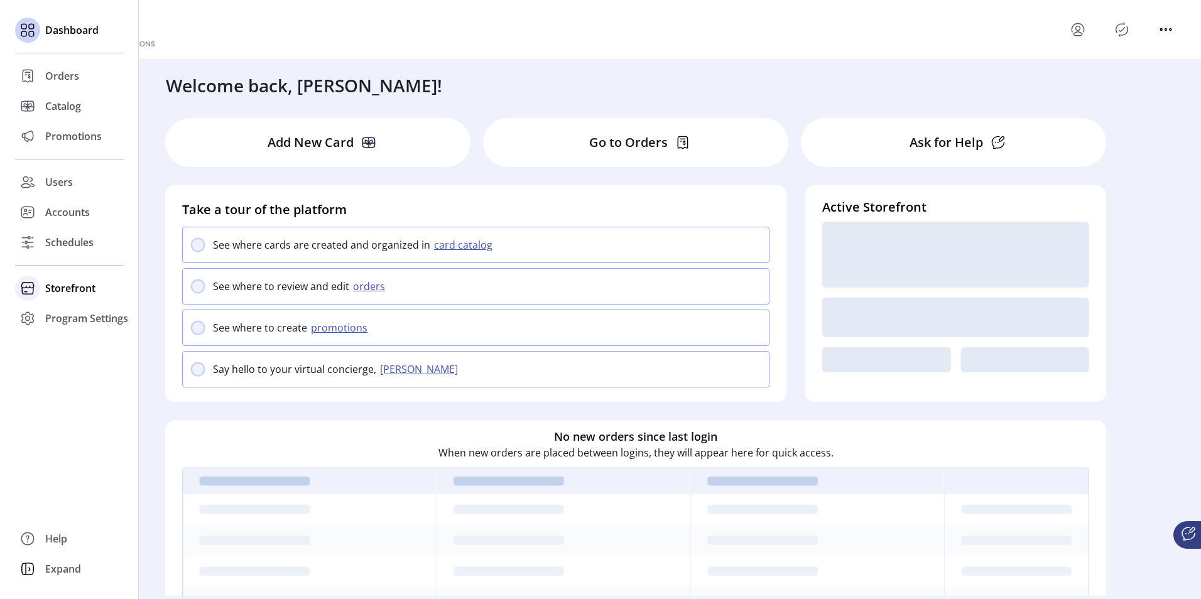
click at [59, 288] on span "Storefront" at bounding box center [70, 288] width 50 height 15
click at [84, 311] on span "Configuration" at bounding box center [78, 313] width 66 height 15
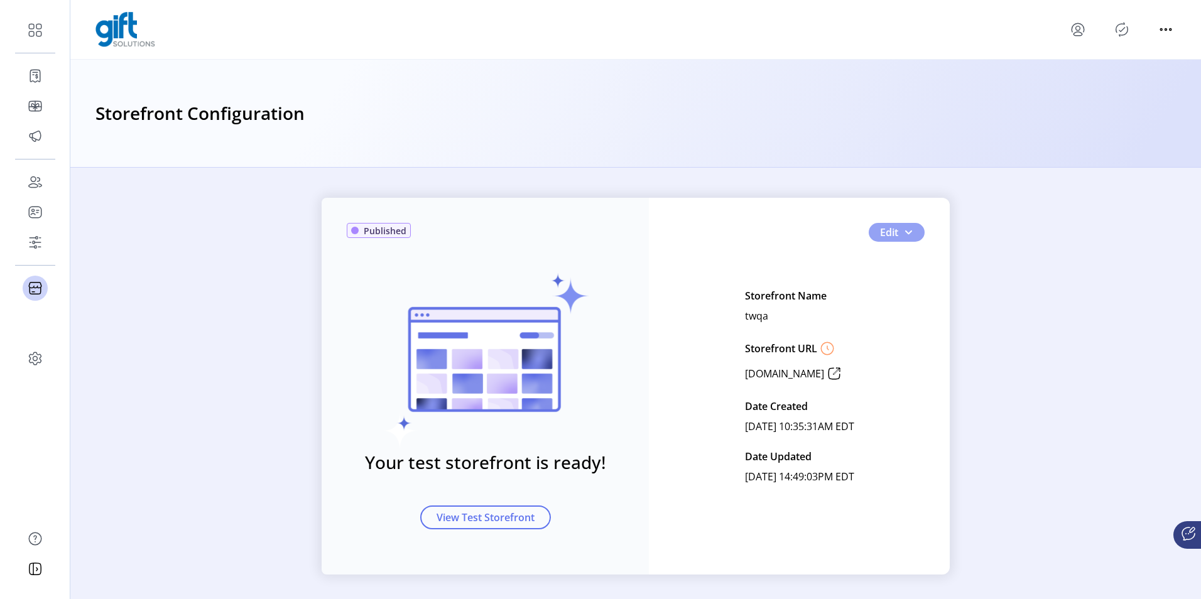
click at [905, 237] on button "Edit" at bounding box center [897, 232] width 56 height 19
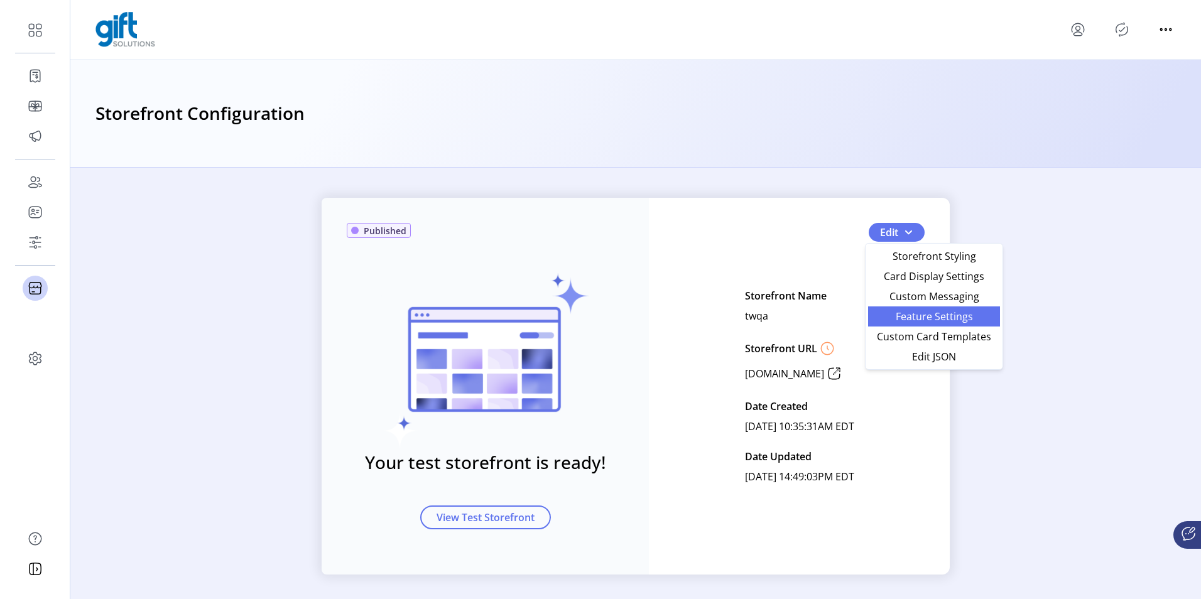
click at [898, 313] on span "Feature Settings" at bounding box center [934, 317] width 117 height 10
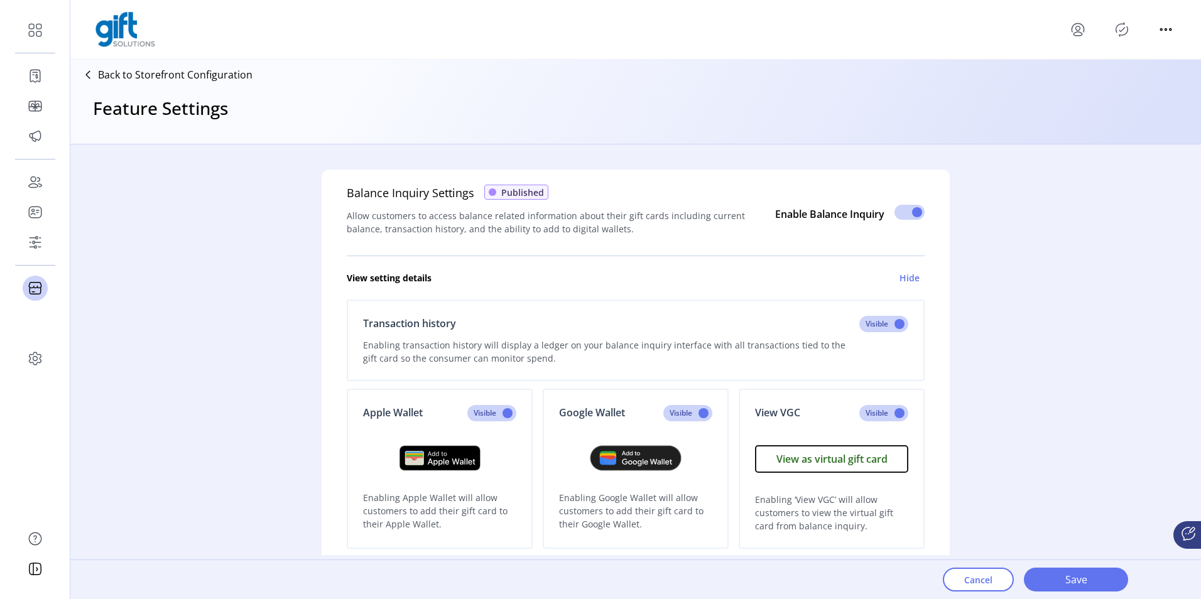
click at [142, 80] on p "Back to Storefront Configuration" at bounding box center [175, 74] width 155 height 15
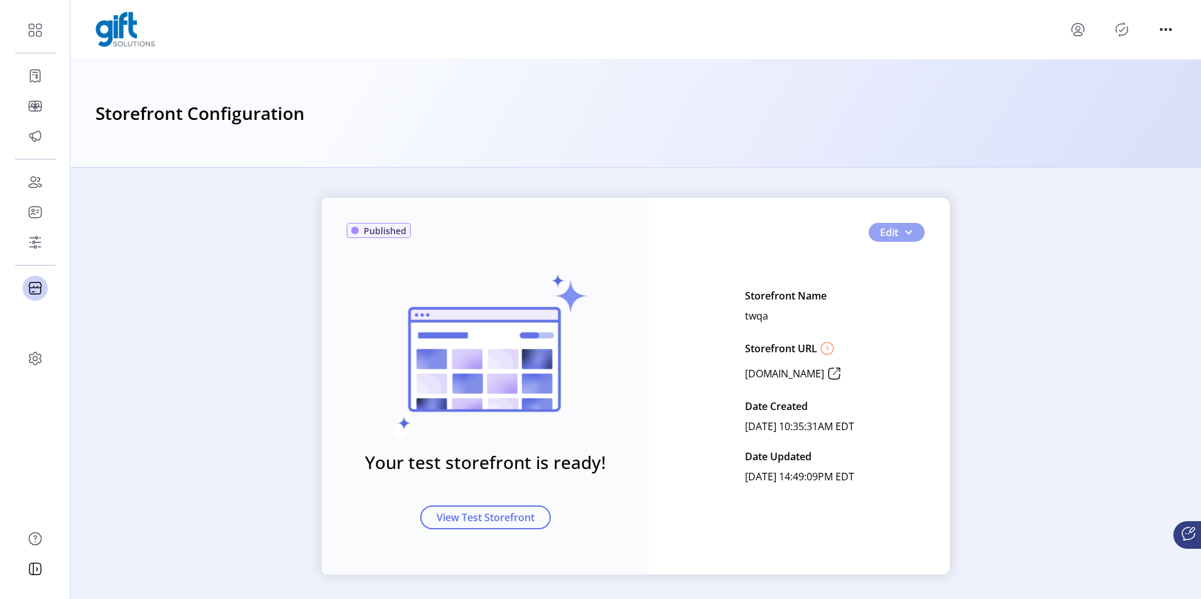
click at [908, 231] on span "button" at bounding box center [908, 232] width 10 height 10
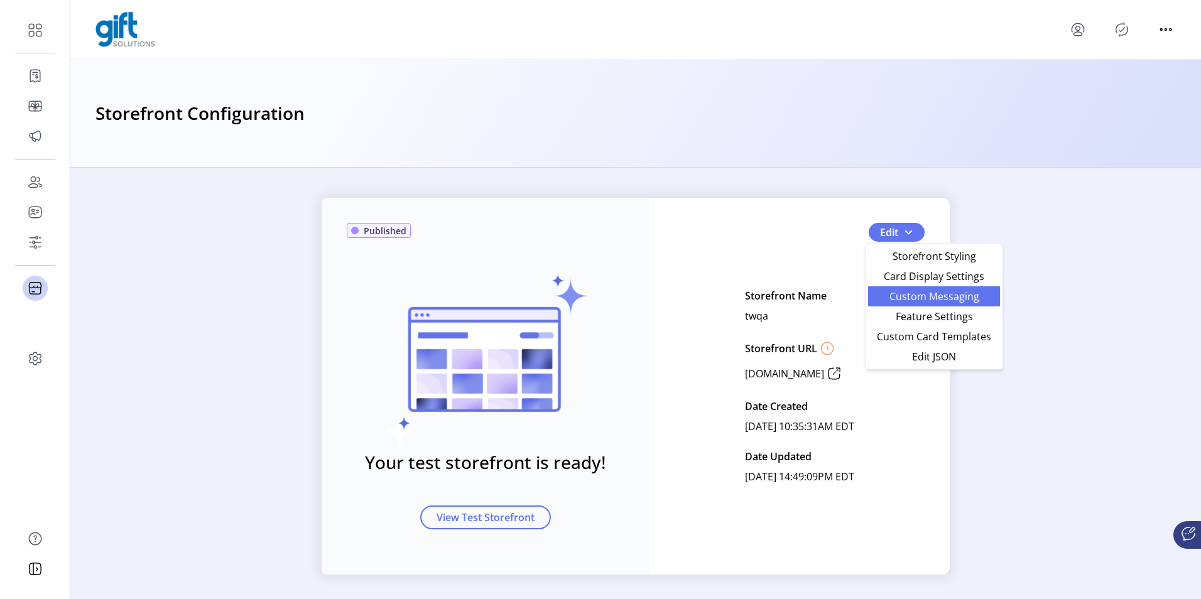
click at [914, 296] on span "Custom Messaging" at bounding box center [934, 297] width 117 height 10
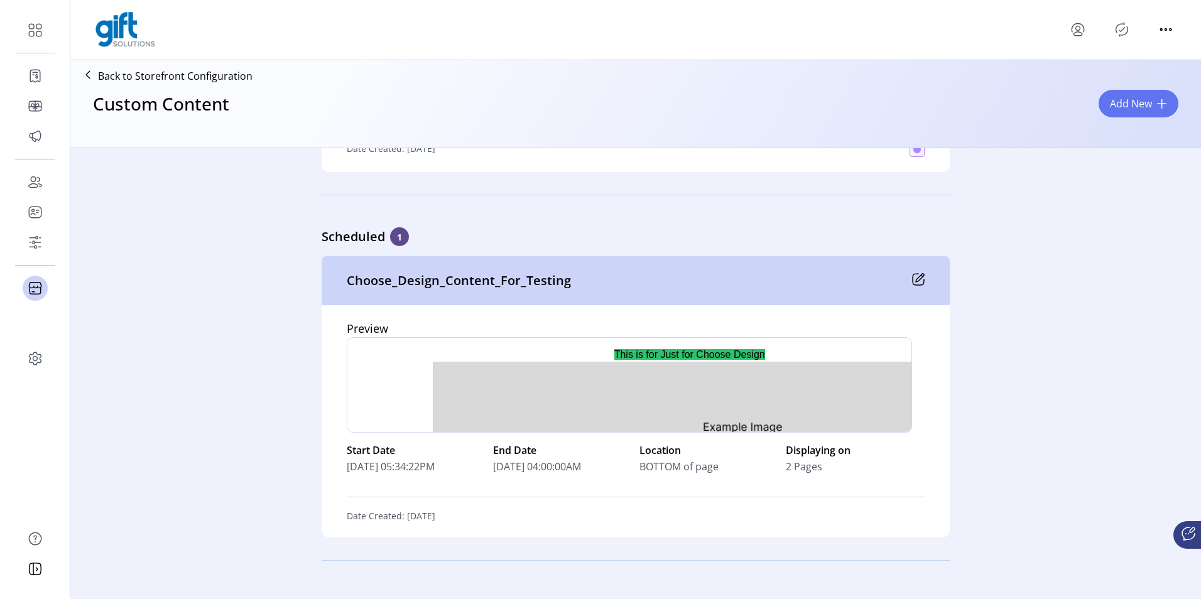
scroll to position [5660, 0]
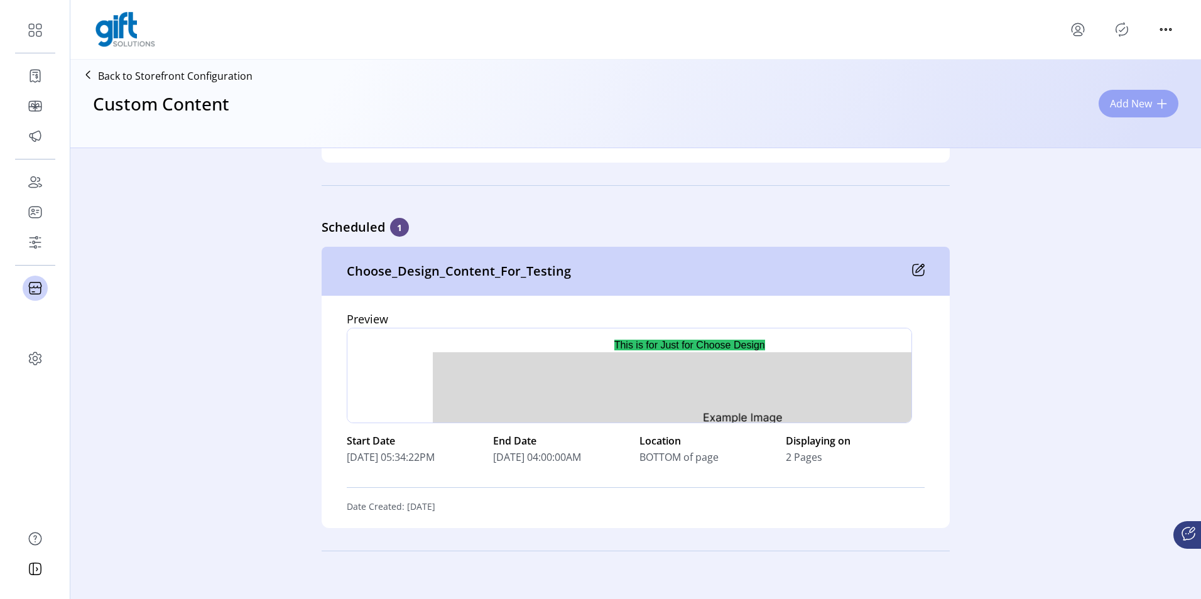
click at [1138, 102] on span "Add New" at bounding box center [1131, 103] width 42 height 15
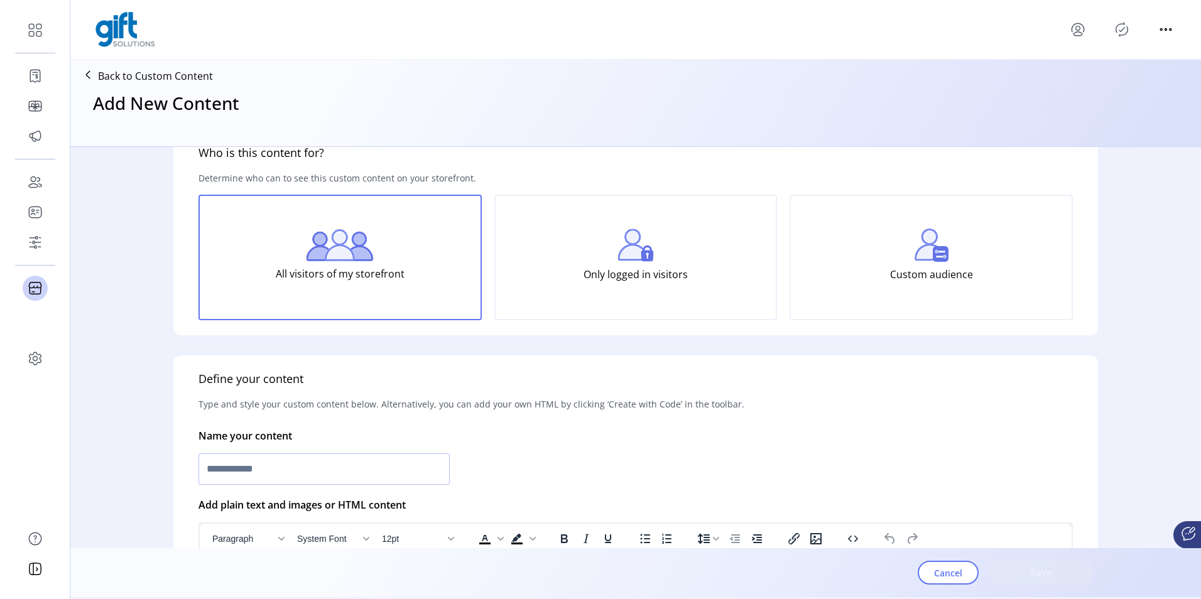
scroll to position [126, 0]
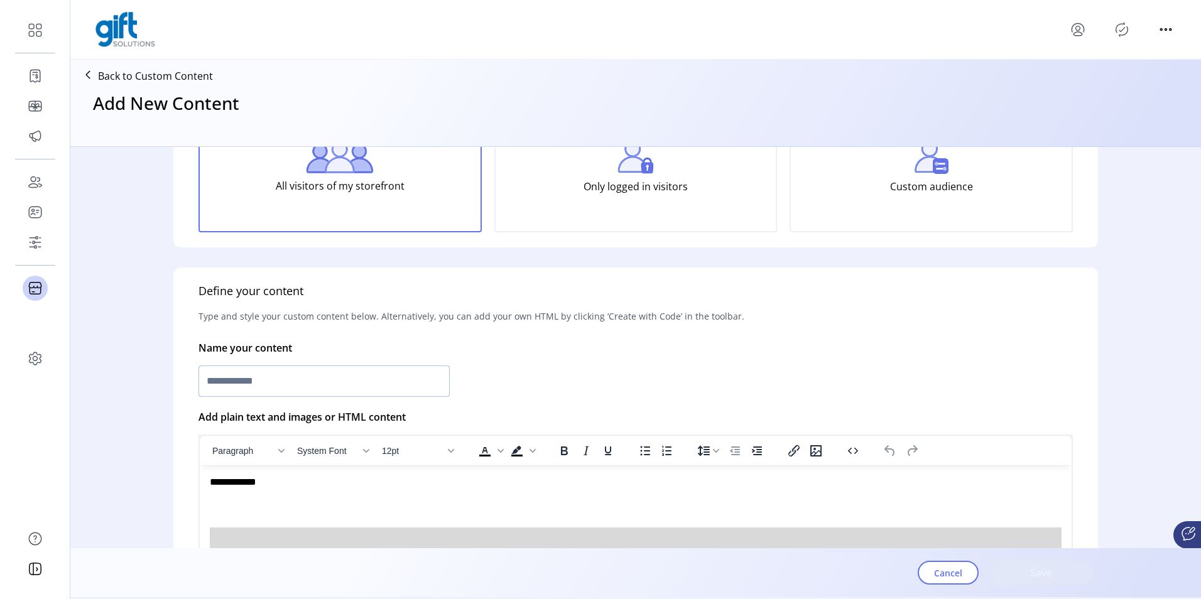
click at [287, 375] on input "text" at bounding box center [324, 381] width 251 height 31
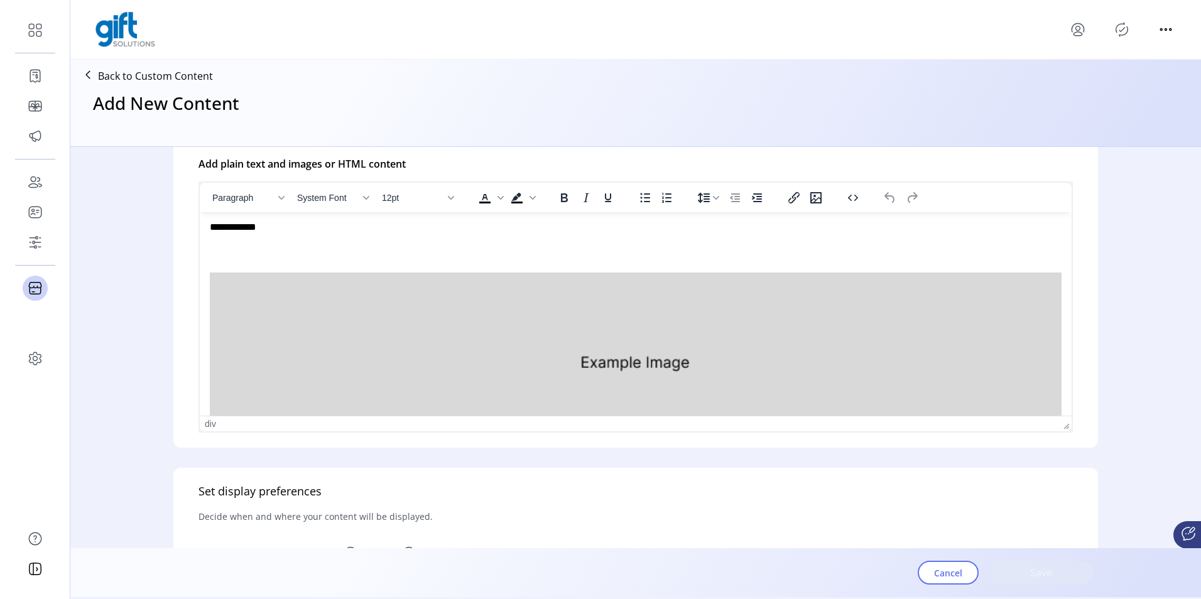
scroll to position [0, 0]
type input "**********"
click at [506, 250] on p "Rich Text Area. Press ALT-0 for help." at bounding box center [636, 352] width 852 height 212
drag, startPoint x: 230, startPoint y: 253, endPoint x: 390, endPoint y: 447, distance: 251.7
click at [200, 221] on html "**********" at bounding box center [636, 340] width 872 height 256
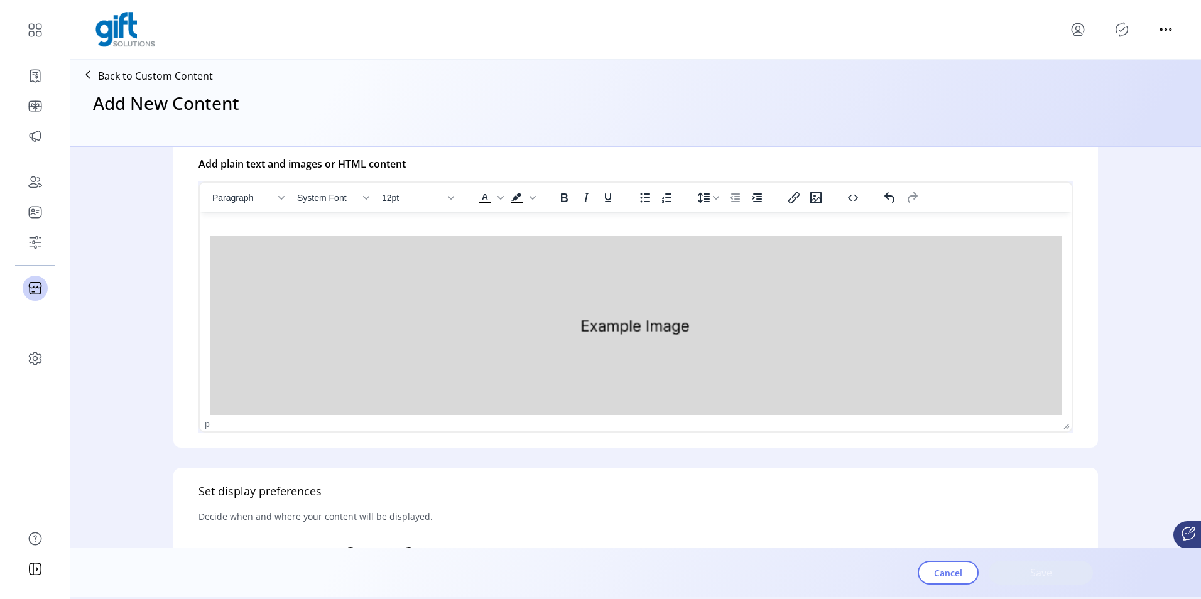
click at [1042, 366] on img "Rich Text Area. Press ALT-0 for help." at bounding box center [636, 325] width 852 height 179
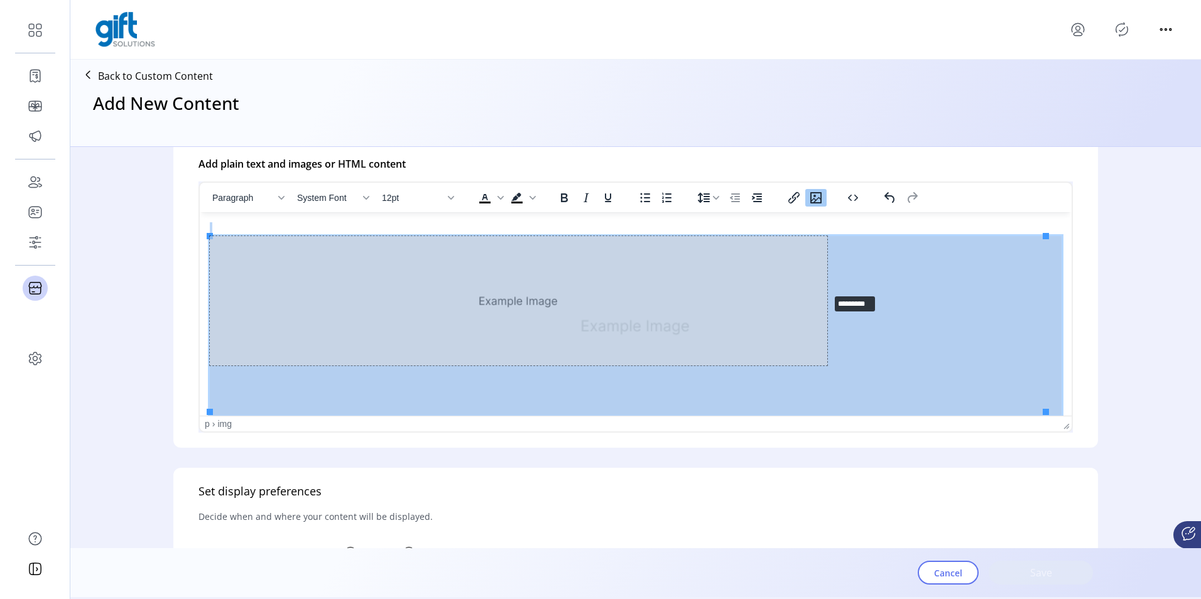
drag, startPoint x: 1045, startPoint y: 412, endPoint x: 828, endPoint y: 292, distance: 248.0
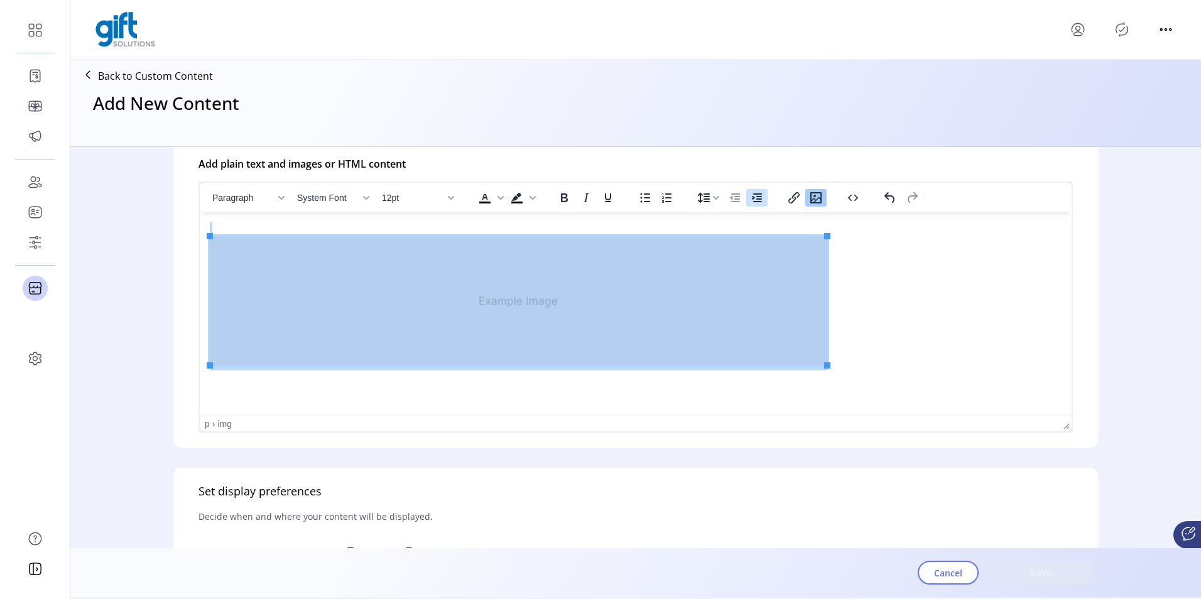
click at [763, 196] on icon "Increase indent" at bounding box center [756, 197] width 15 height 15
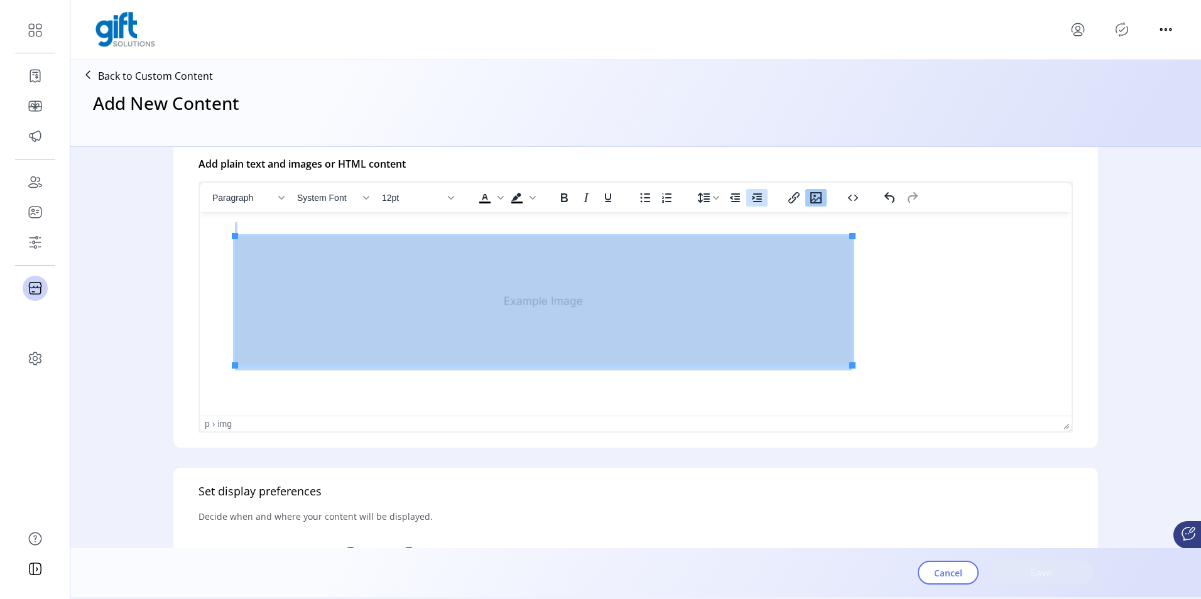
click at [760, 195] on icon "Increase indent" at bounding box center [756, 197] width 15 height 15
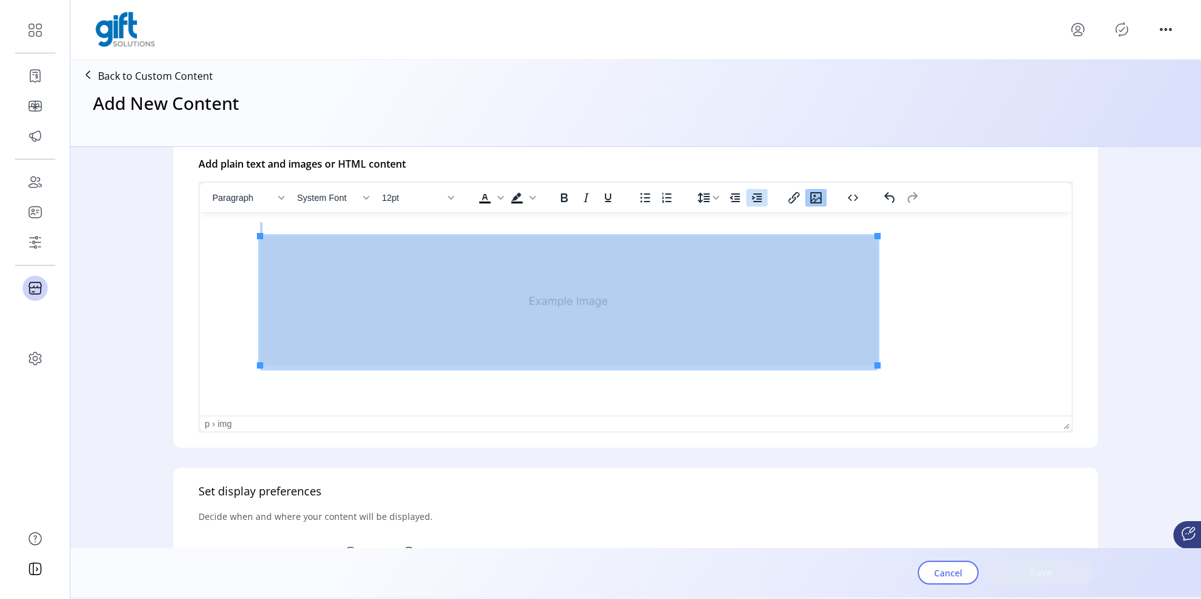
click at [760, 195] on icon "Increase indent" at bounding box center [756, 197] width 15 height 15
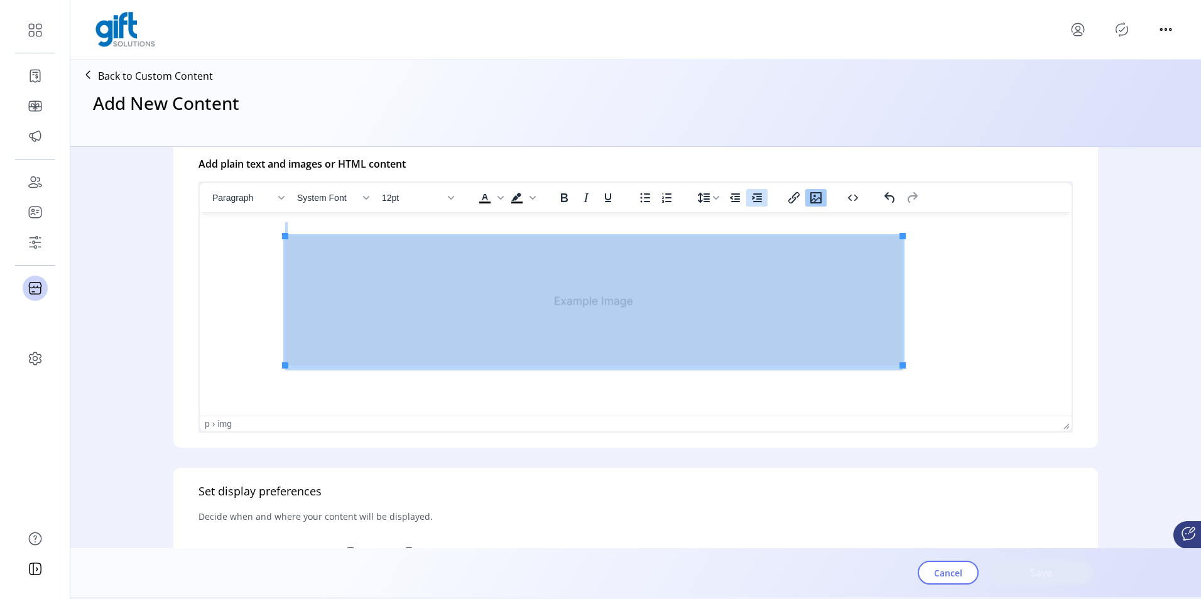
click at [760, 195] on icon "Increase indent" at bounding box center [756, 197] width 15 height 15
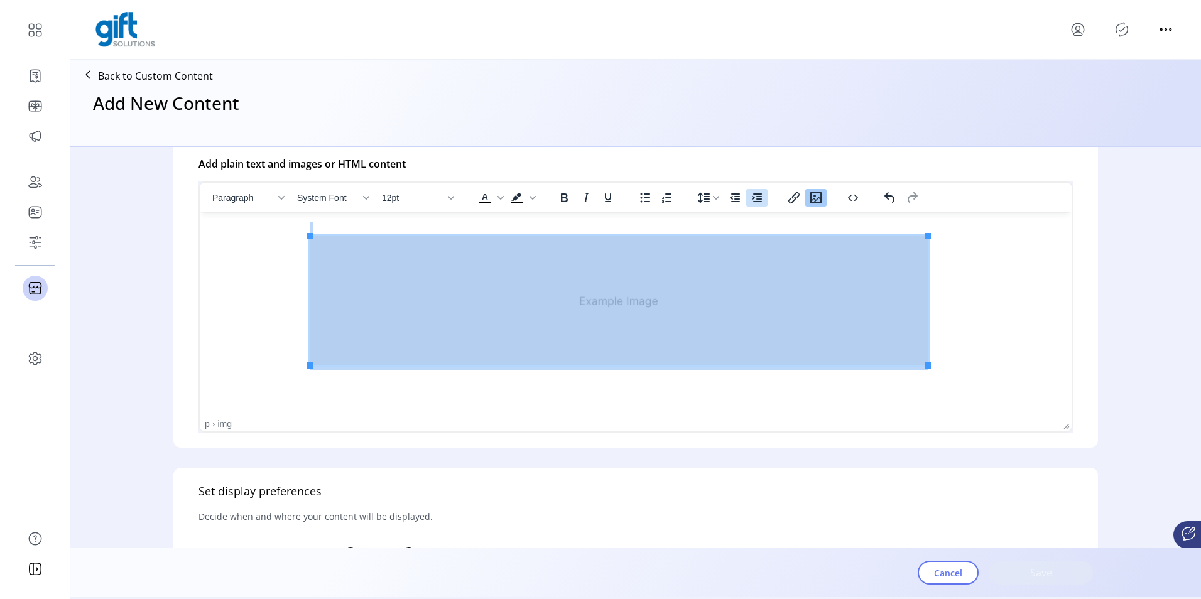
click at [760, 195] on icon "Increase indent" at bounding box center [756, 197] width 15 height 15
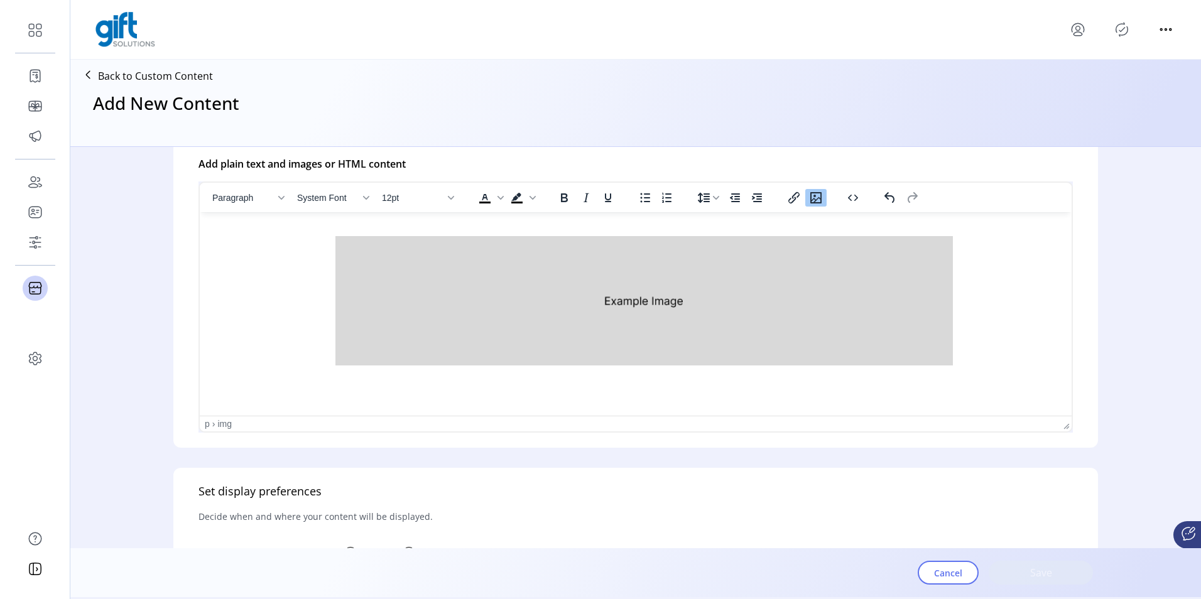
click at [435, 231] on p "Rich Text Area. Press ALT-0 for help." at bounding box center [636, 296] width 852 height 148
click at [612, 233] on p "**********" at bounding box center [633, 295] width 846 height 147
click at [657, 227] on p "**********" at bounding box center [633, 295] width 846 height 147
click at [689, 226] on p "**********" at bounding box center [633, 295] width 846 height 147
drag, startPoint x: 693, startPoint y: 229, endPoint x: 572, endPoint y: 231, distance: 120.6
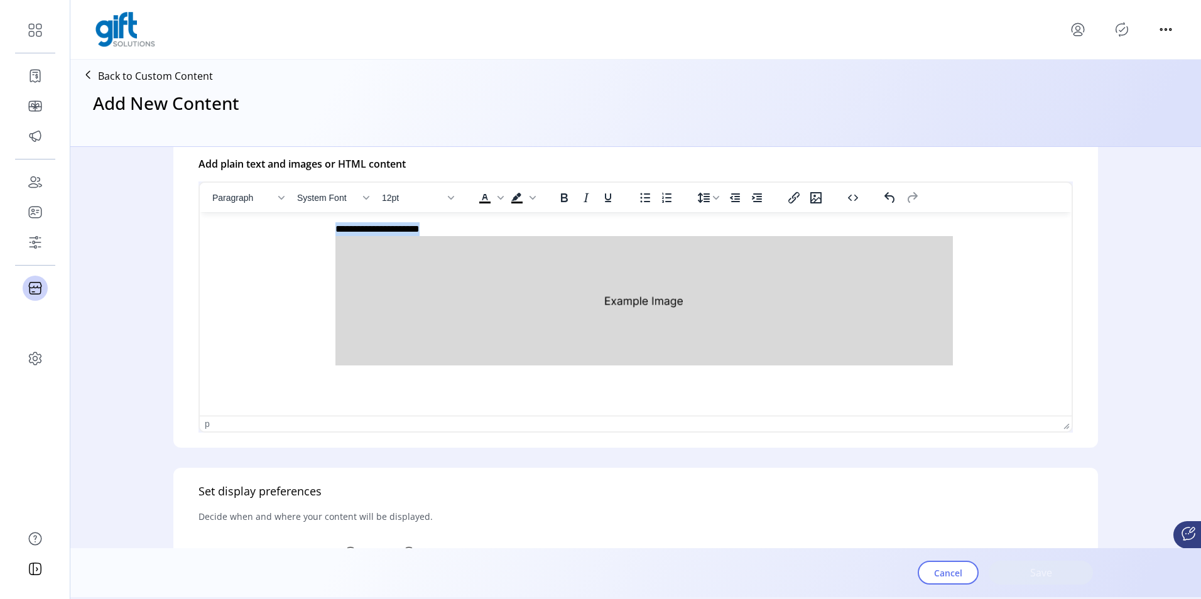
click at [572, 231] on p "**********" at bounding box center [633, 295] width 846 height 147
click at [530, 193] on span "Background color Black" at bounding box center [533, 198] width 10 height 18
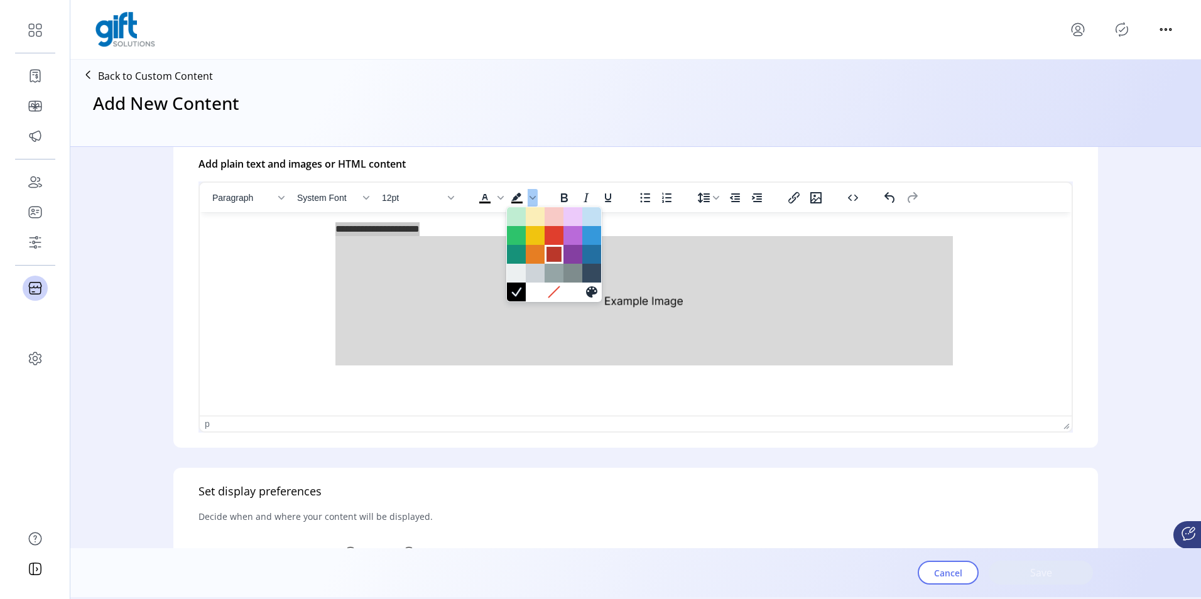
click at [549, 258] on div at bounding box center [554, 254] width 15 height 15
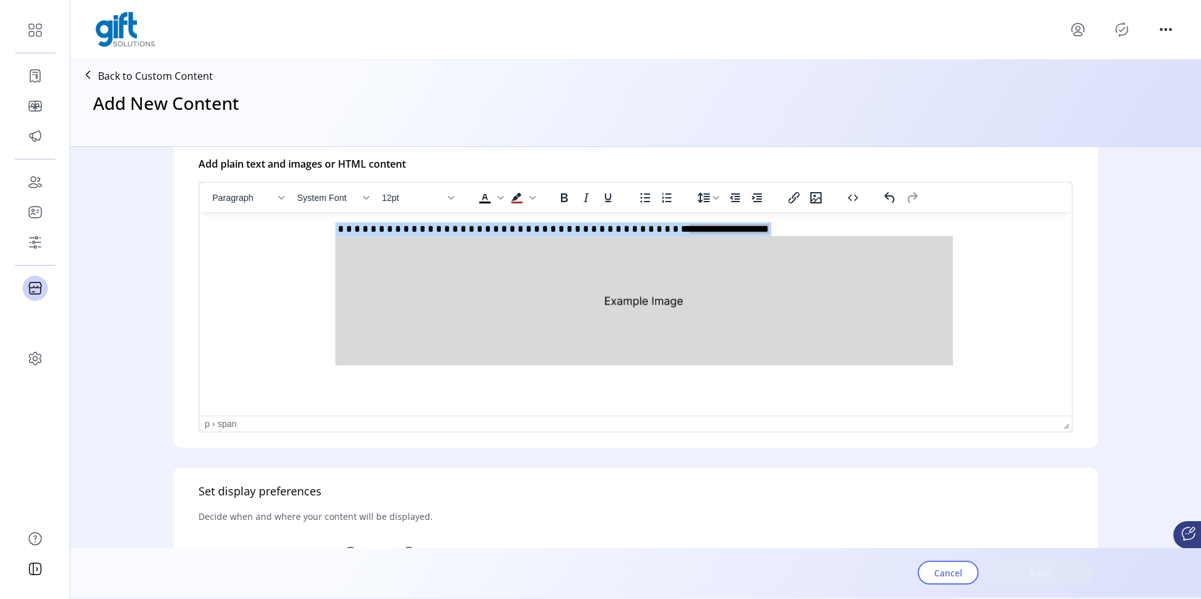
click at [747, 290] on img "Rich Text Area. Press ALT-0 for help." at bounding box center [644, 300] width 618 height 129
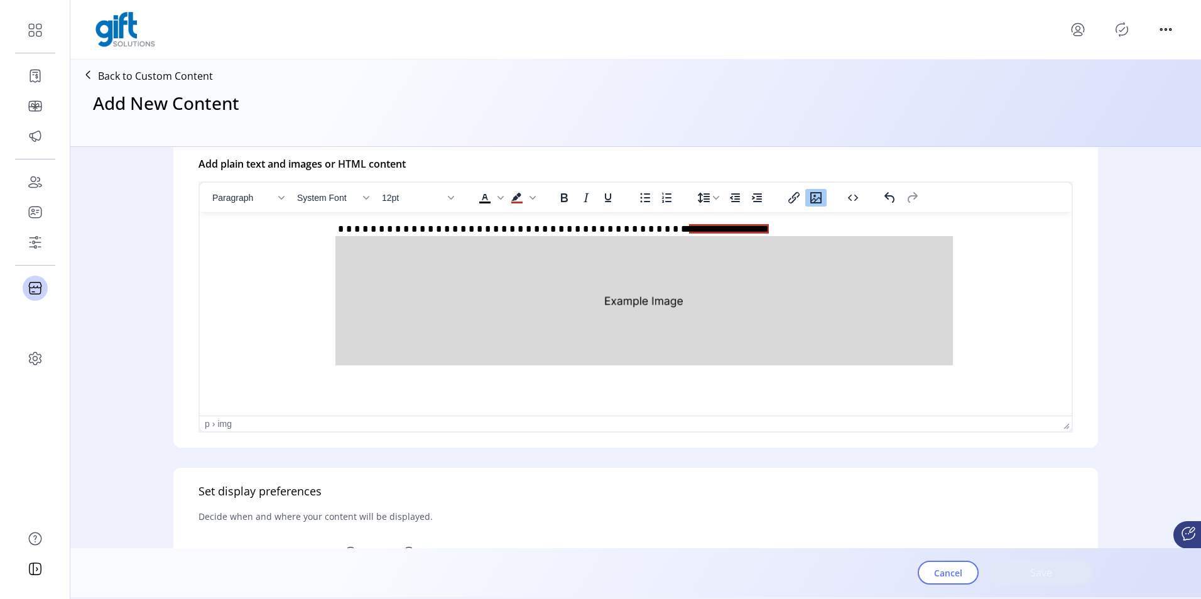
click at [635, 378] on html "**********" at bounding box center [636, 295] width 872 height 167
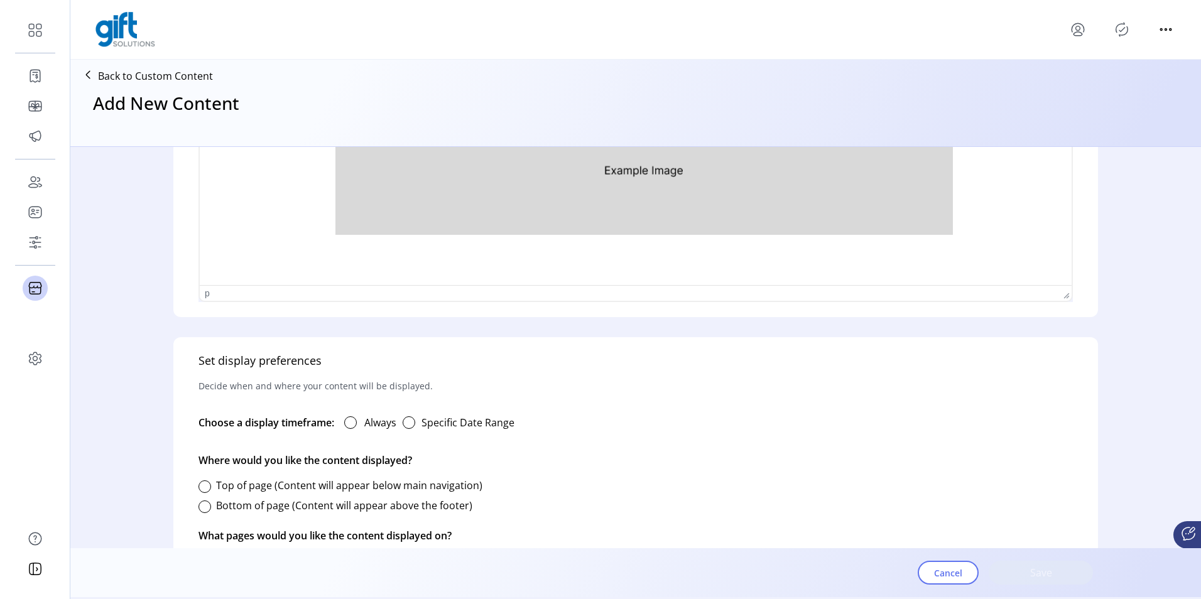
scroll to position [590, 0]
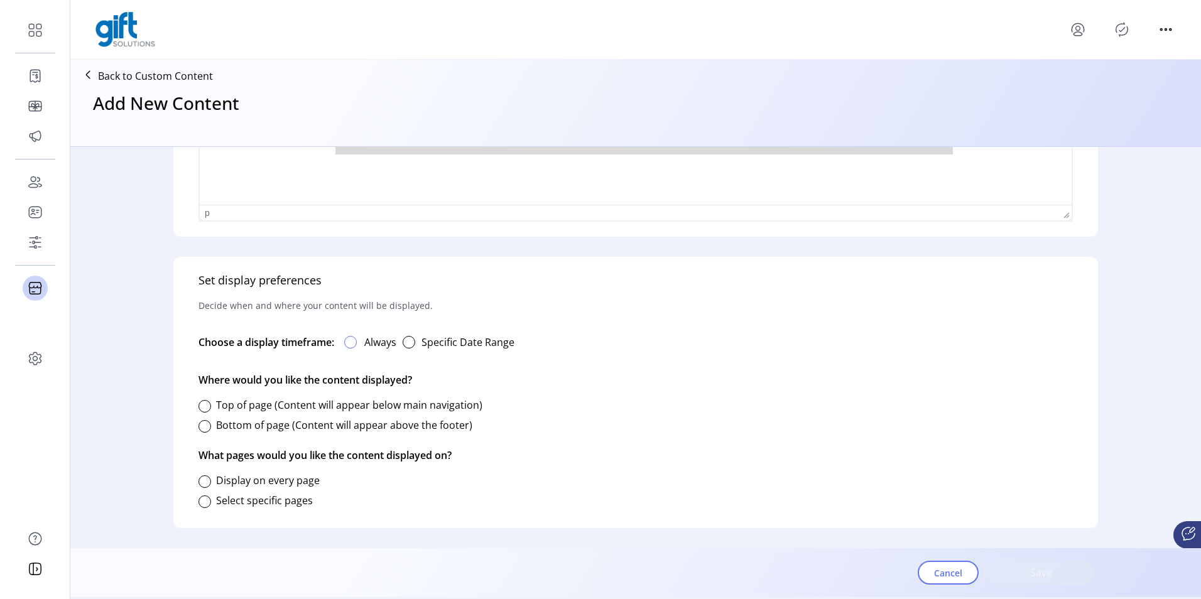
click at [351, 342] on div at bounding box center [350, 342] width 13 height 13
click at [408, 339] on div "button" at bounding box center [409, 342] width 13 height 13
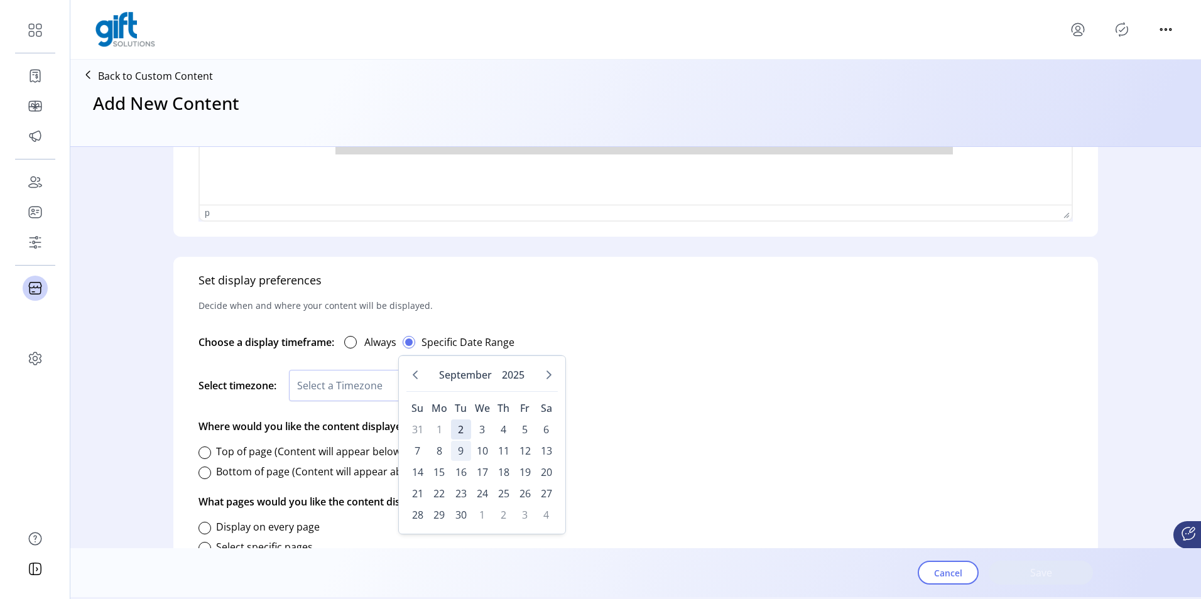
click at [462, 445] on span "9" at bounding box center [461, 451] width 20 height 20
click at [543, 374] on button "Next Month" at bounding box center [549, 375] width 18 height 18
click at [481, 472] on span "15" at bounding box center [482, 472] width 20 height 20
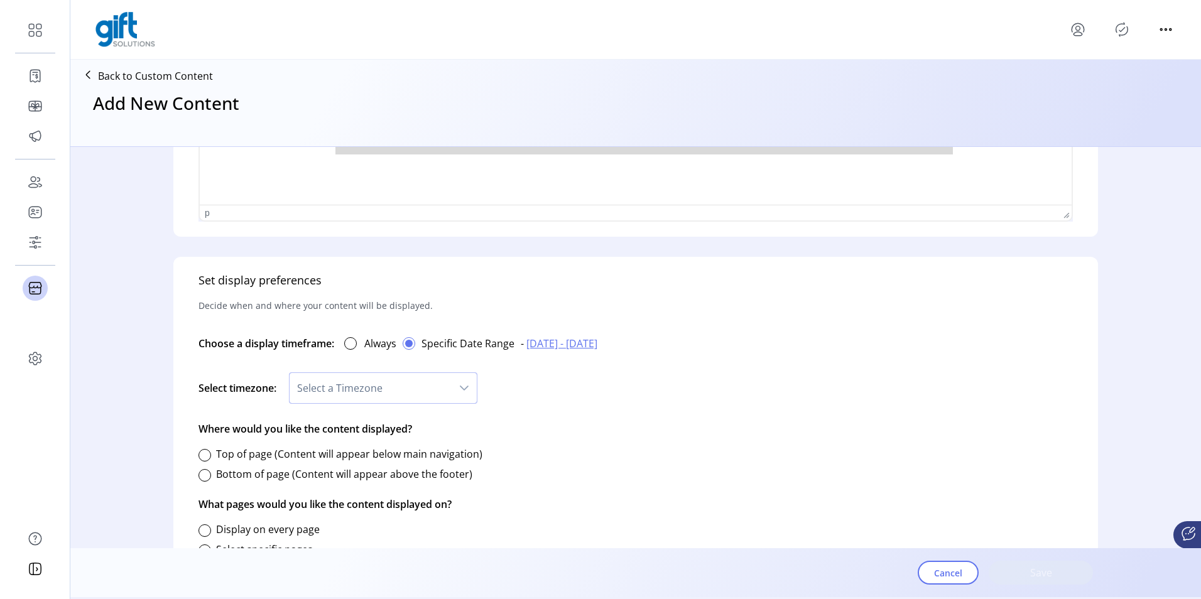
click at [368, 390] on span "Select a Timezone" at bounding box center [371, 388] width 162 height 30
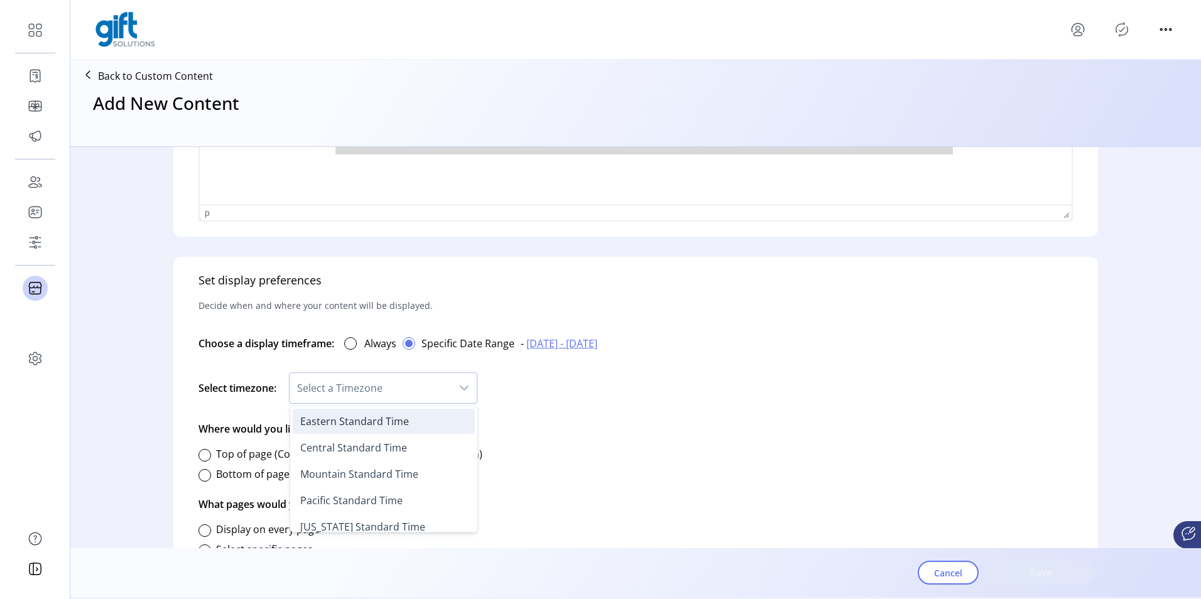
click at [356, 410] on li "Eastern Standard Time" at bounding box center [384, 421] width 182 height 25
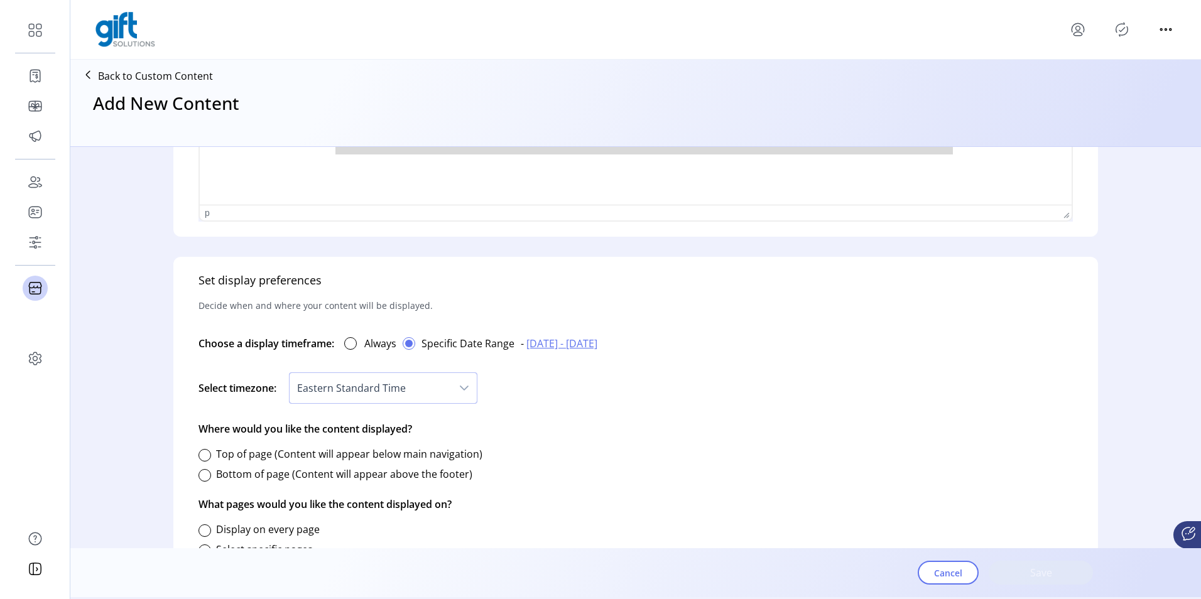
scroll to position [639, 0]
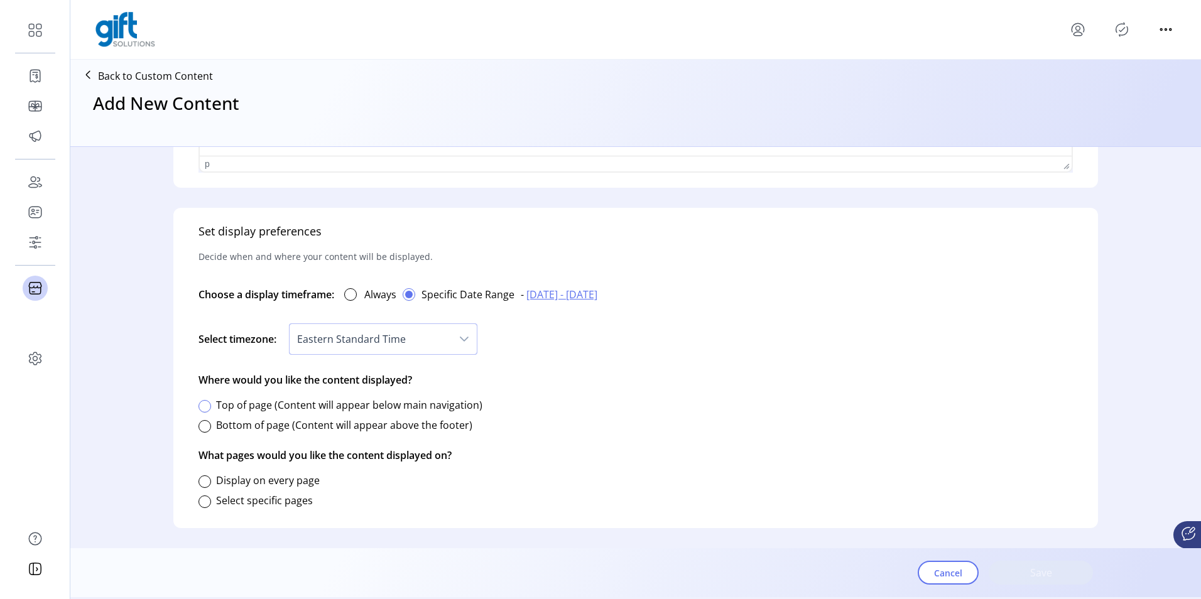
click at [210, 408] on div at bounding box center [205, 406] width 13 height 13
click at [204, 486] on div at bounding box center [205, 482] width 13 height 13
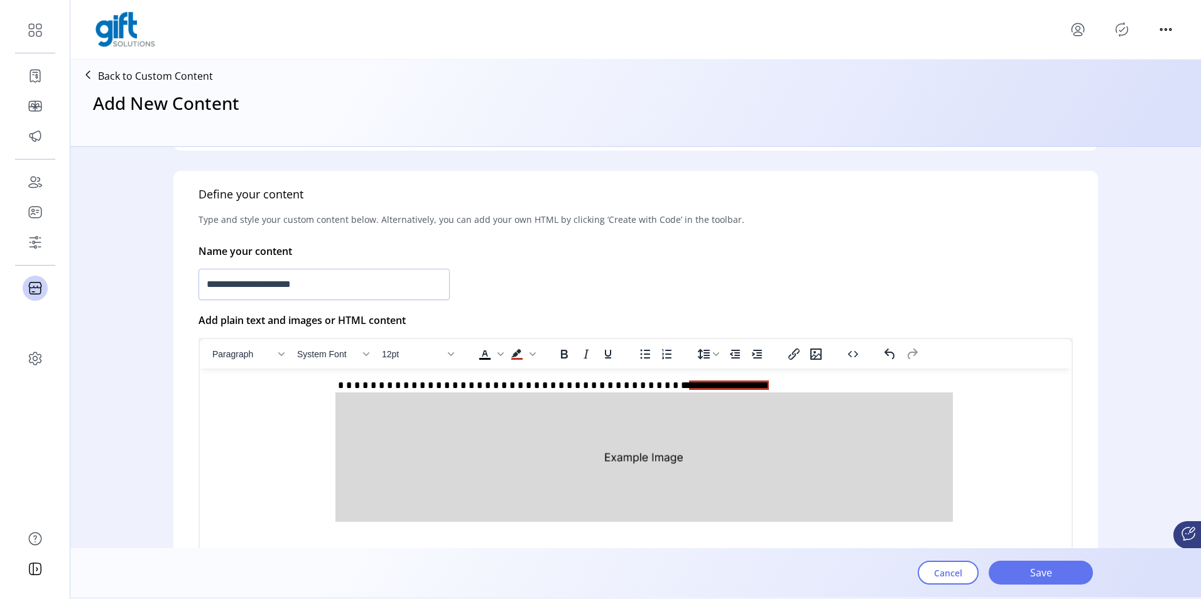
scroll to position [221, 0]
click at [1043, 579] on span "Save" at bounding box center [1041, 572] width 72 height 15
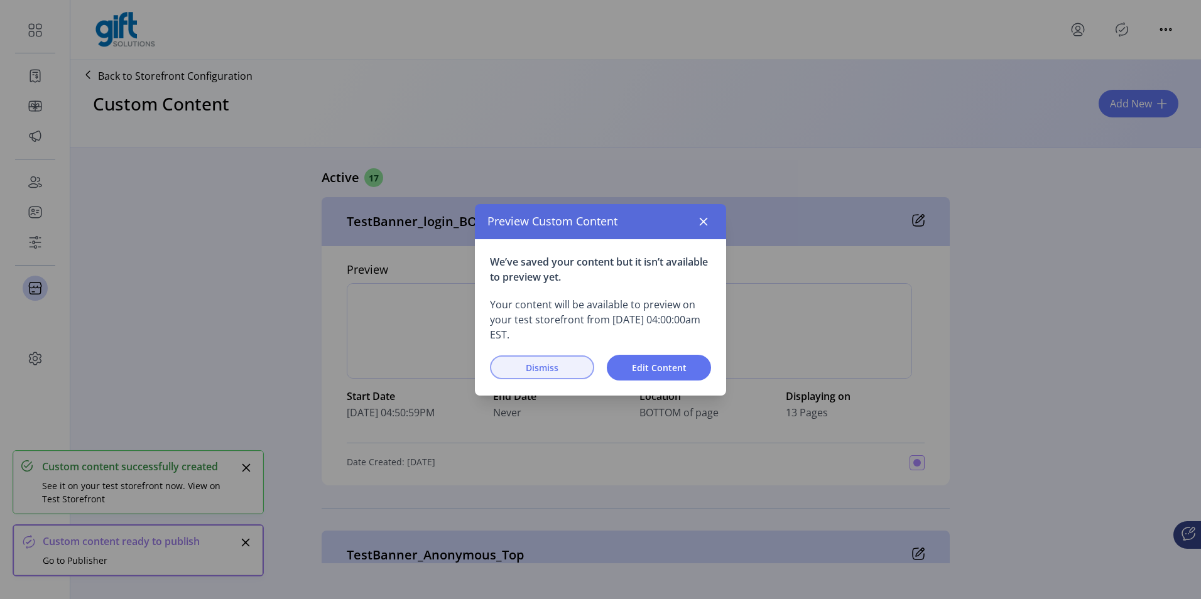
click at [510, 366] on span "Dismiss" at bounding box center [542, 367] width 72 height 13
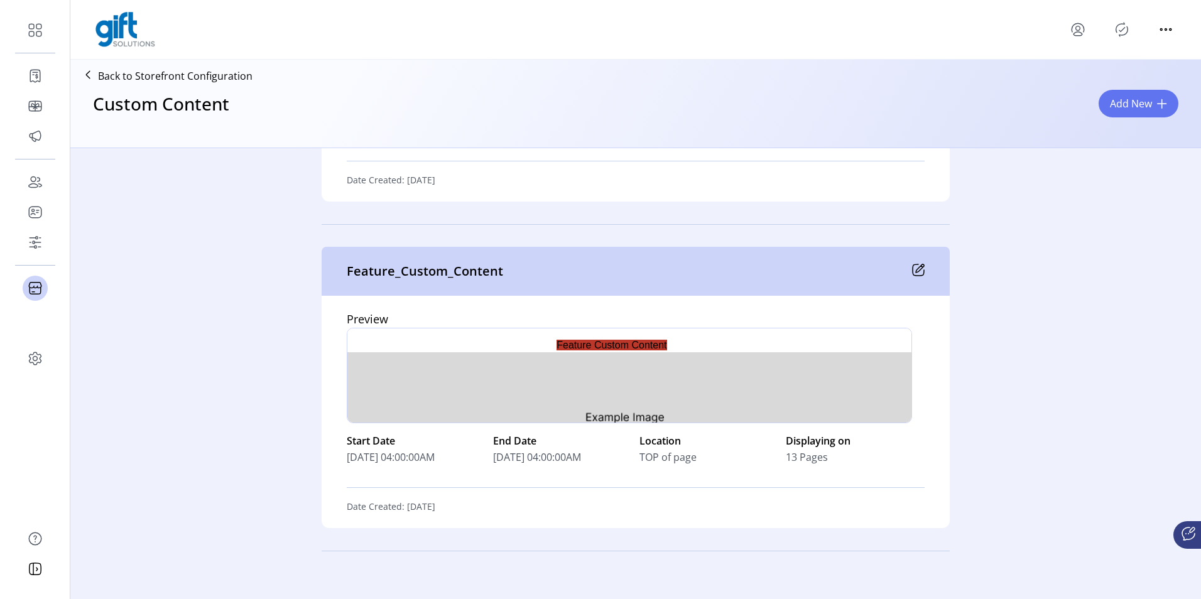
scroll to position [0, 199]
click at [1122, 35] on icon "Publisher Panel" at bounding box center [1122, 30] width 12 height 14
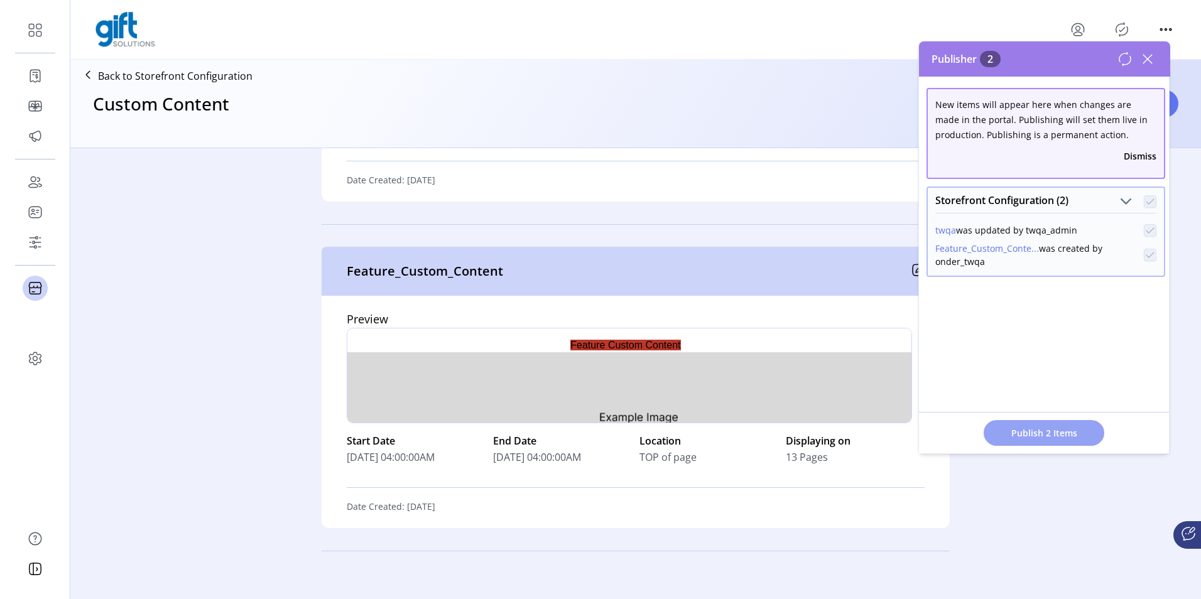
click at [1024, 433] on span "Publish 2 Items" at bounding box center [1044, 433] width 88 height 13
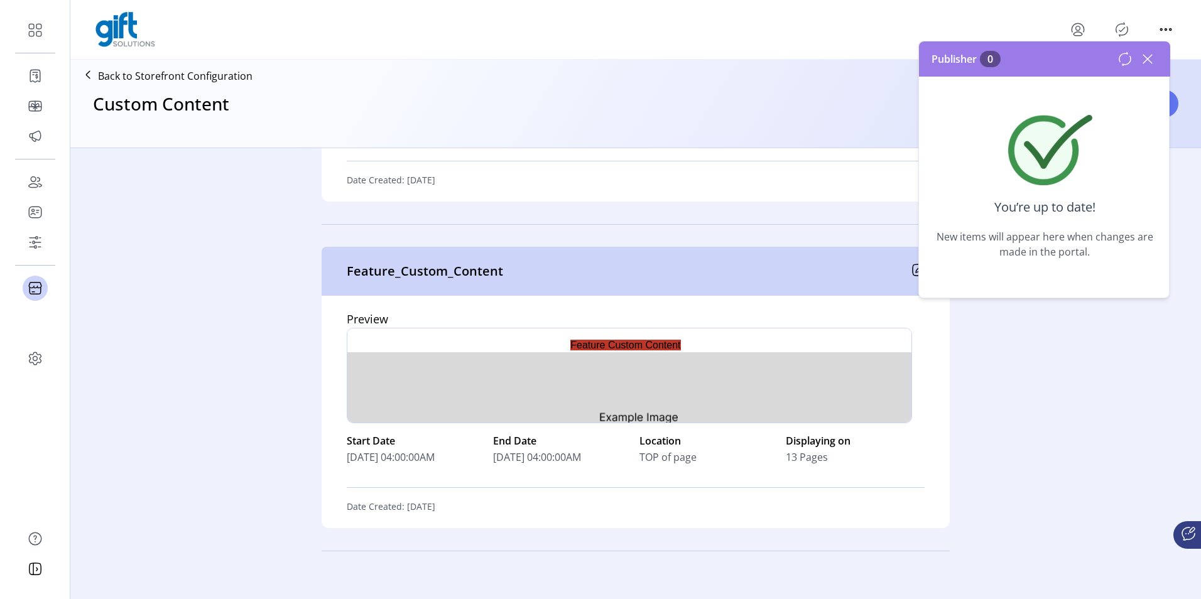
click at [1147, 60] on icon at bounding box center [1147, 59] width 9 height 9
